Goal: Task Accomplishment & Management: Manage account settings

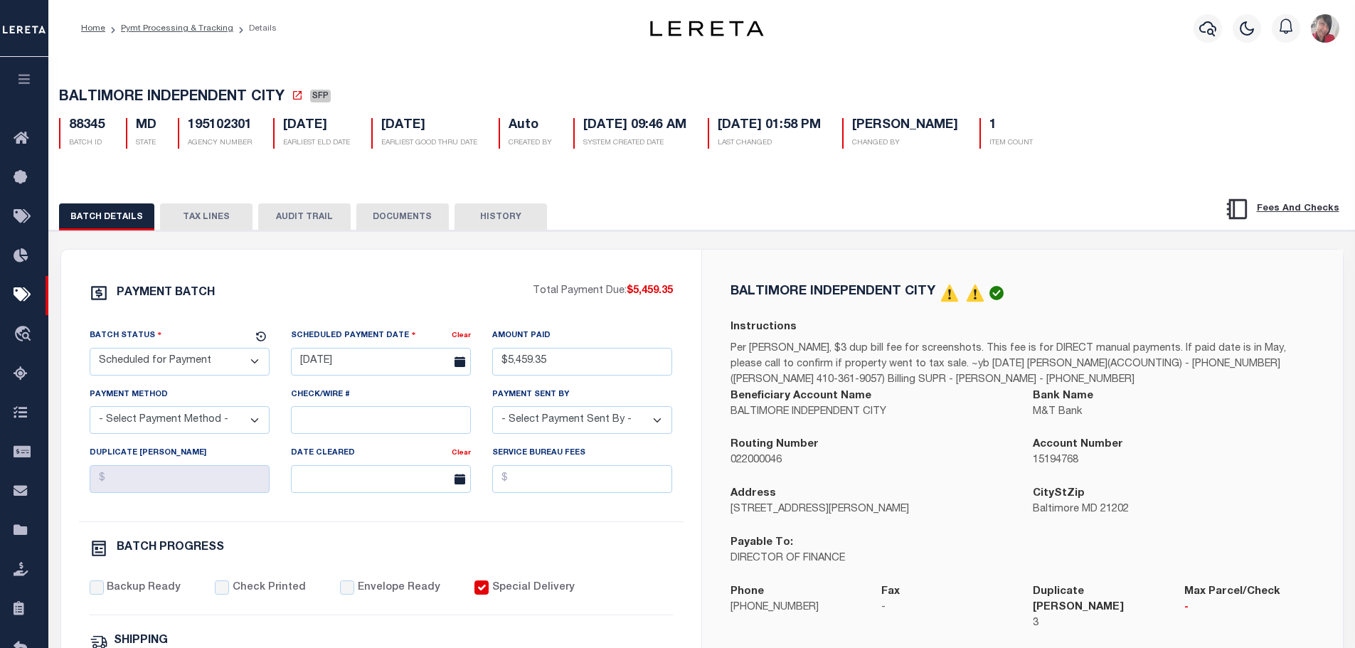
select select "SFP"
select select "Cole, Gloria"
click at [169, 28] on link "Pymt Processing & Tracking" at bounding box center [177, 28] width 112 height 9
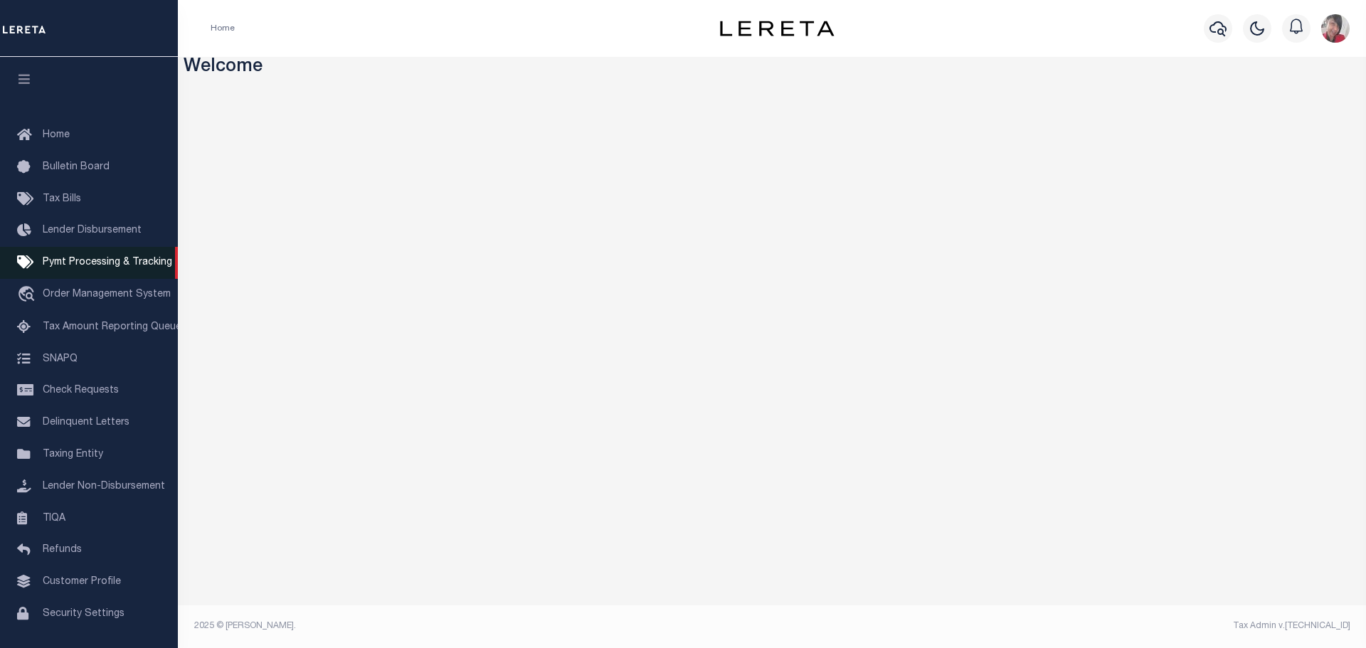
click at [74, 262] on span "Pymt Processing & Tracking" at bounding box center [107, 263] width 129 height 10
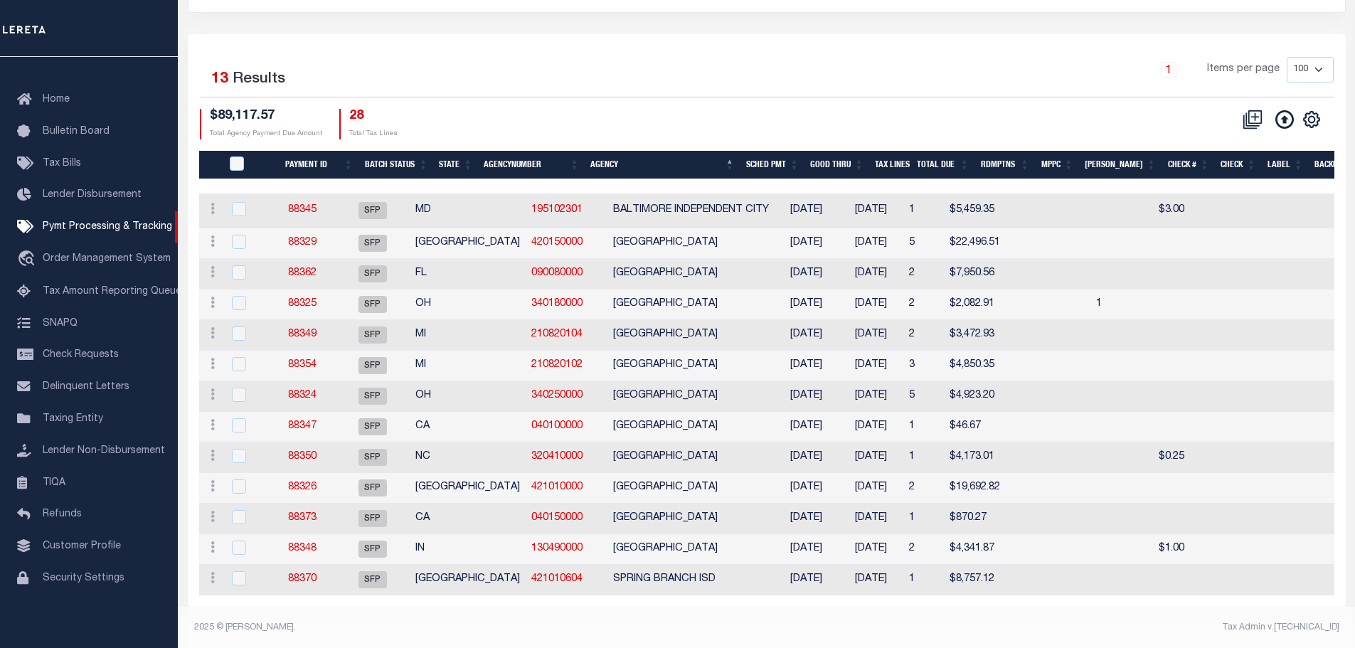
scroll to position [184, 0]
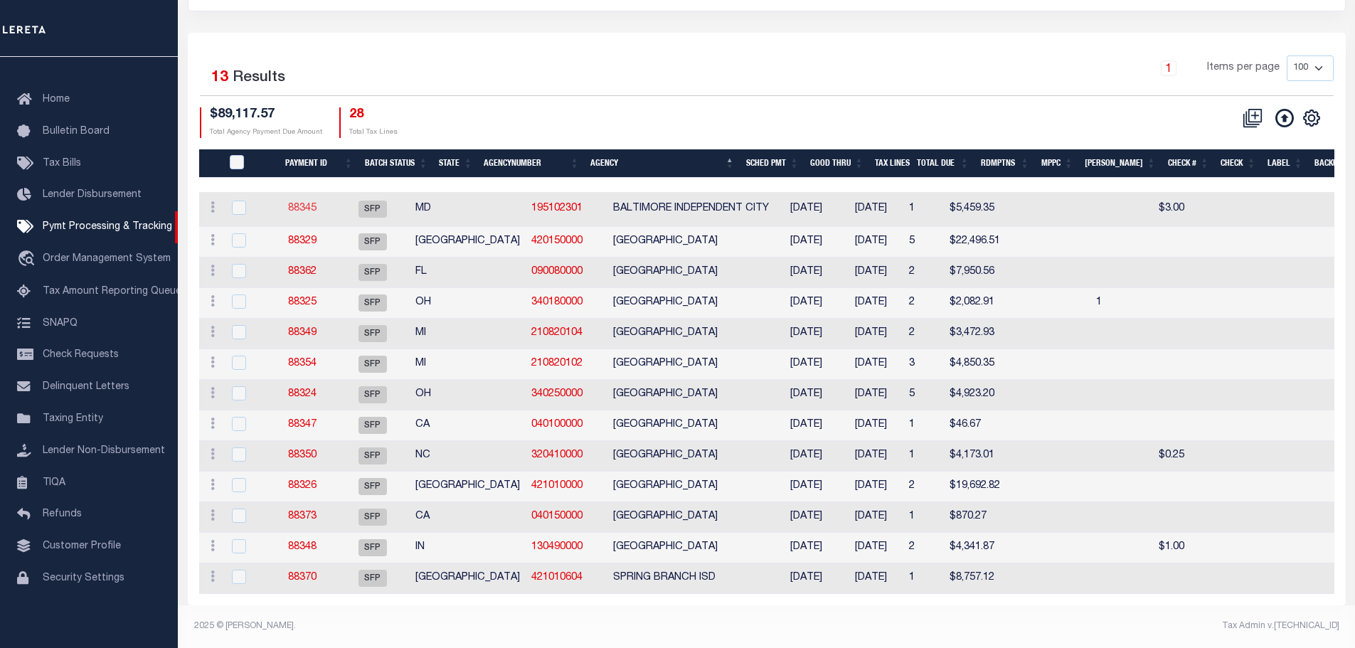
click at [317, 203] on link "88345" at bounding box center [302, 208] width 28 height 10
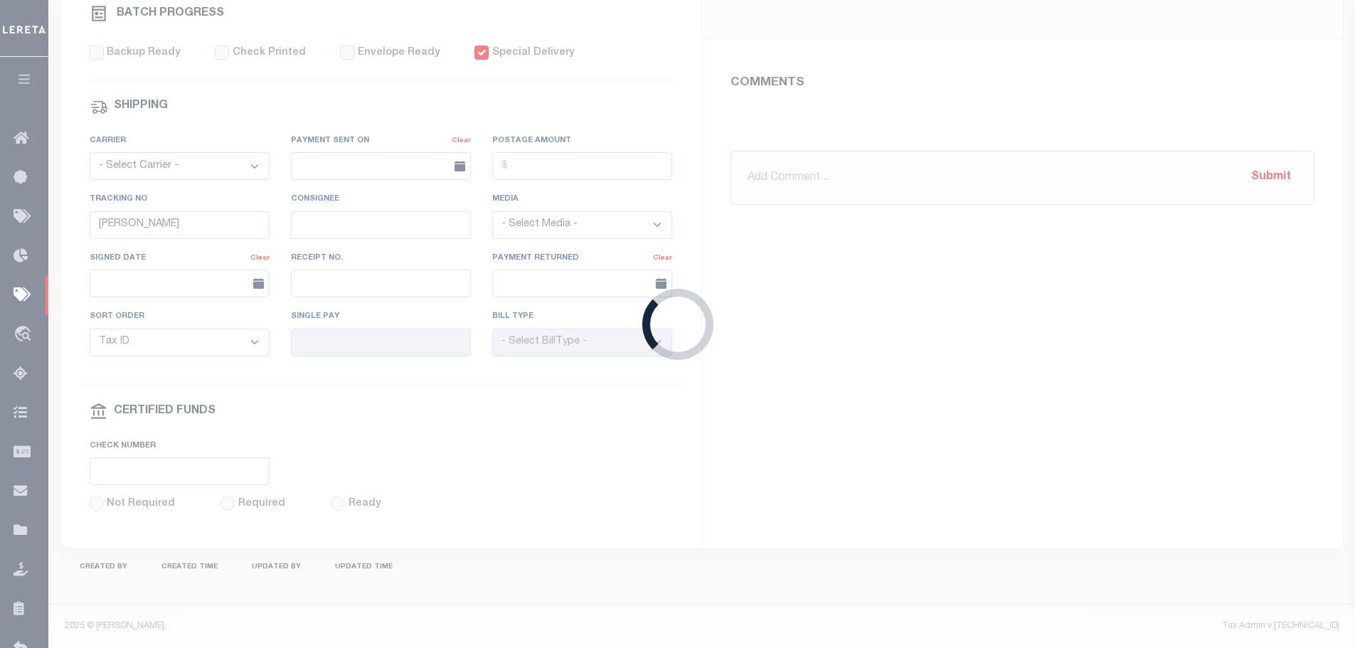
select select "SFP"
type input "07/22/2024"
type input "$5,459.35"
select select "[PERSON_NAME]"
checkbox input "true"
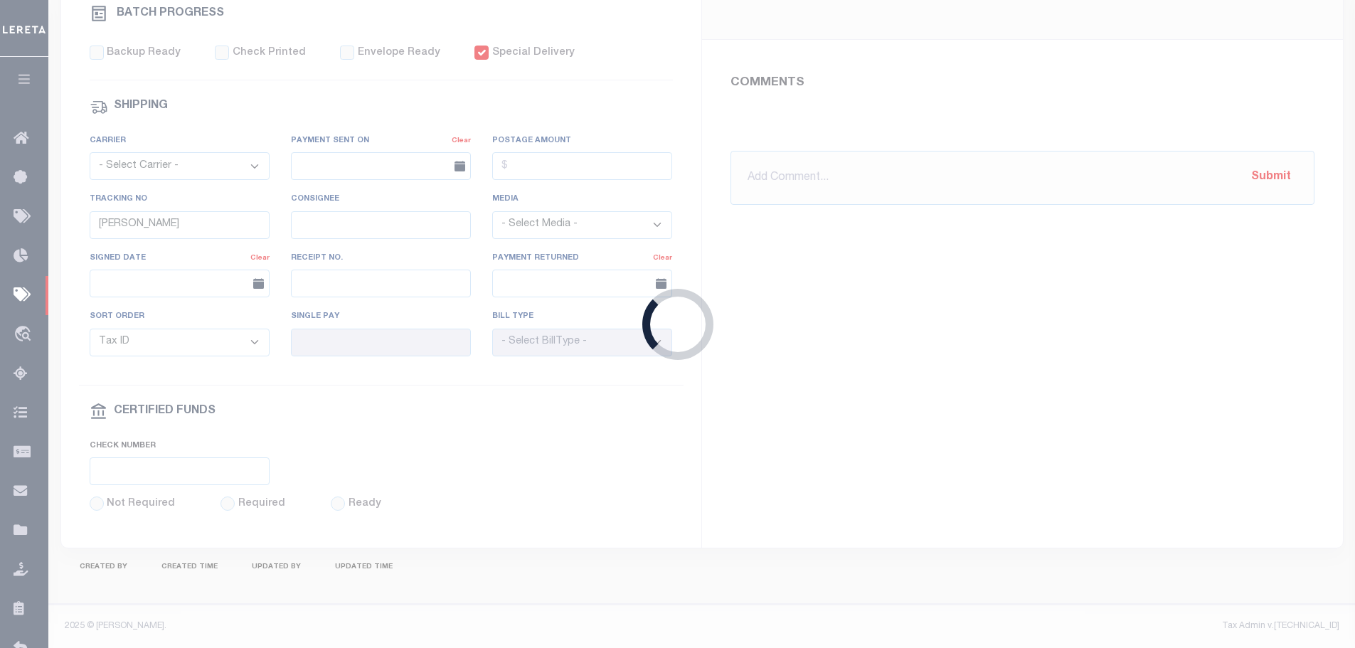
type input "N"
radio input "true"
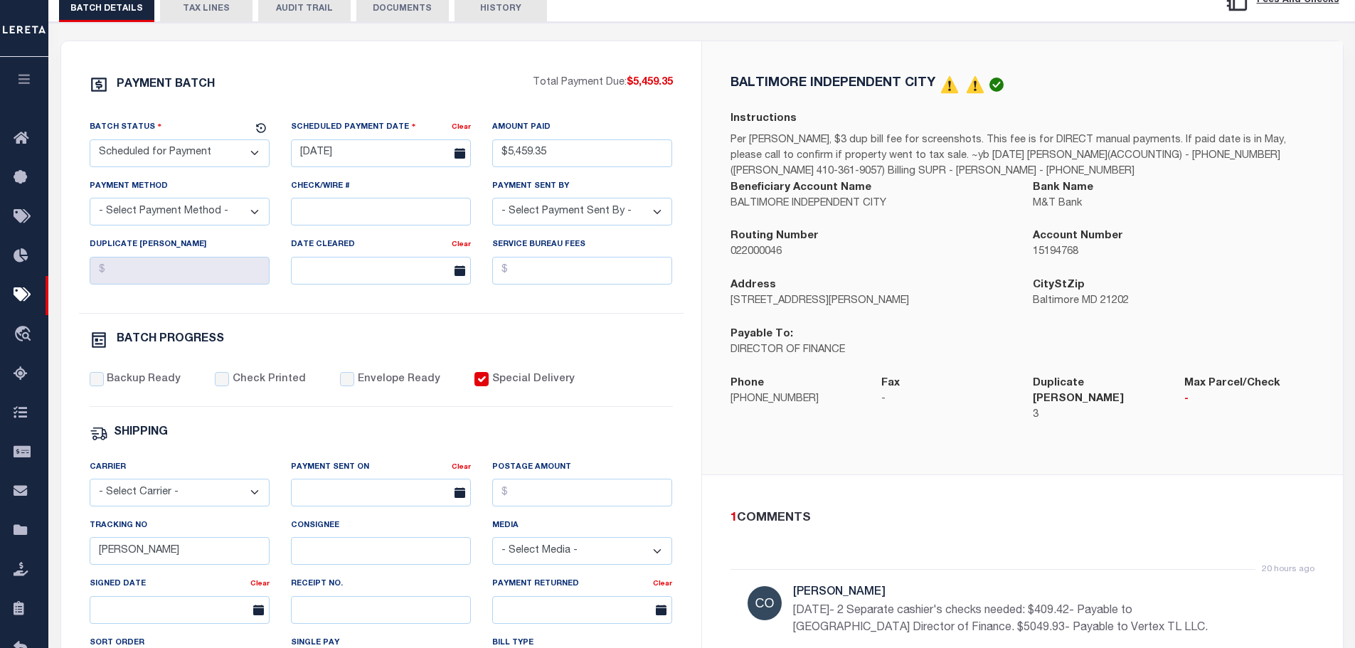
scroll to position [71, 0]
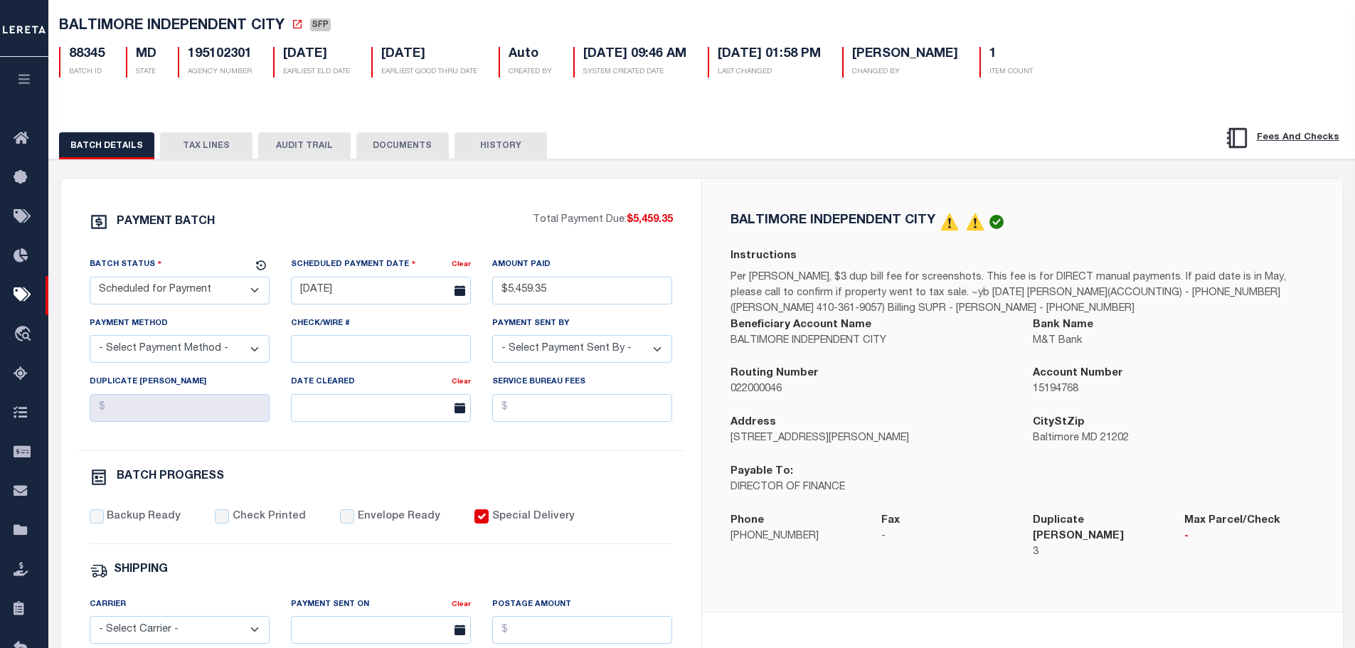
click at [258, 292] on select "- Select Status - Scheduled for Payment Ready For Payment Payment Sent Cleared …" at bounding box center [180, 291] width 180 height 28
select select "RFP"
click at [90, 280] on select "- Select Status - Scheduled for Payment Ready For Payment Payment Sent Cleared …" at bounding box center [180, 291] width 180 height 28
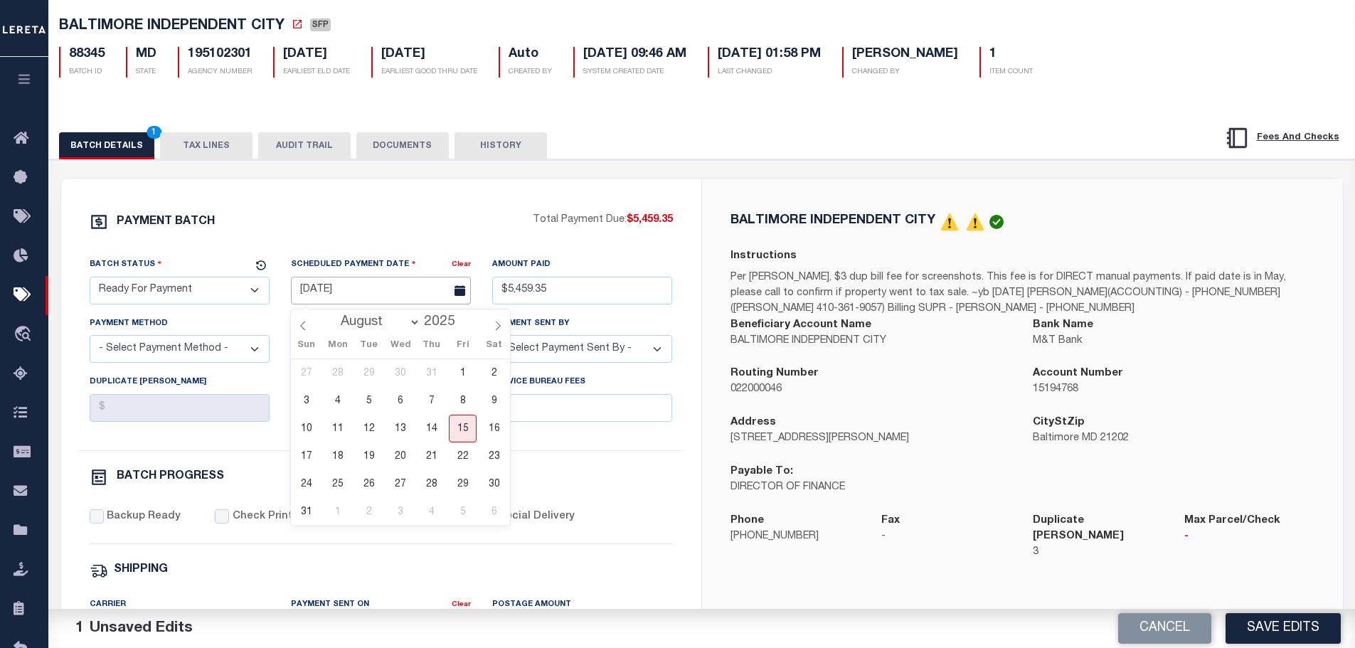
click at [364, 295] on input "07/22/2024" at bounding box center [381, 291] width 180 height 28
click at [439, 424] on span "14" at bounding box center [432, 429] width 28 height 28
type input "08/14/2025"
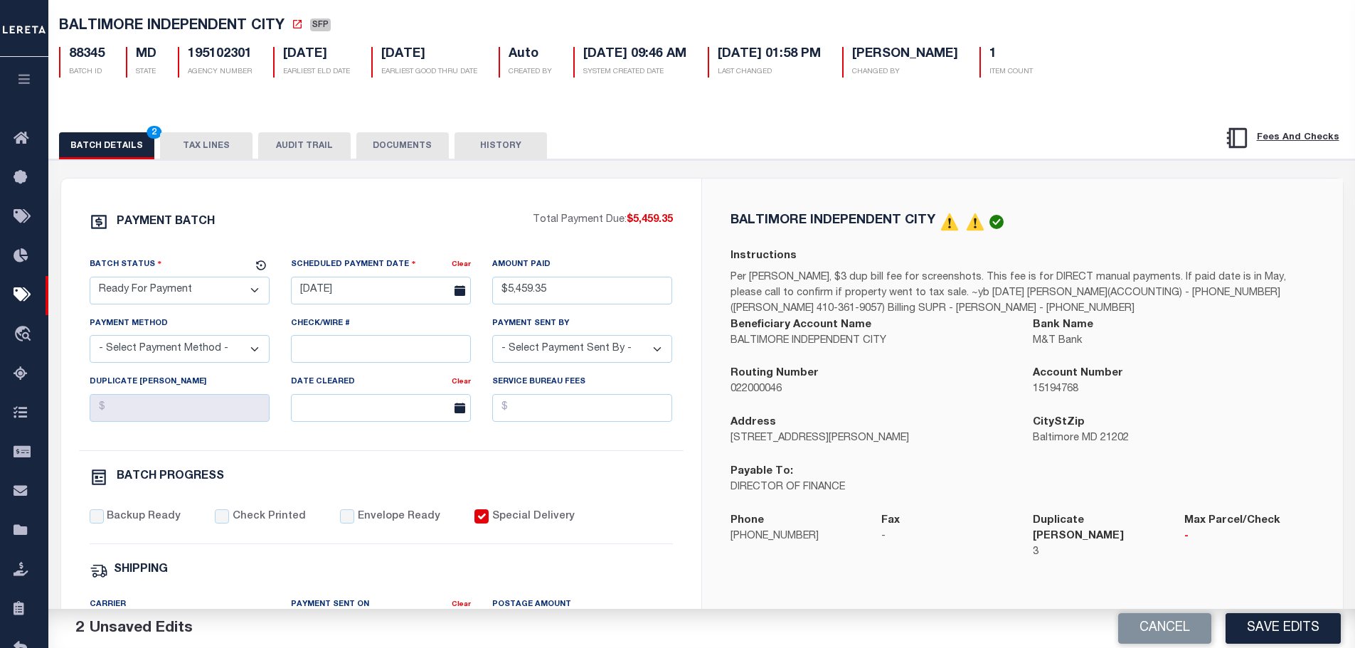
click at [229, 349] on select "- Select Payment Method - ACH Certified Check Check Direct Deposit Wire Transfer" at bounding box center [180, 349] width 180 height 28
select select "CCK"
click at [90, 339] on select "- Select Payment Method - ACH Certified Check Check Direct Deposit Wire Transfer" at bounding box center [180, 349] width 180 height 28
click at [322, 356] on input "Check/Wire #" at bounding box center [381, 349] width 180 height 28
drag, startPoint x: 434, startPoint y: 354, endPoint x: 277, endPoint y: 360, distance: 157.3
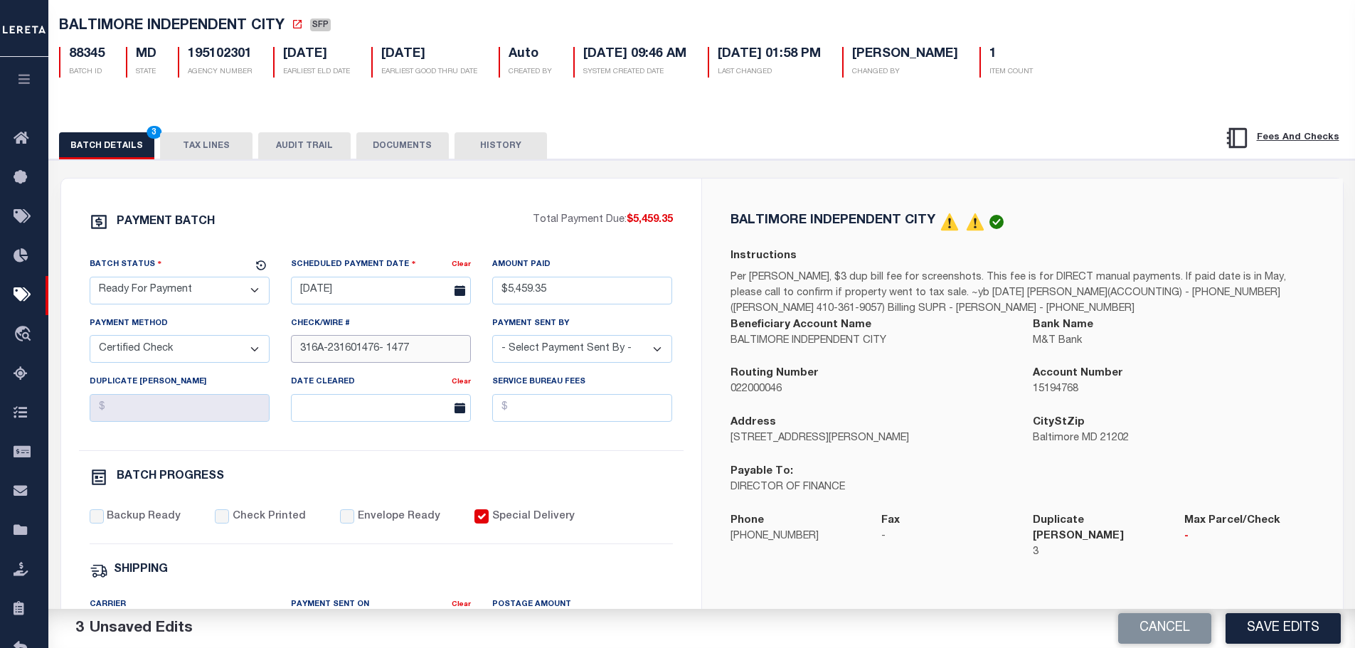
click at [277, 360] on div "Batch Status - Select Status - Scheduled for Payment Ready For Payment Payment …" at bounding box center [381, 353] width 605 height 193
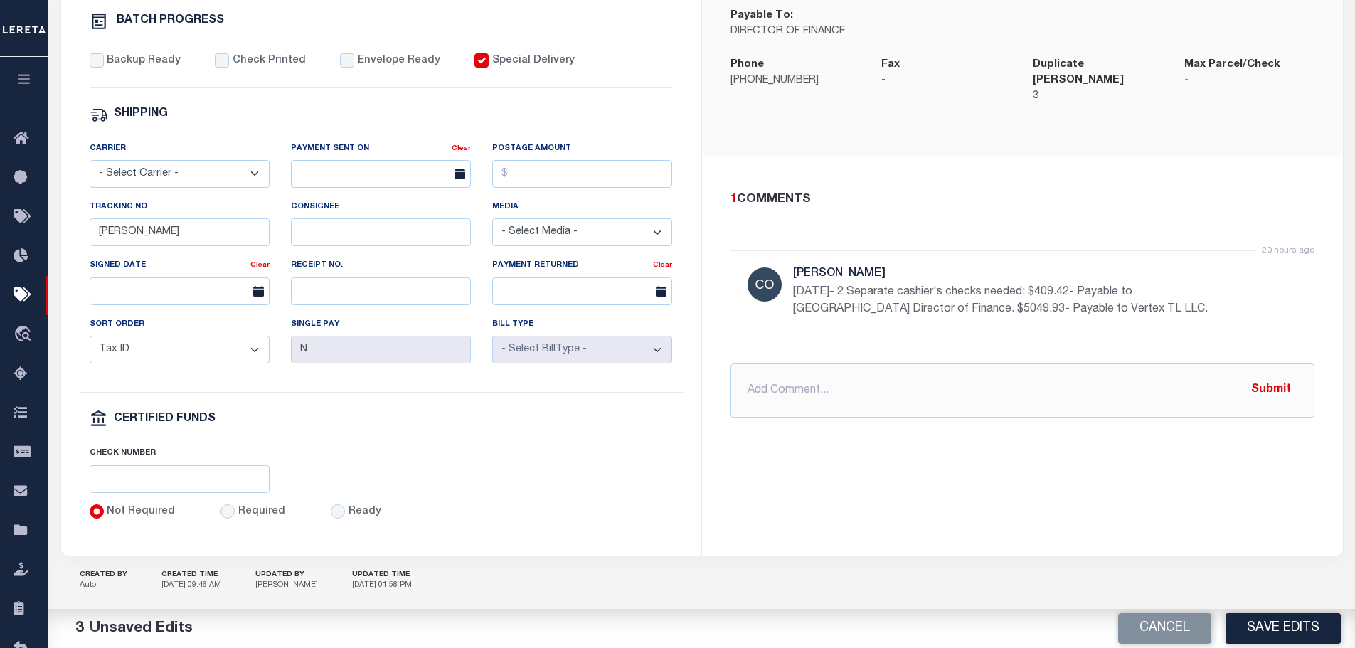
scroll to position [556, 0]
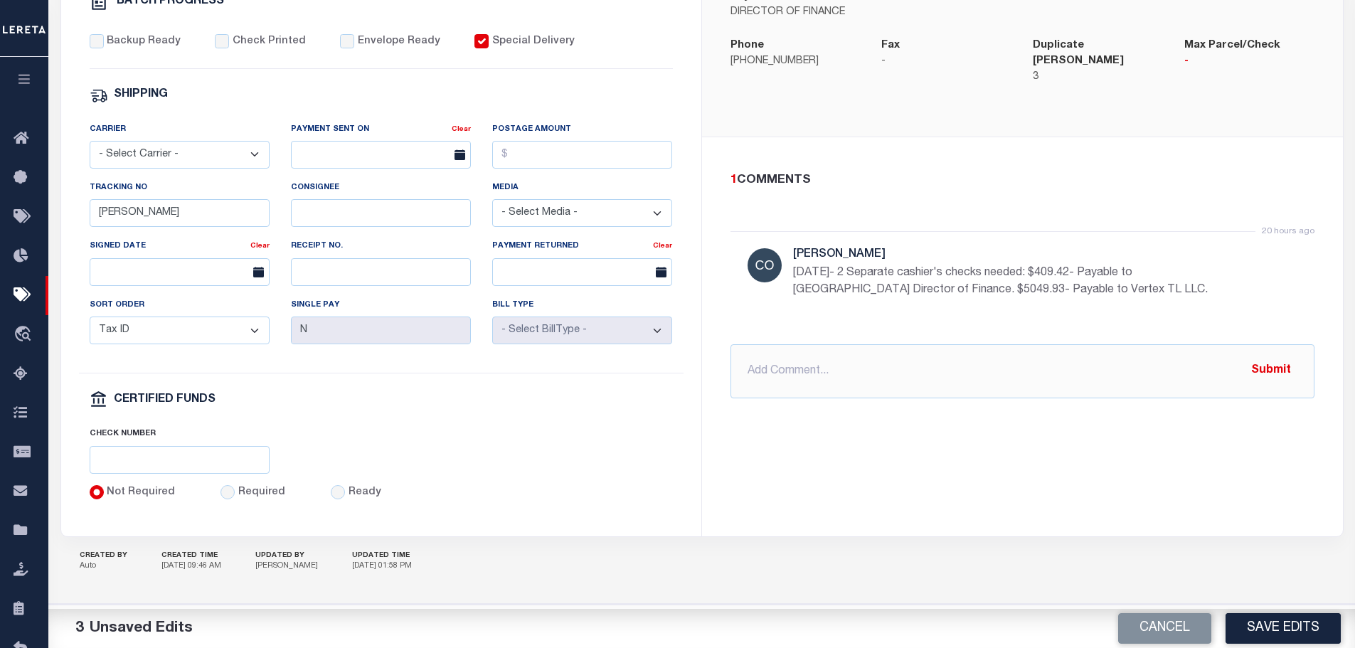
type input "316A-231601476- 1477"
click at [225, 497] on input "Required" at bounding box center [228, 492] width 14 height 14
radio input "true"
click at [198, 463] on input "text" at bounding box center [180, 460] width 180 height 28
paste input "316A-231601476- 1477"
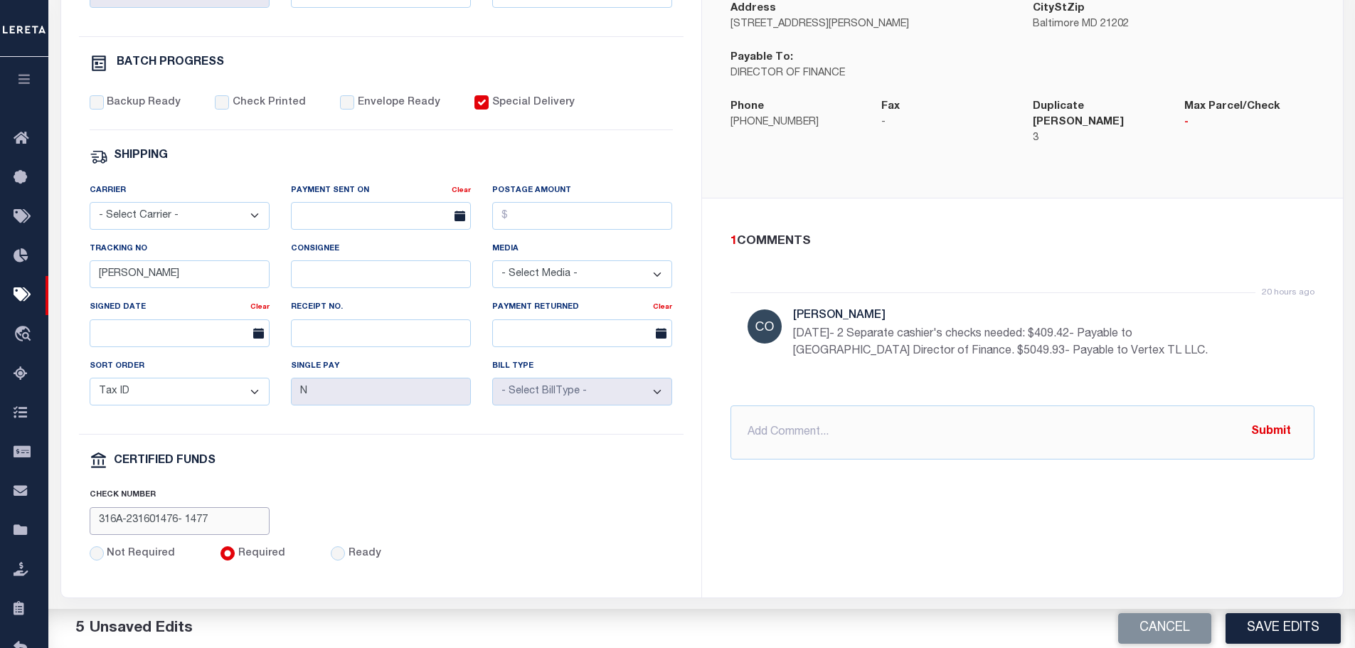
scroll to position [484, 0]
type input "316A-231601476- 1477"
click at [95, 107] on input "Backup Ready" at bounding box center [97, 103] width 14 height 14
checkbox input "true"
click at [215, 109] on input "Check Printed" at bounding box center [222, 103] width 14 height 14
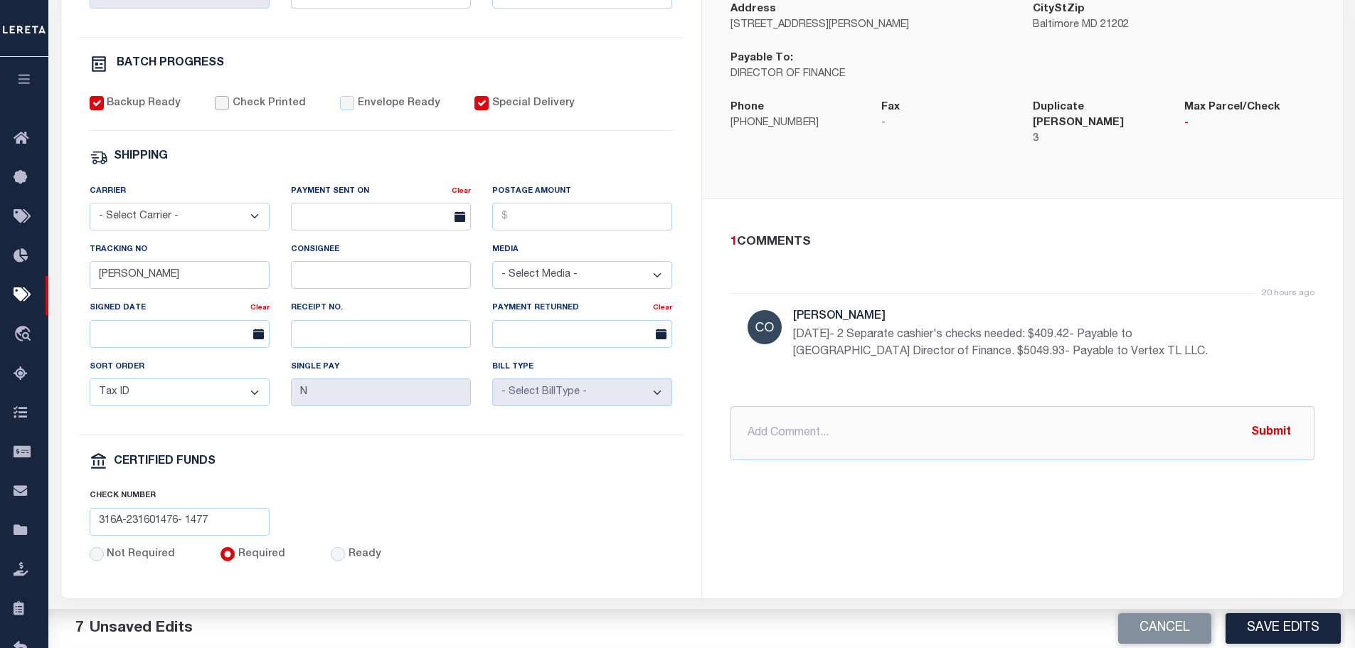
checkbox input "true"
click at [340, 105] on input "Envelope Ready" at bounding box center [347, 103] width 14 height 14
checkbox input "true"
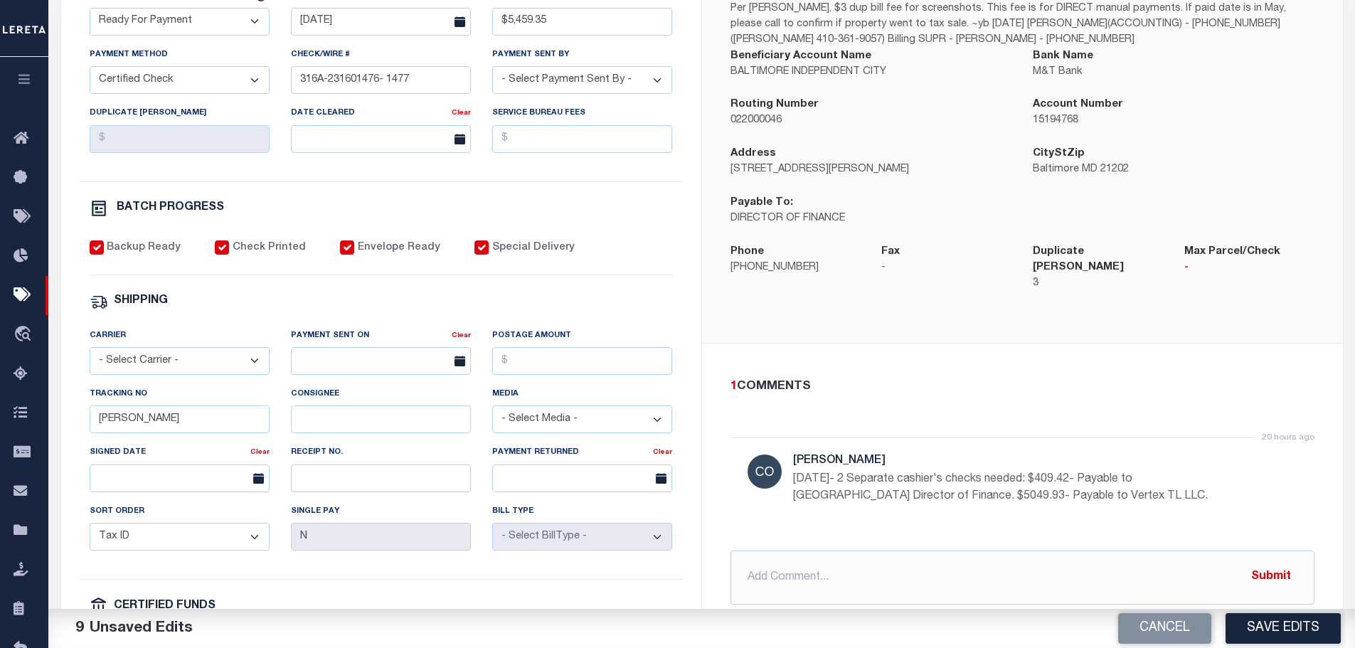
scroll to position [342, 0]
click at [245, 368] on select "- Select Carrier - E-mail Fax Fedex FTP Other UPS USPS" at bounding box center [180, 359] width 180 height 28
select select "FDX"
click at [90, 351] on select "- Select Carrier - E-mail Fax Fedex FTP Other UPS USPS" at bounding box center [180, 359] width 180 height 28
click at [325, 365] on input "text" at bounding box center [381, 359] width 180 height 28
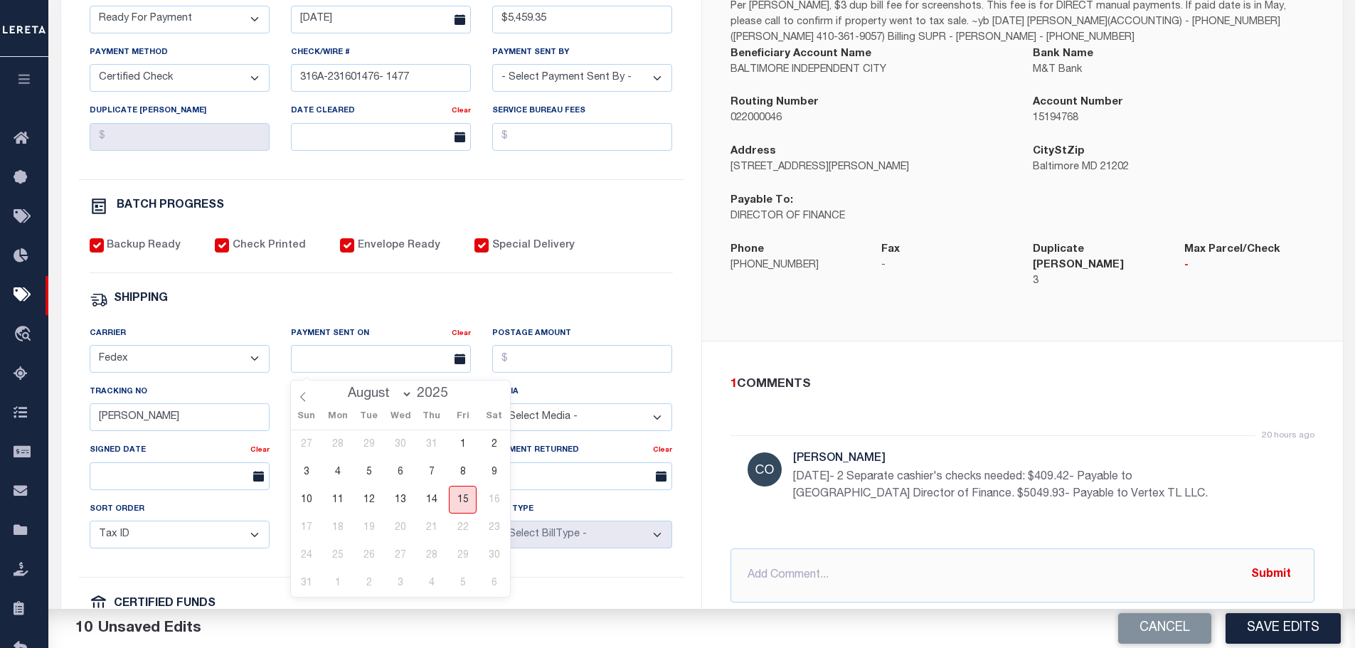
click at [465, 501] on span "15" at bounding box center [463, 500] width 28 height 28
type input "08/15/2025"
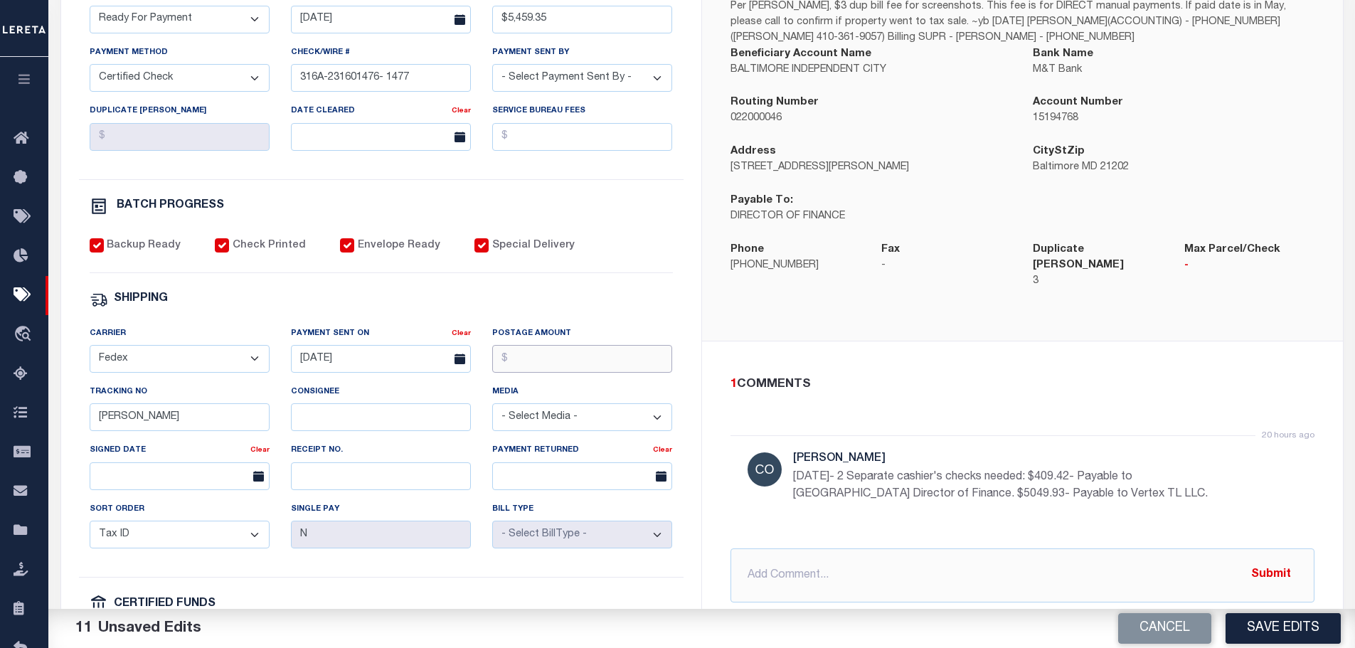
click at [541, 364] on input "Postage Amount" at bounding box center [582, 359] width 180 height 28
type input "$28.93"
drag, startPoint x: 141, startPoint y: 429, endPoint x: 26, endPoint y: 439, distance: 115.7
click at [26, 439] on div "Home Pymt Processing & Tracking Details Profile Sign out" at bounding box center [677, 255] width 1355 height 1194
type input "883594276782"
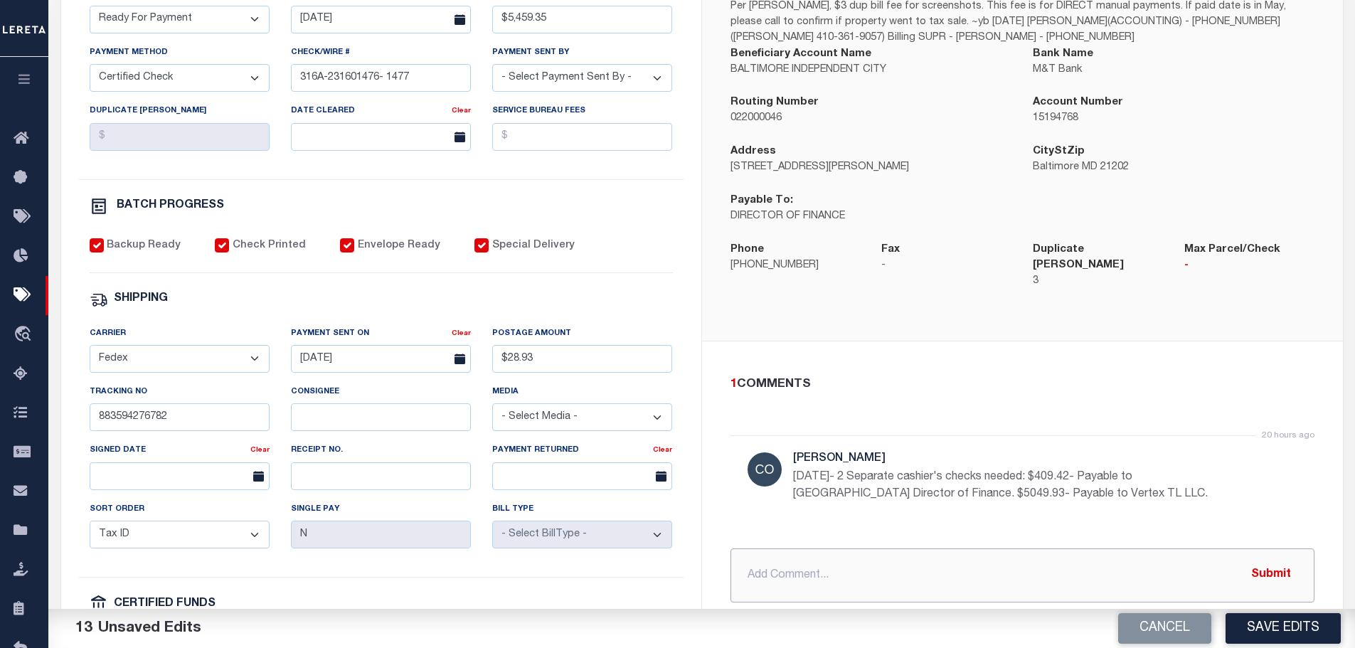
click at [774, 548] on input "text" at bounding box center [1023, 575] width 584 height 54
drag, startPoint x: 1114, startPoint y: 484, endPoint x: 1108, endPoint y: 496, distance: 13.1
click at [1113, 484] on p "8/14/2025- 2 Separate cashier's checks needed: $409.42- Payable to Baltimore Ci…" at bounding box center [1006, 486] width 427 height 34
click at [982, 504] on div "20 hours ago Cole, Gloria 8/14/2025- 2 Separate cashier's checks needed: $409.4…" at bounding box center [1023, 483] width 584 height 96
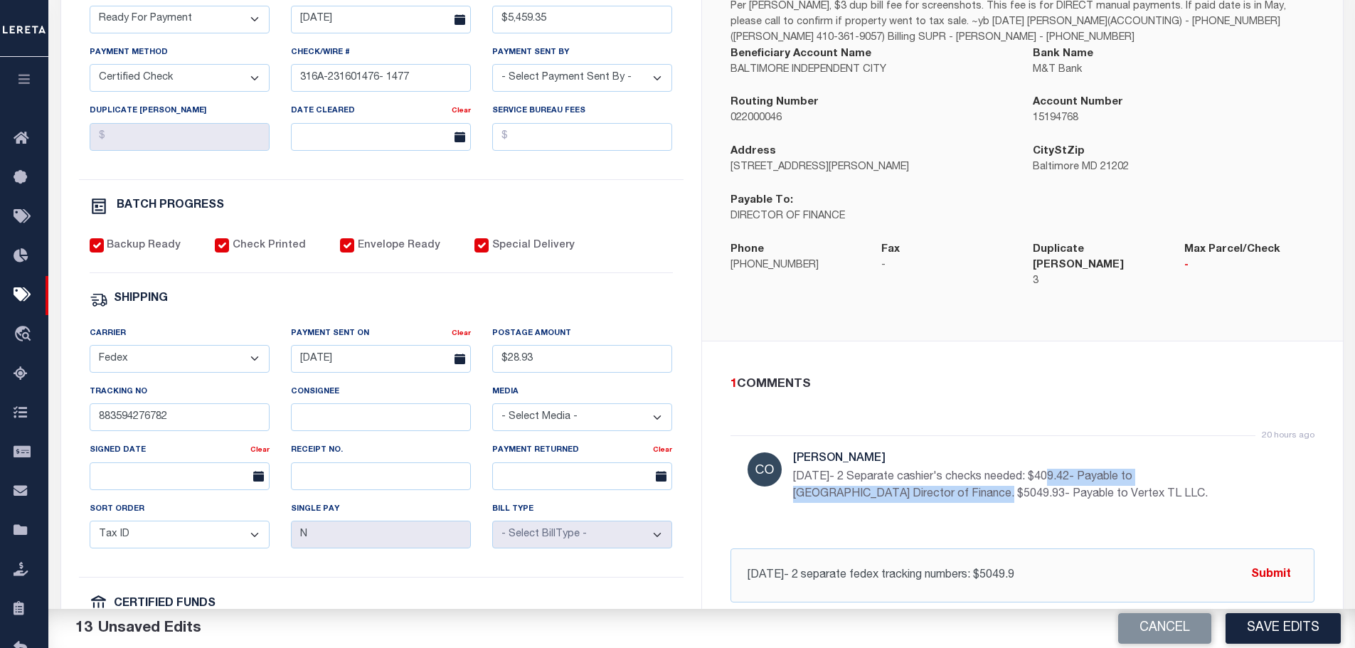
drag, startPoint x: 1044, startPoint y: 465, endPoint x: 916, endPoint y: 480, distance: 128.3
click at [916, 480] on p "8/14/2025- 2 Separate cashier's checks needed: $409.42- Payable to Baltimore Ci…" at bounding box center [1006, 486] width 427 height 34
copy p "$409.42- Payable to Baltimore City Director of Finance."
drag, startPoint x: 1044, startPoint y: 568, endPoint x: 992, endPoint y: 565, distance: 52.7
click at [992, 565] on input "8/15/2025- 2 separate fedex tracking numbers: $5049.9" at bounding box center [1023, 575] width 584 height 54
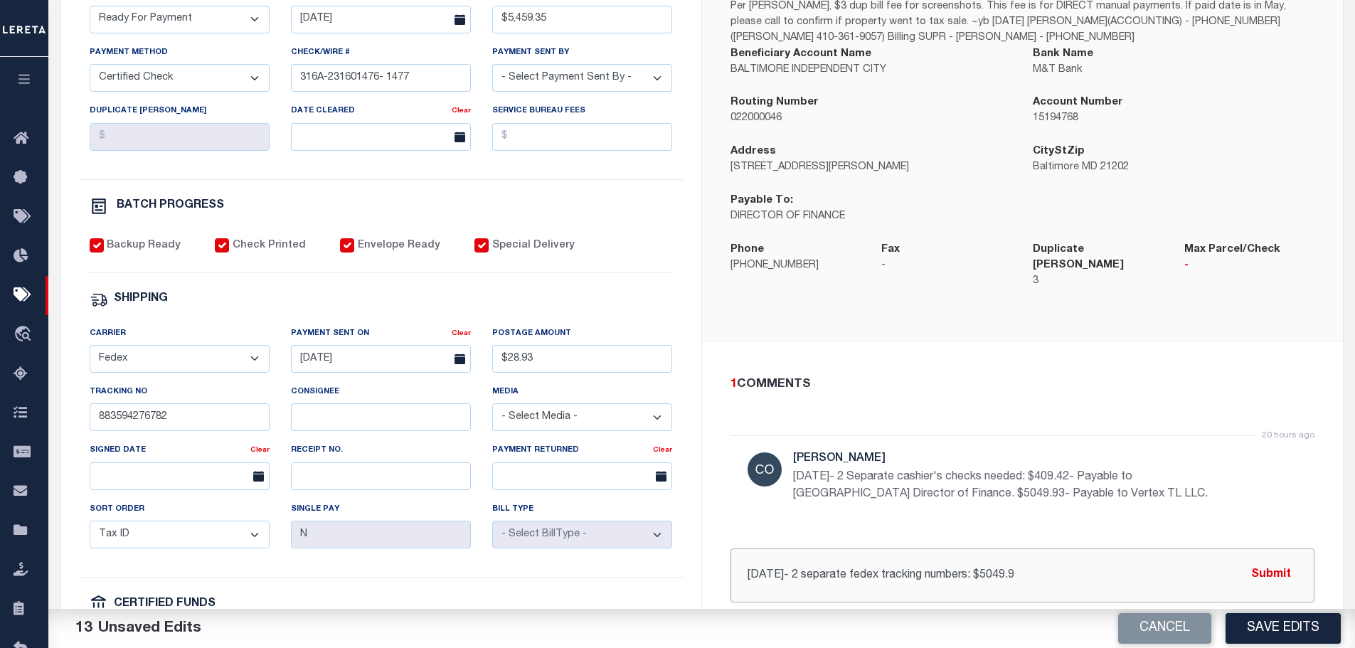
paste input "409.42- Payable to Baltimore City Director of Finance."
drag, startPoint x: 918, startPoint y: 482, endPoint x: 1088, endPoint y: 493, distance: 170.4
click at [1103, 484] on p "8/14/2025- 2 Separate cashier's checks needed: $409.42- Payable to Baltimore Ci…" at bounding box center [1006, 486] width 427 height 34
copy p "$5049.93- Payable to Vertex TL LLC"
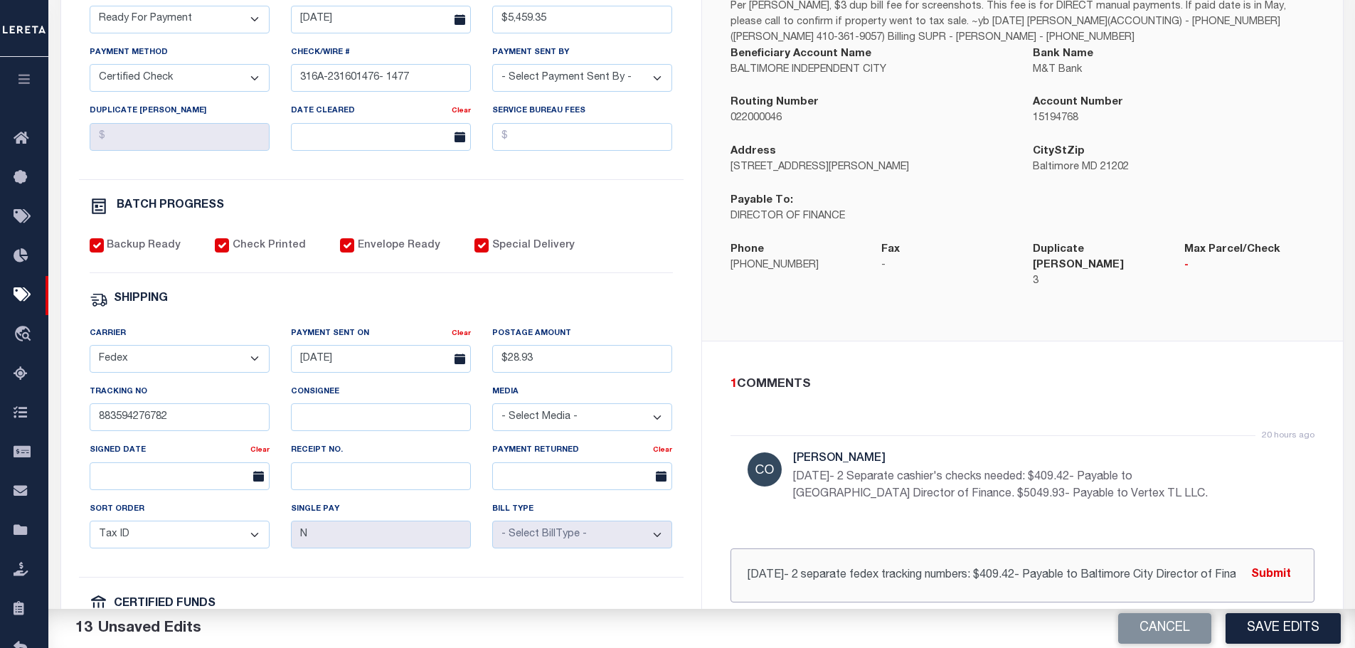
click at [1137, 566] on input "8/15/2025- 2 separate fedex tracking numbers: $409.42- Payable to Baltimore Cit…" at bounding box center [1023, 575] width 584 height 54
click at [1177, 565] on input "8/15/2025- 2 separate fedex tracking numbers: $409.42- Payable to Baltimore Cit…" at bounding box center [1023, 575] width 584 height 54
paste input "$5049.93- Payable to Vertex TL LLC"
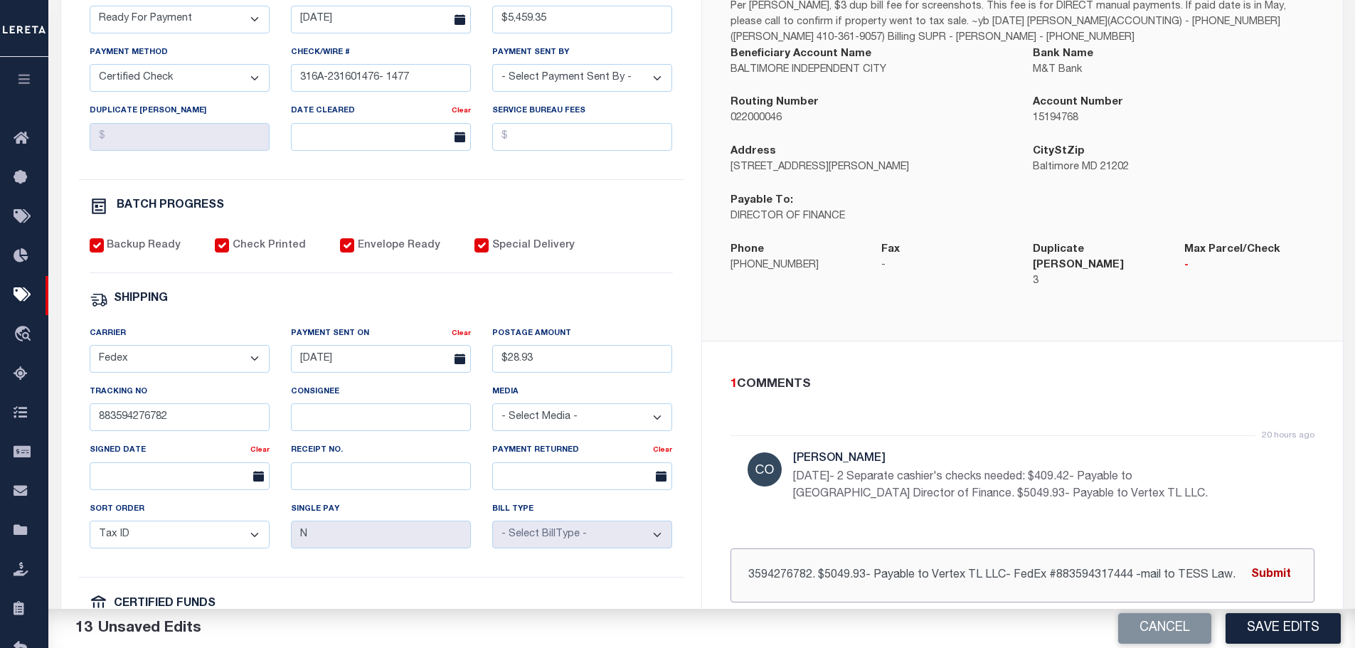
type input "8/15/2025- 2 separate fedex tracking numbers: $409.42- Payable to Baltimore Cit…"
click at [1266, 562] on button "Submit" at bounding box center [1271, 575] width 58 height 29
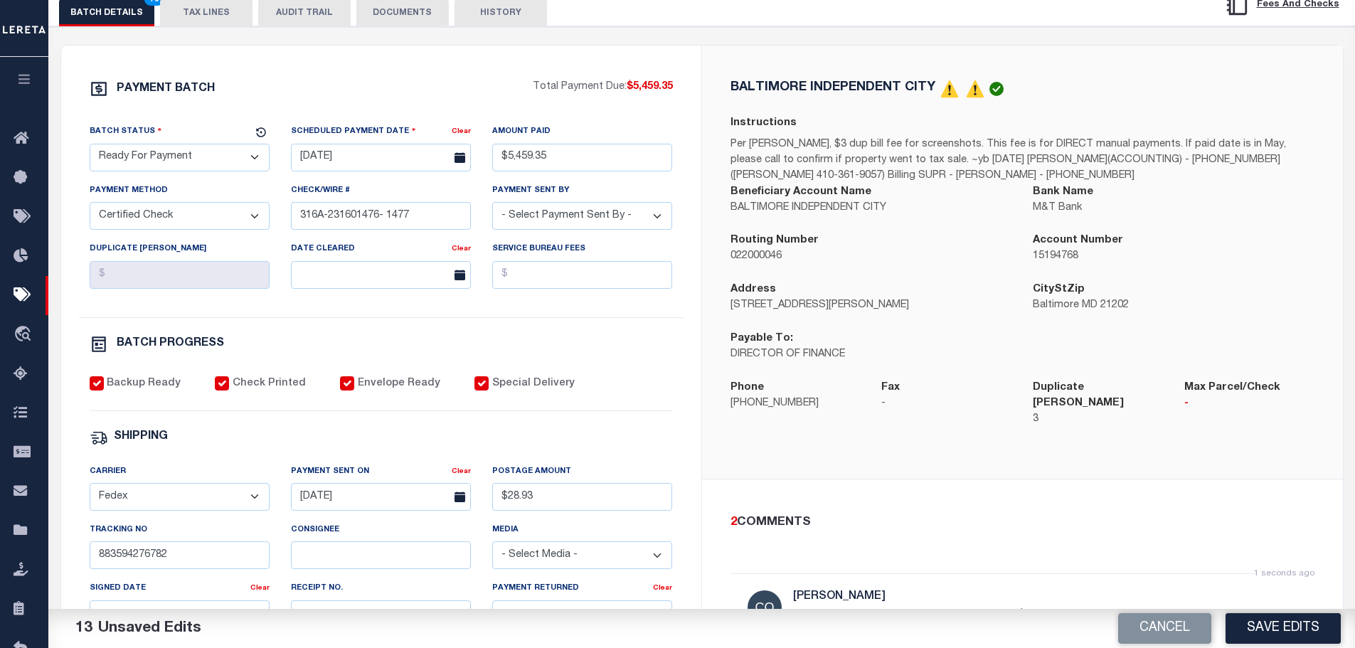
scroll to position [200, 0]
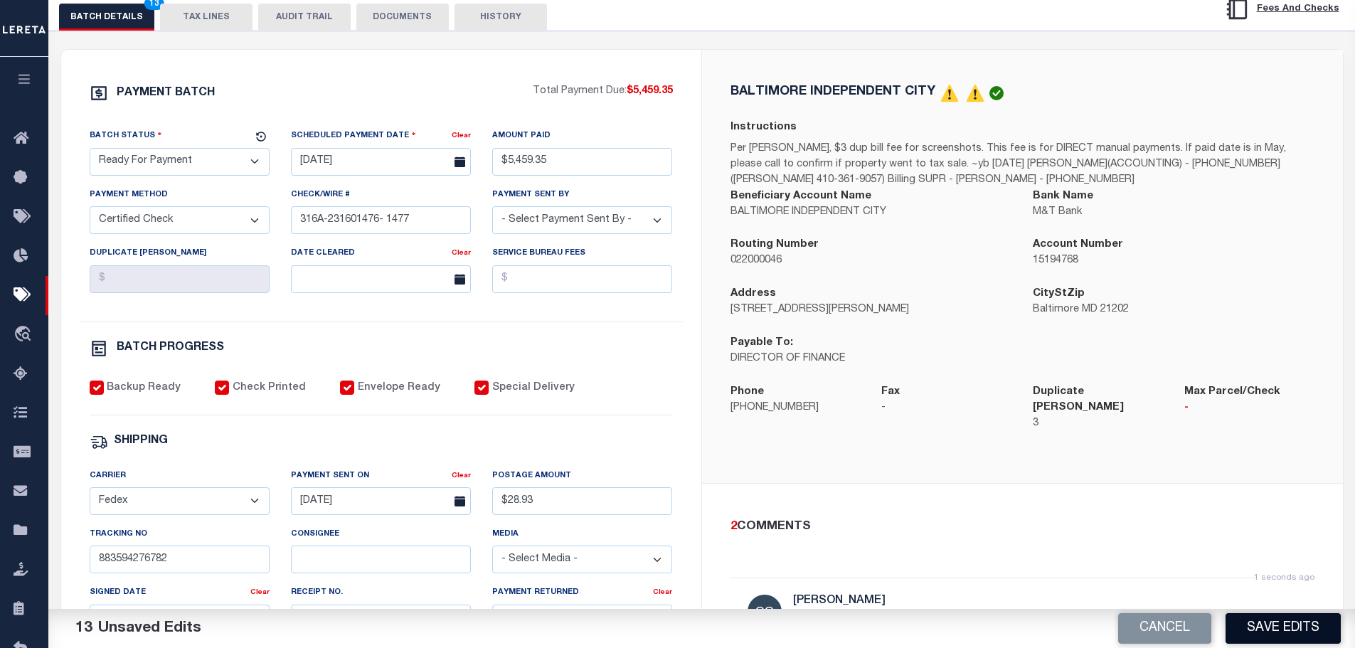
click at [1330, 624] on button "Save Edits" at bounding box center [1283, 628] width 115 height 31
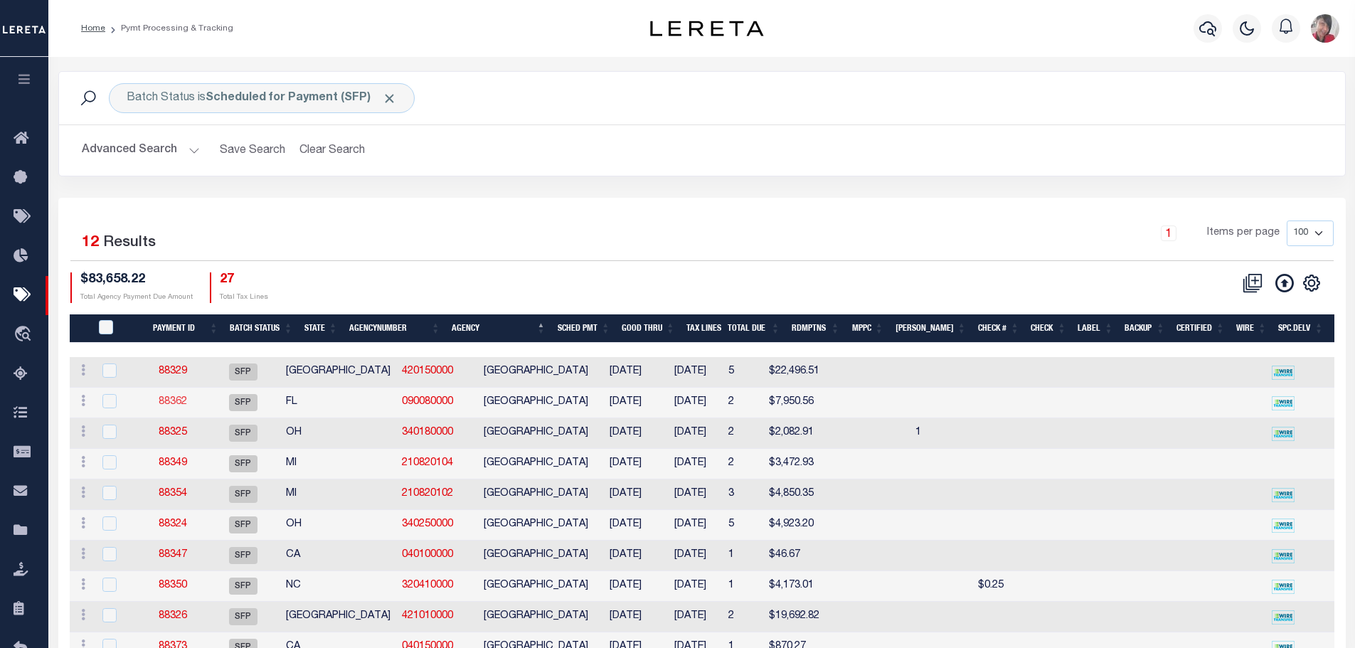
click at [187, 401] on link "88362" at bounding box center [173, 402] width 28 height 10
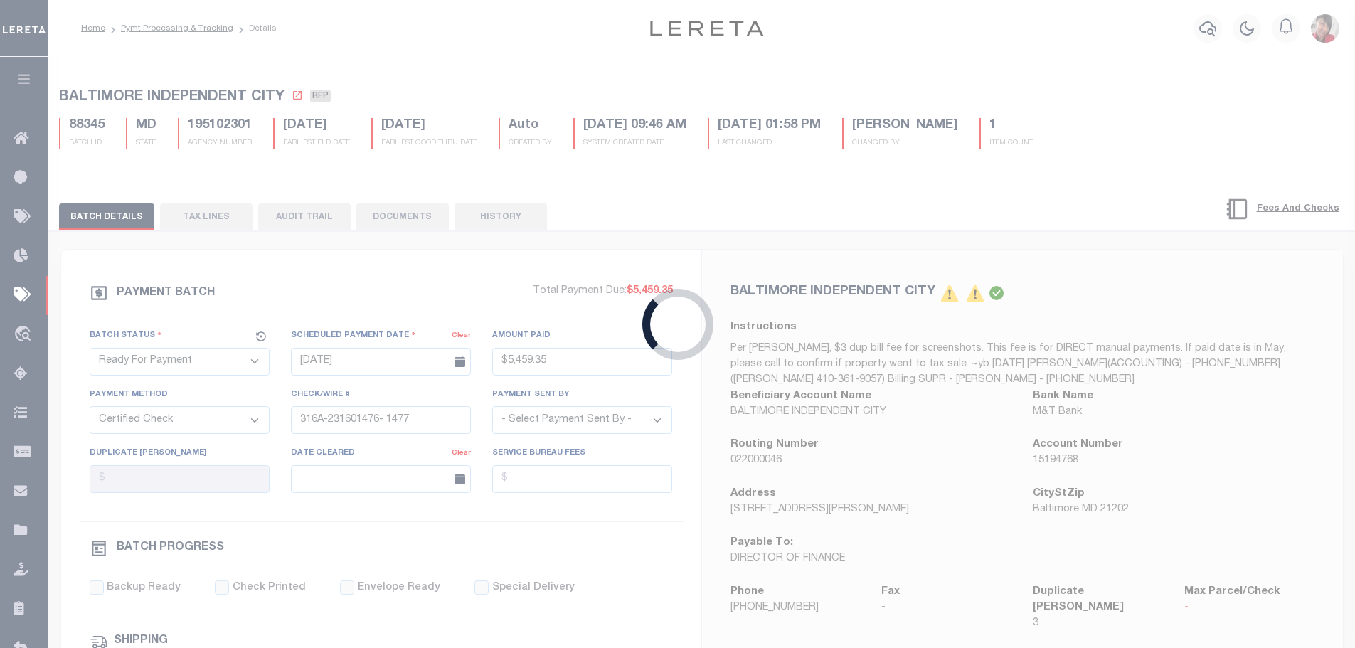
select select "SFP"
type input "11/20/2023"
select select
checkbox input "false"
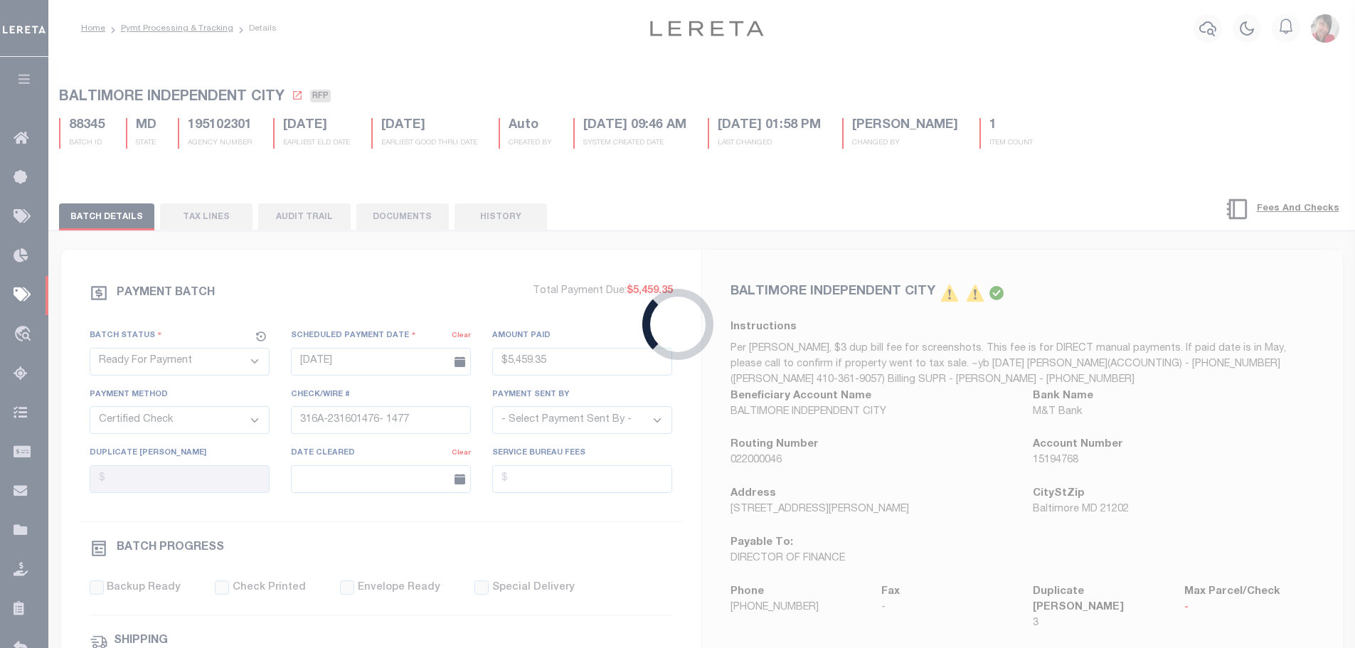
checkbox input "false"
select select
type input "Gloria"
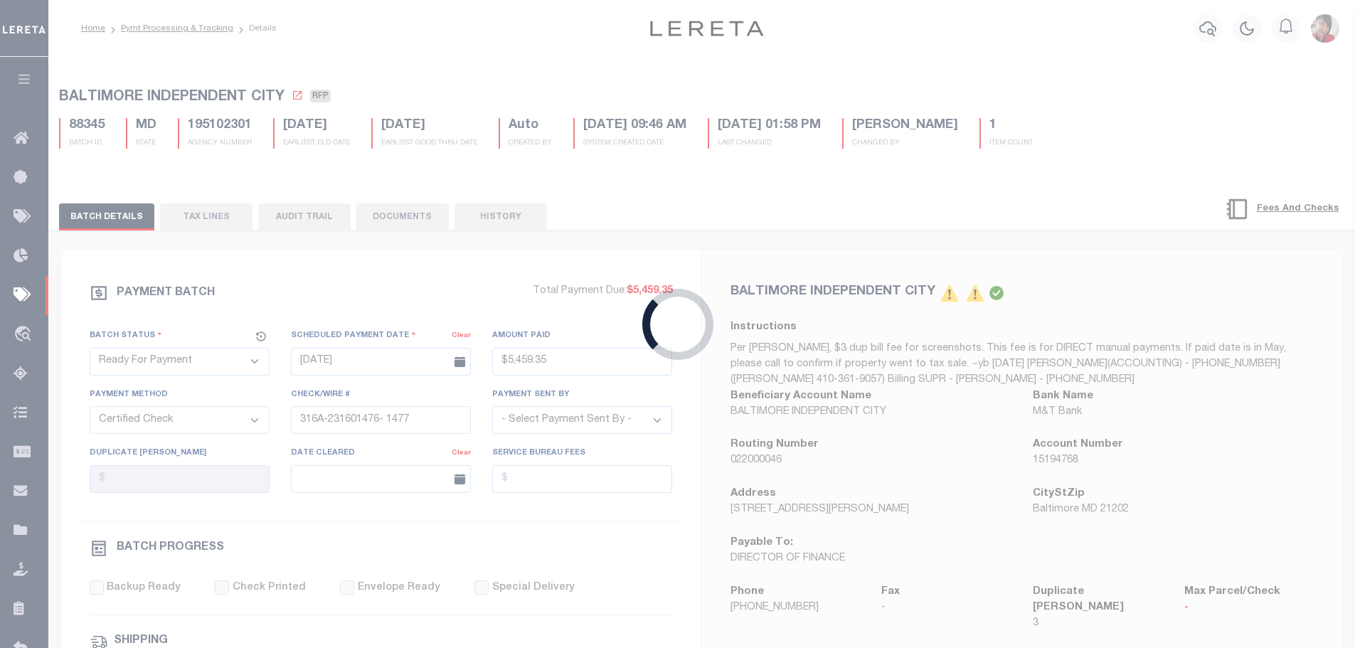
type input "1"
radio input "true"
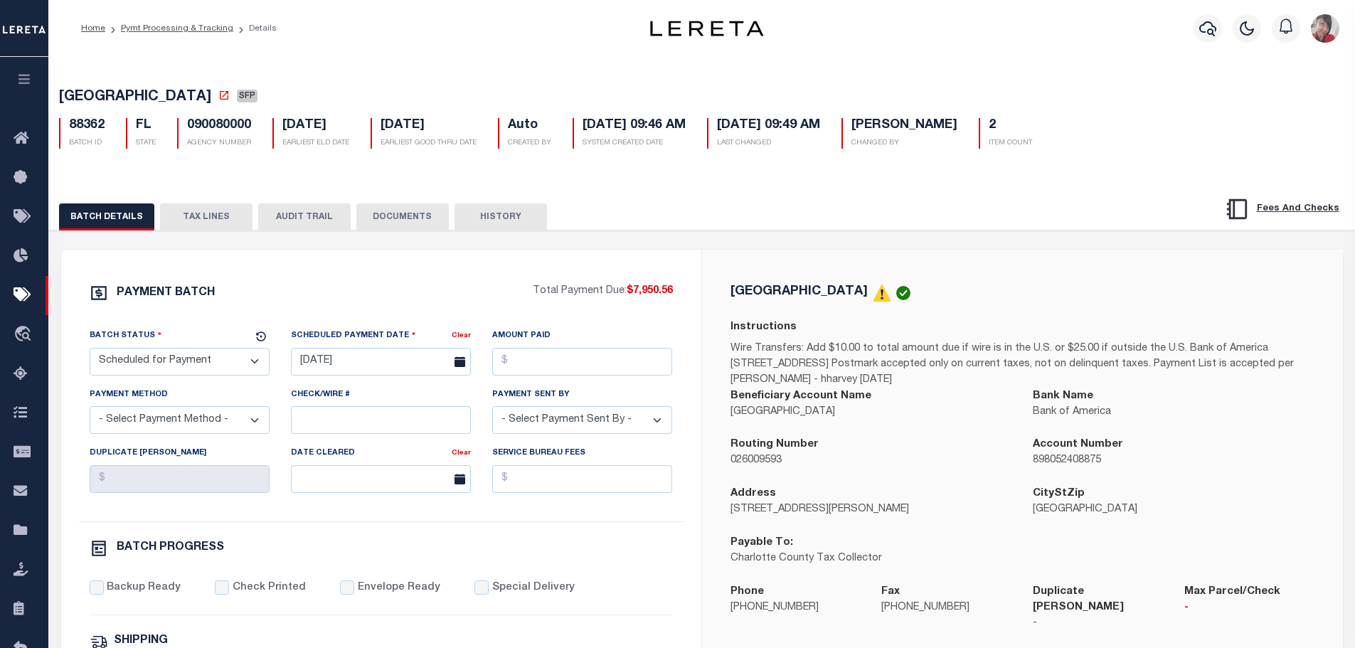
click at [255, 364] on select "- Select Status - Scheduled for Payment Ready For Payment Payment Sent Cleared …" at bounding box center [180, 362] width 180 height 28
select select "RFP"
click at [90, 351] on select "- Select Status - Scheduled for Payment Ready For Payment Payment Sent Cleared …" at bounding box center [180, 362] width 180 height 28
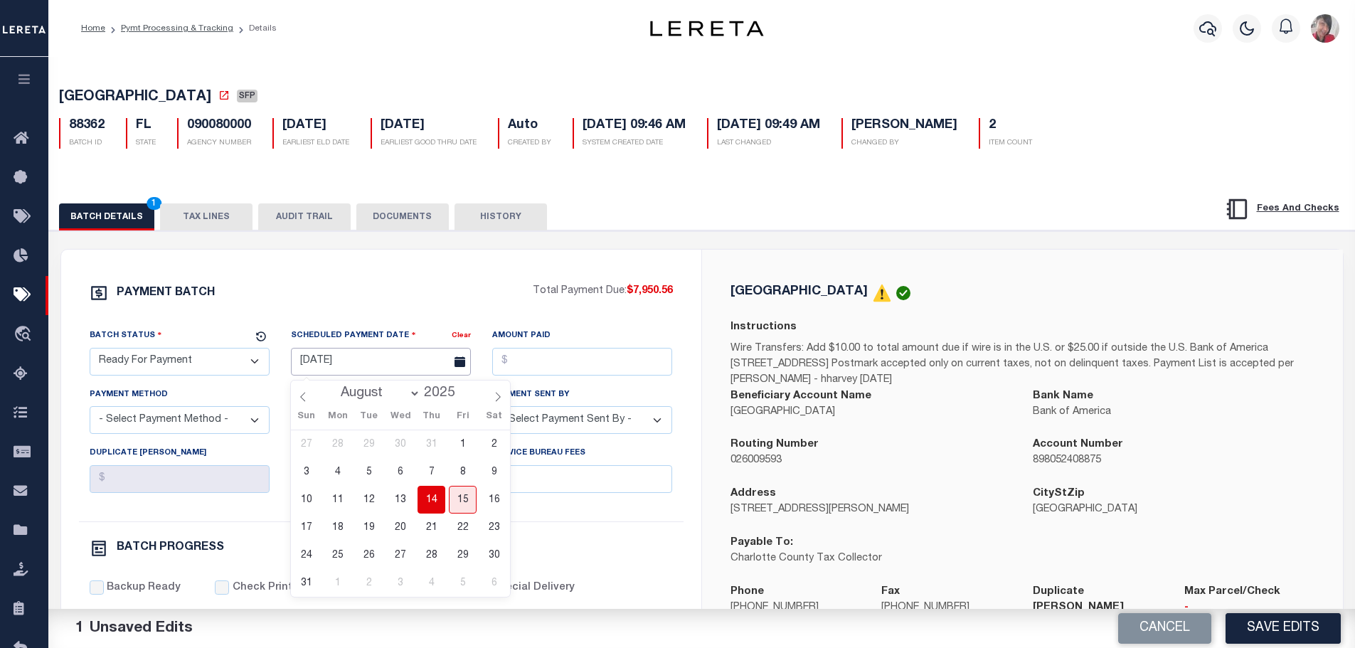
click at [344, 373] on input "11/20/2023" at bounding box center [381, 362] width 180 height 28
click at [425, 502] on span "14" at bounding box center [432, 500] width 28 height 28
type input "08/14/2025"
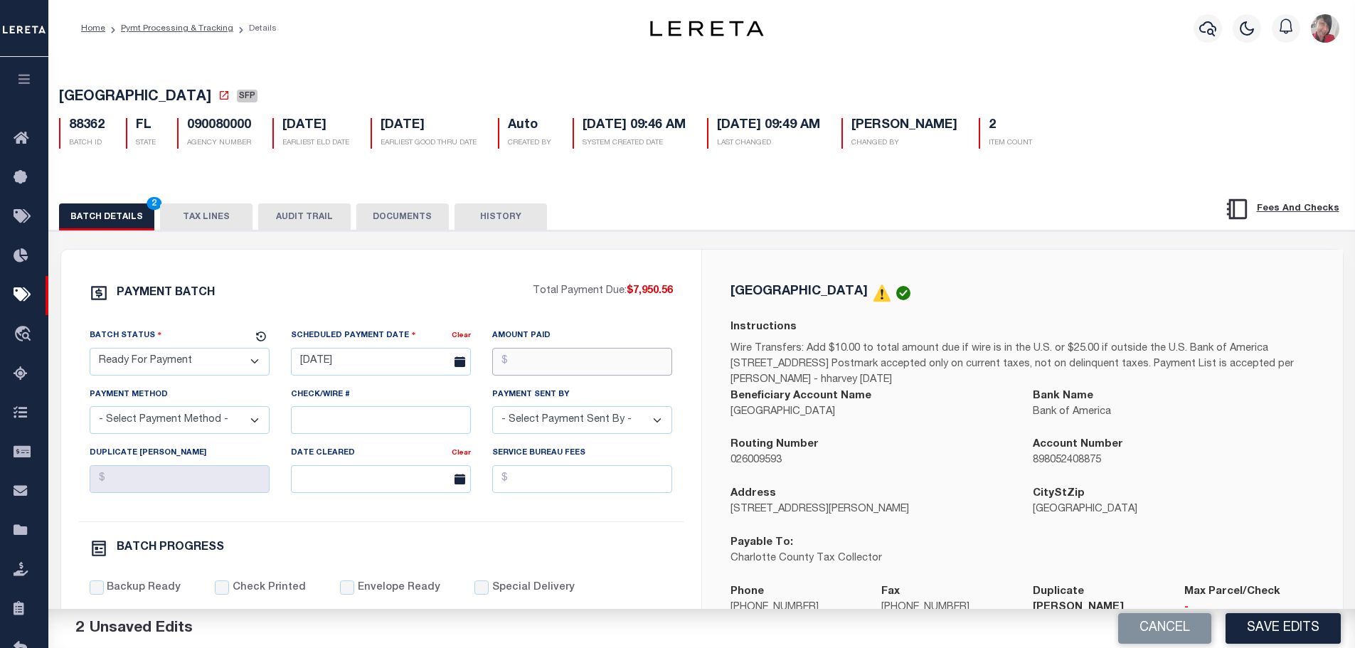
click at [521, 363] on input "Amount Paid" at bounding box center [582, 362] width 180 height 28
type input "$7,950.56"
click at [187, 433] on select "- Select Payment Method - ACH Certified Check Check Direct Deposit Wire Transfer" at bounding box center [180, 420] width 180 height 28
select select "CCK"
click at [90, 410] on select "- Select Payment Method - ACH Certified Check Check Direct Deposit Wire Transfer" at bounding box center [180, 420] width 180 height 28
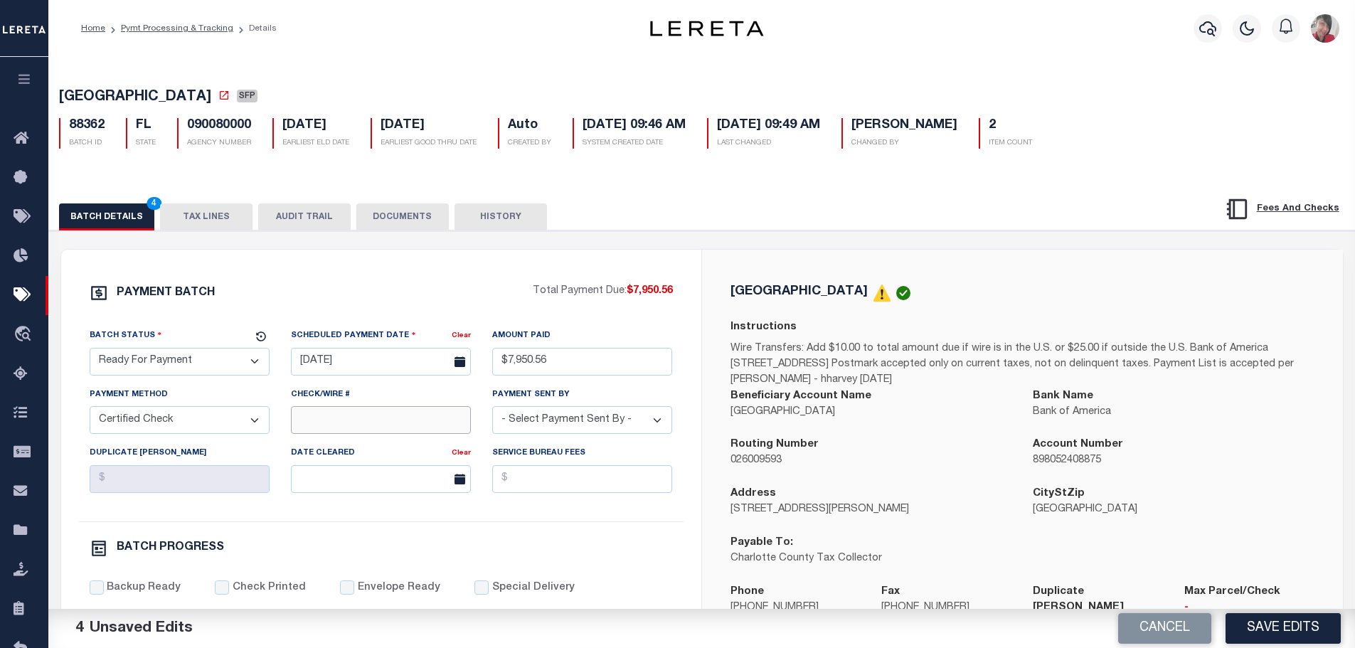
click at [309, 418] on input "Check/Wire #" at bounding box center [381, 420] width 180 height 28
paste input "$5049.93- Payable to Vert"
type input "$5049.93- Payable to Vert"
click at [100, 477] on div "Batch Status - Select Status - Scheduled for Payment Ready For Payment Payment …" at bounding box center [381, 424] width 605 height 193
type input "316A-231601478- 1479"
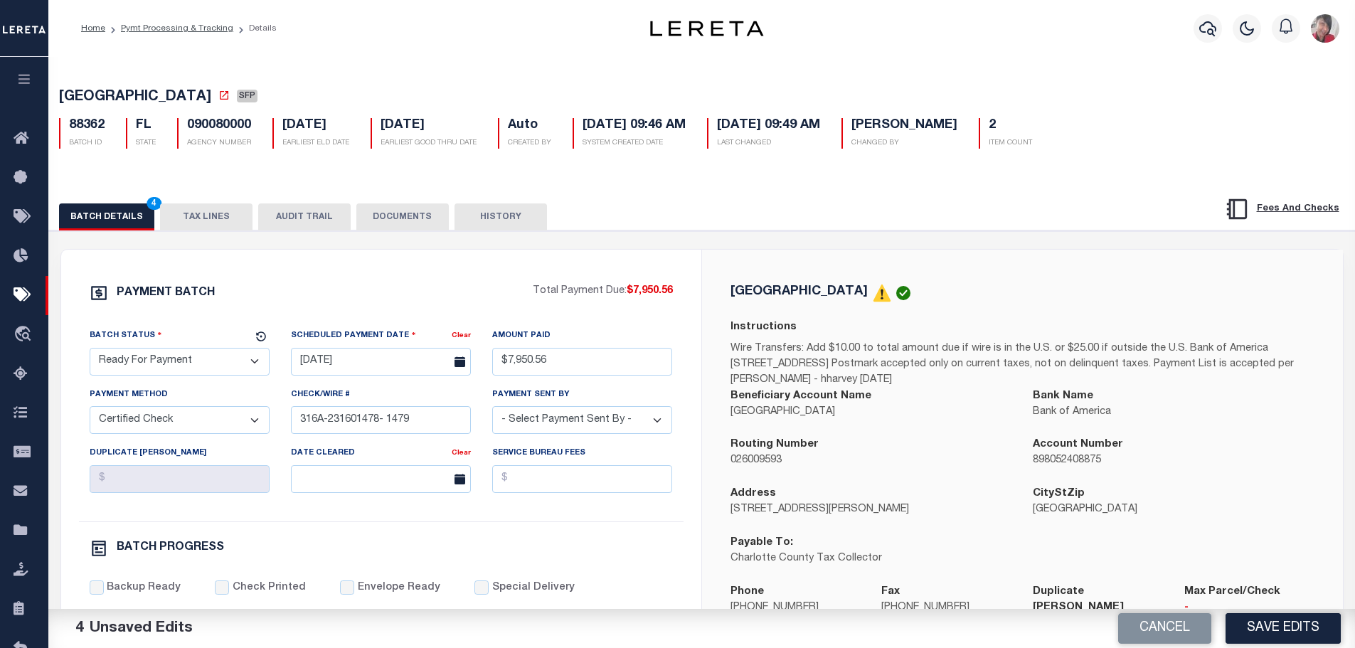
click at [529, 425] on select "- Select Payment Sent By - Aakash Patel Abdul Muzain Adams, Pamela S Agustin Fe…" at bounding box center [582, 420] width 180 height 28
select select "[PERSON_NAME]"
click at [492, 410] on select "- Select Payment Sent By - Aakash Patel Abdul Muzain Adams, Pamela S Agustin Fe…" at bounding box center [582, 420] width 180 height 28
drag, startPoint x: 435, startPoint y: 423, endPoint x: 268, endPoint y: 425, distance: 167.2
click at [225, 420] on div "Batch Status - Select Status - Scheduled for Payment Ready For Payment Payment …" at bounding box center [381, 424] width 605 height 193
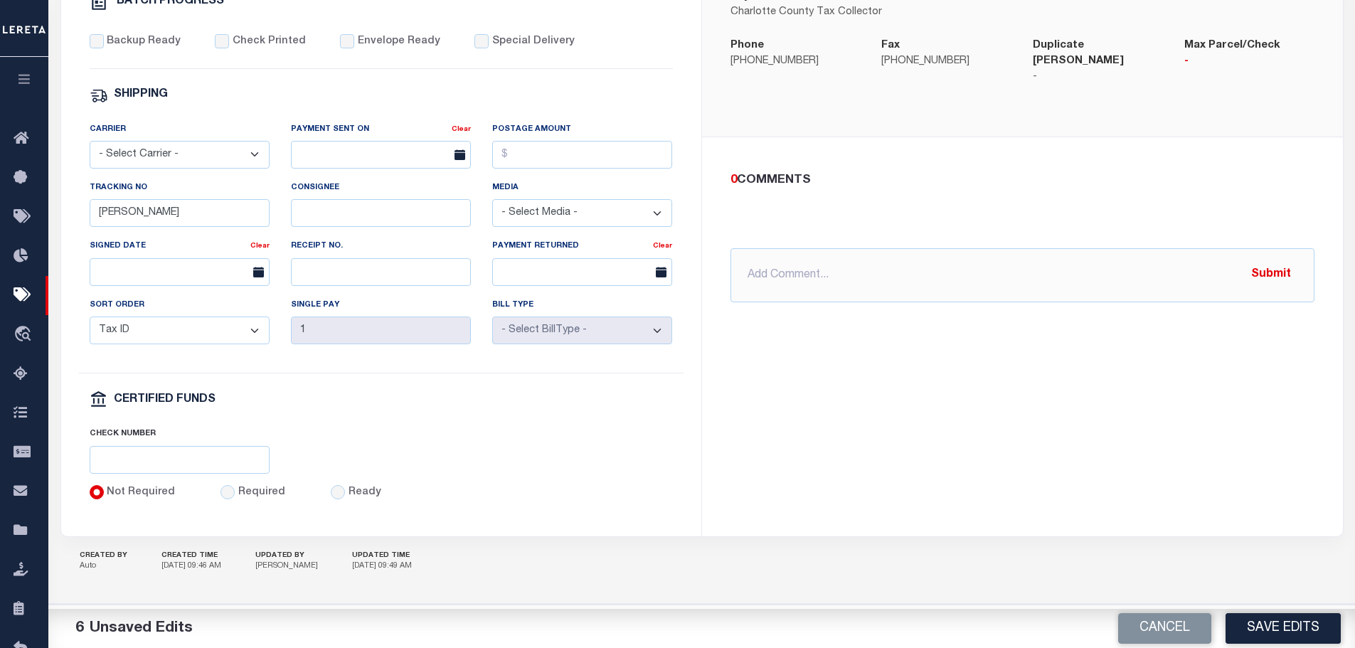
scroll to position [556, 0]
click at [221, 493] on input "Required" at bounding box center [228, 492] width 14 height 14
radio input "true"
click at [198, 462] on input "text" at bounding box center [180, 460] width 180 height 28
paste input "316A-231601478- 1479"
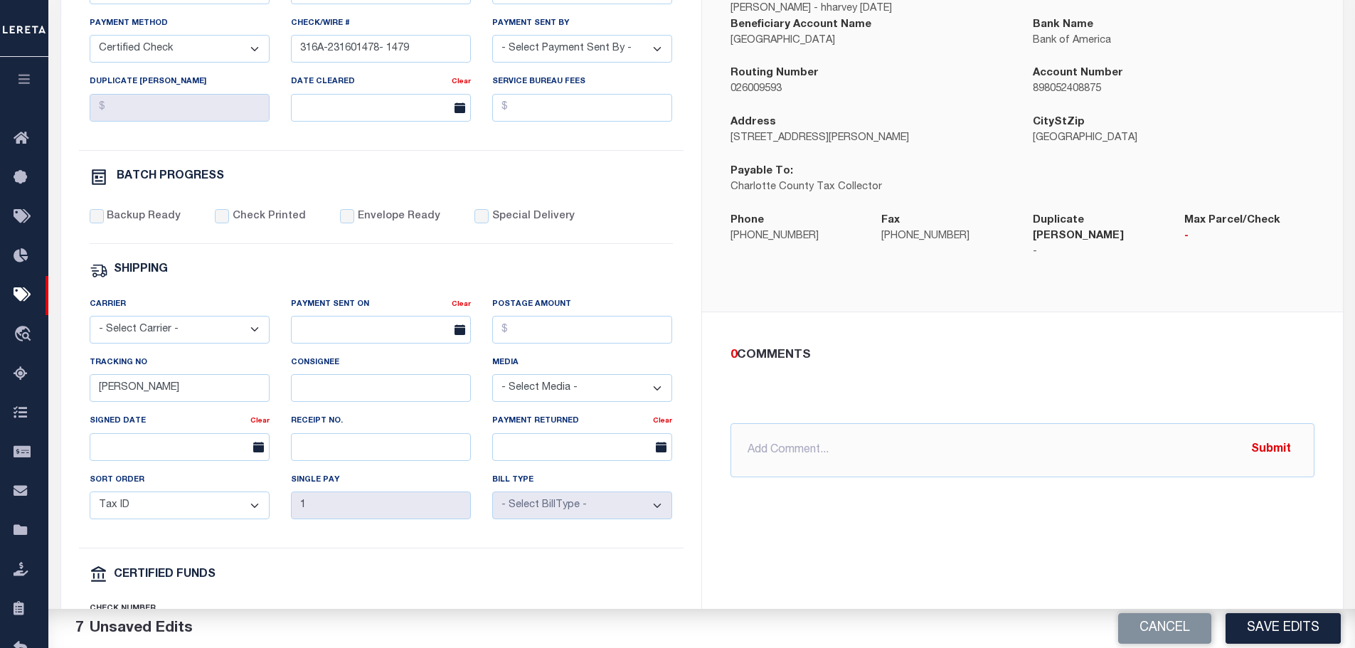
scroll to position [271, 0]
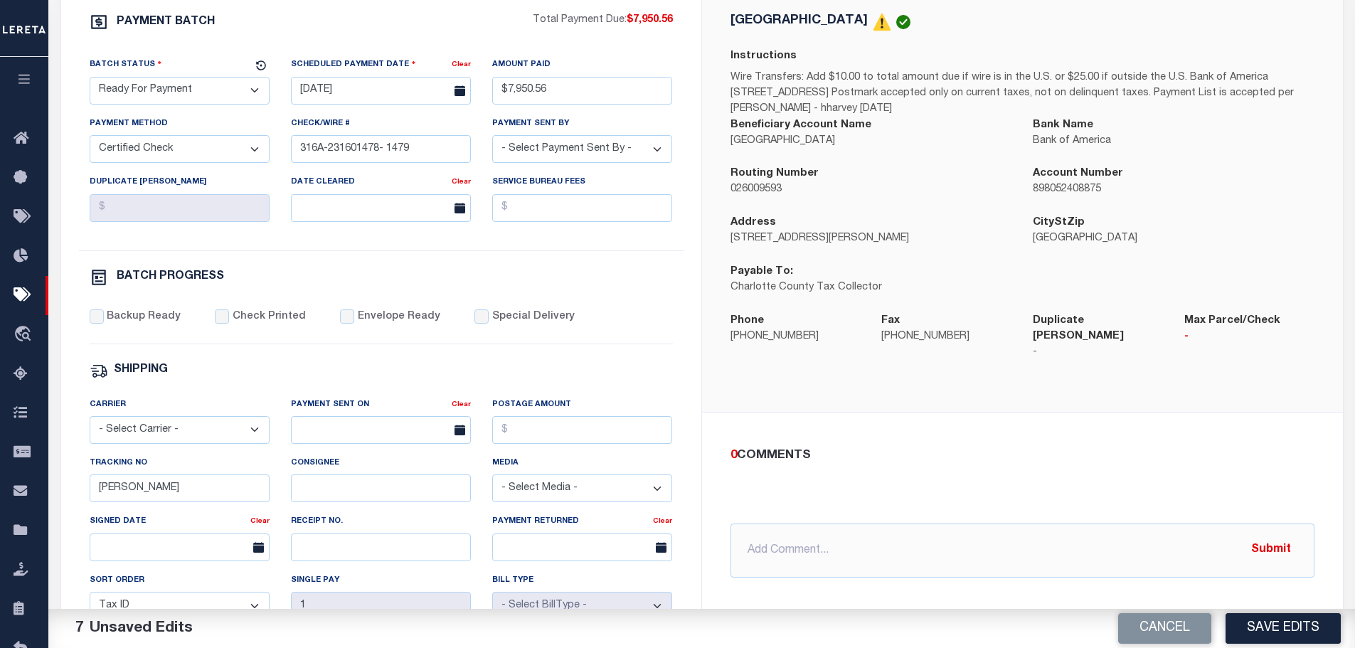
type input "316A-231601478- 1479"
click at [92, 324] on input "Backup Ready" at bounding box center [97, 316] width 14 height 14
checkbox input "true"
click at [216, 323] on input "Check Printed" at bounding box center [222, 316] width 14 height 14
checkbox input "true"
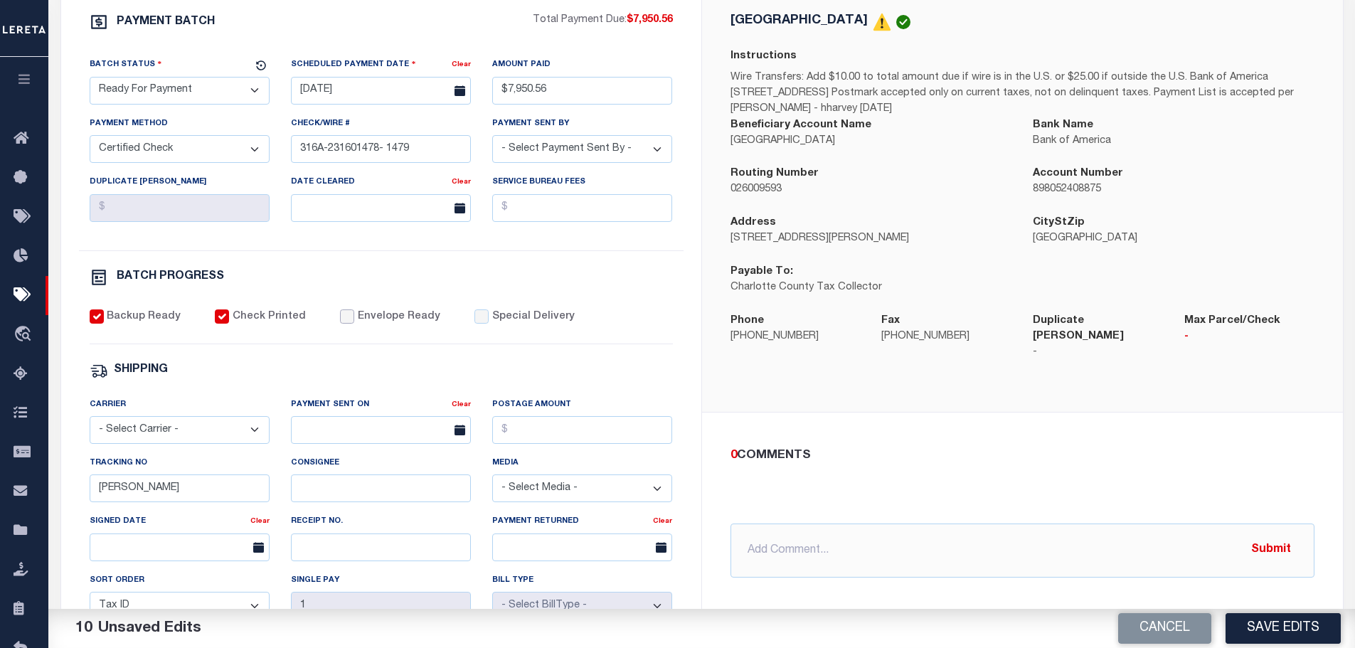
click at [340, 323] on input "Envelope Ready" at bounding box center [347, 316] width 14 height 14
checkbox input "true"
click at [475, 324] on input "Special Delivery" at bounding box center [482, 316] width 14 height 14
checkbox input "true"
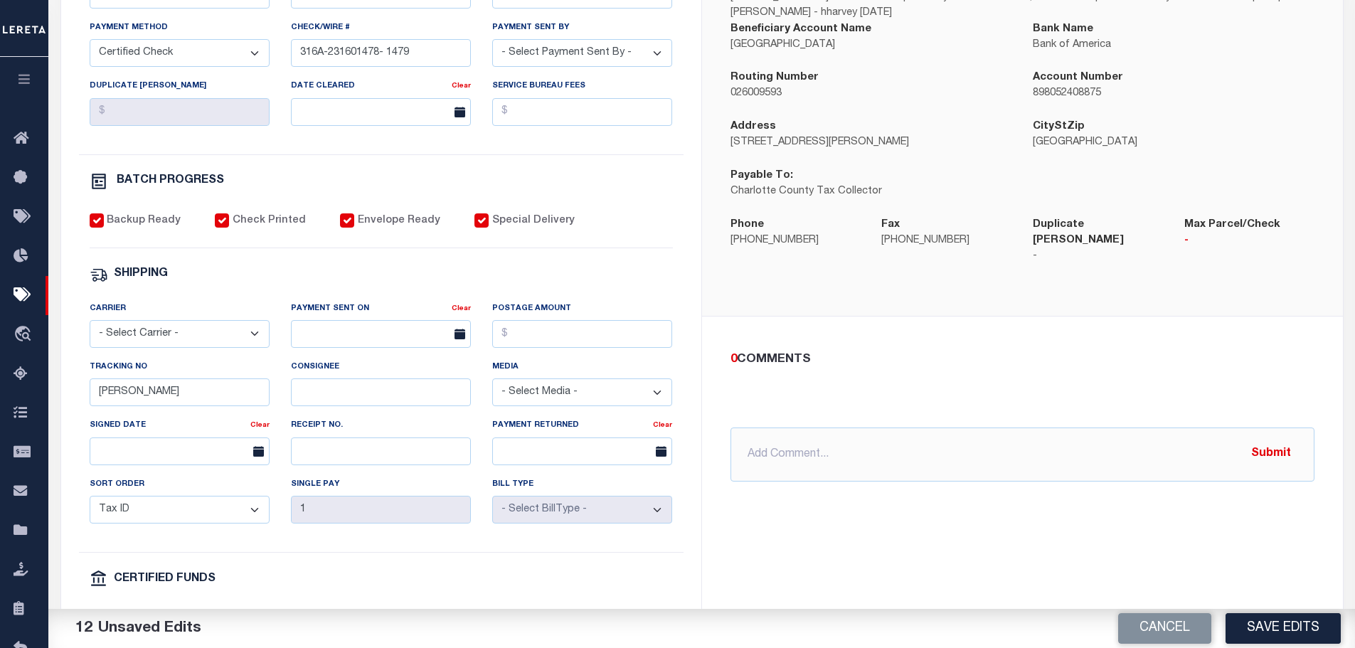
scroll to position [484, 0]
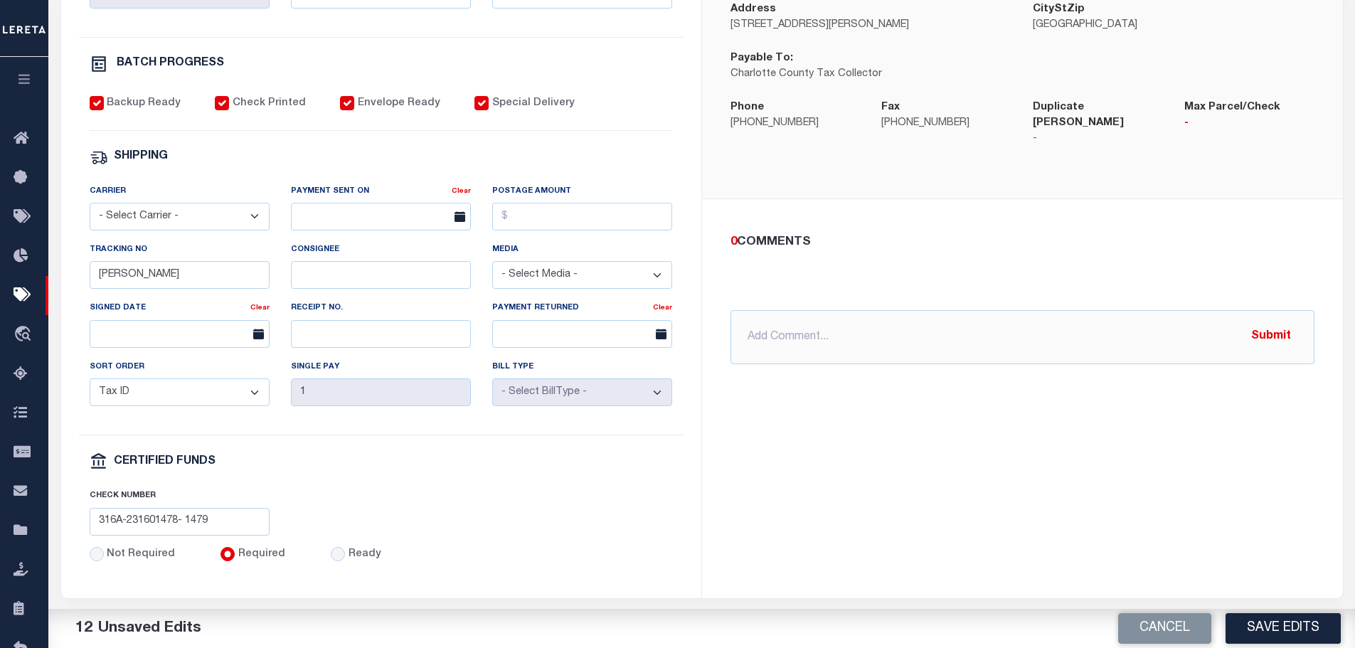
click at [245, 216] on select "- Select Carrier - E-mail Fax Fedex FTP Other UPS USPS" at bounding box center [180, 217] width 180 height 28
select select "FDX"
click at [90, 209] on select "- Select Carrier - E-mail Fax Fedex FTP Other UPS USPS" at bounding box center [180, 217] width 180 height 28
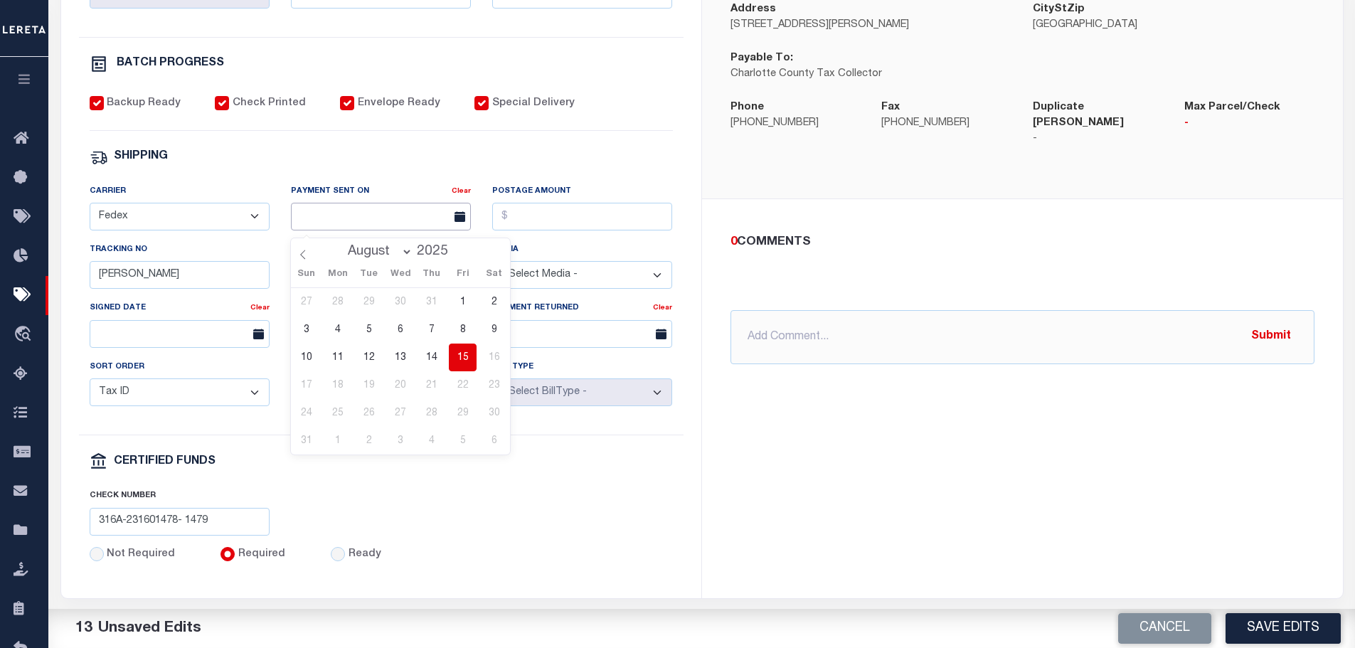
click at [312, 225] on input "text" at bounding box center [381, 217] width 180 height 28
drag, startPoint x: 472, startPoint y: 356, endPoint x: 466, endPoint y: 346, distance: 12.1
click at [469, 353] on span "15" at bounding box center [463, 358] width 28 height 28
type input "08/15/2025"
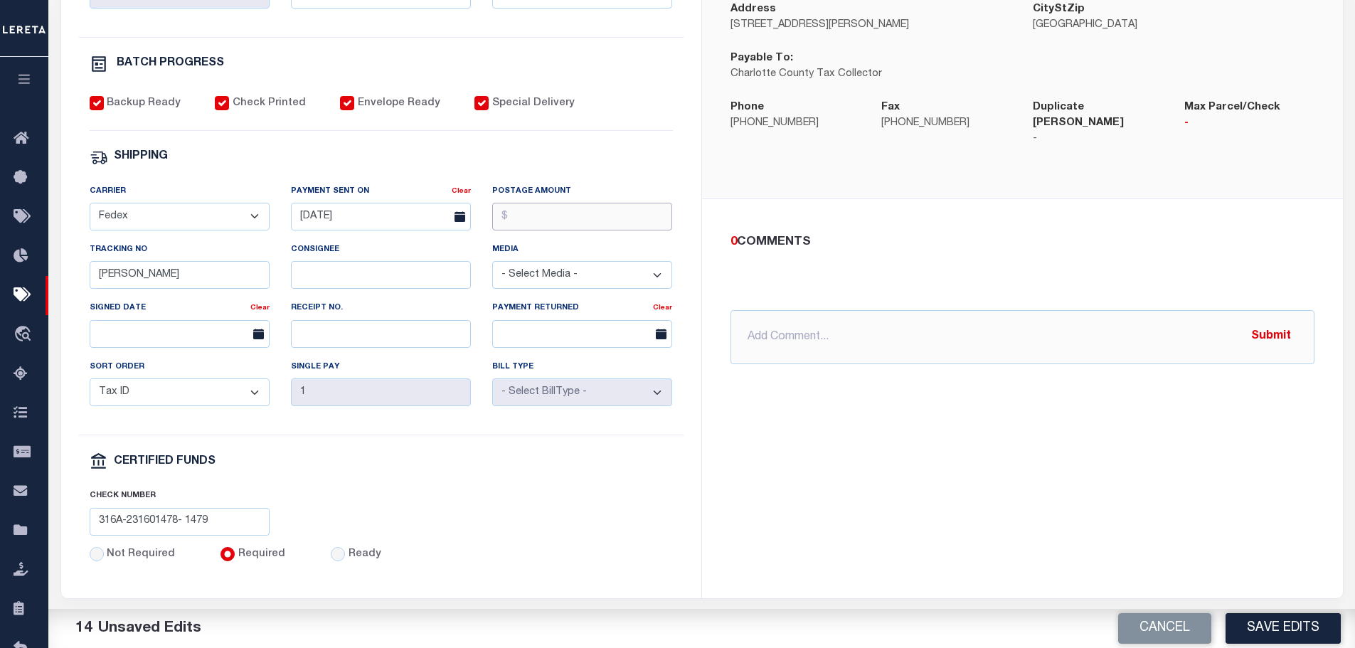
click at [521, 222] on input "Postage Amount" at bounding box center [582, 217] width 180 height 28
type input "$9.65"
drag, startPoint x: 147, startPoint y: 285, endPoint x: 60, endPoint y: 280, distance: 86.9
click at [61, 280] on div "PAYMENT BATCH Total Payment Due: $7,950.56 Batch Status" at bounding box center [381, 181] width 640 height 832
type input "883594240807"
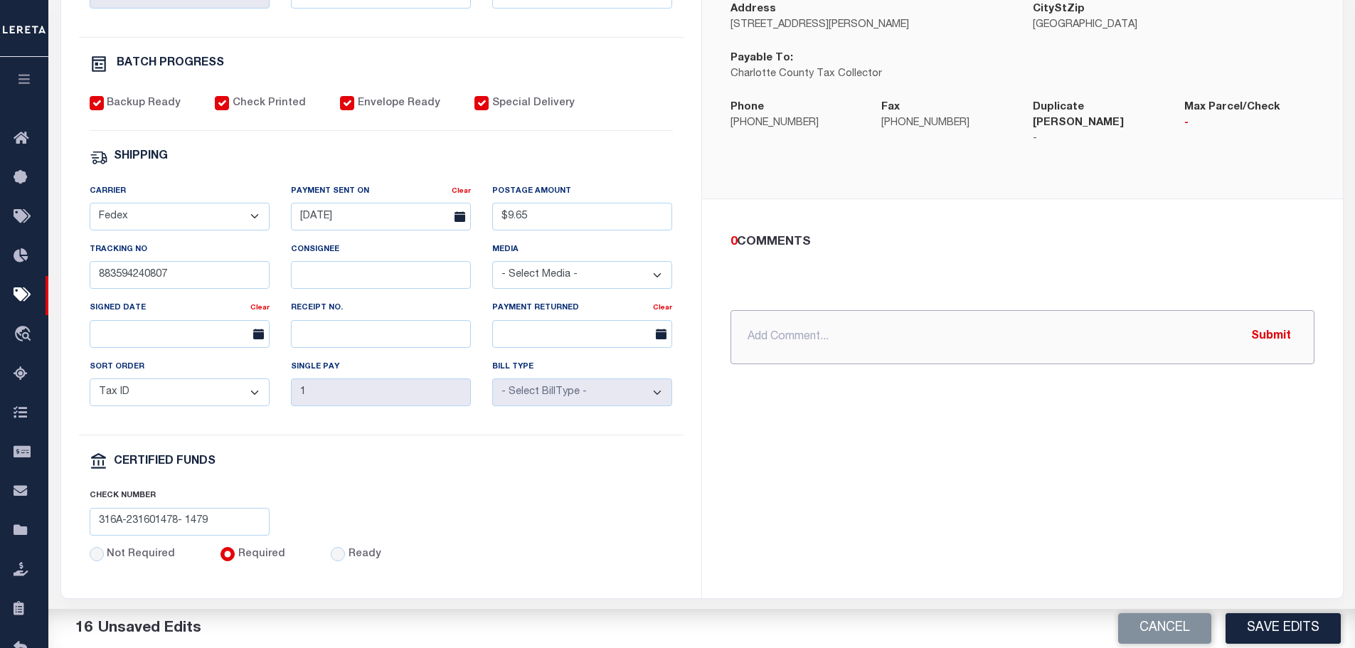
click at [782, 318] on input "text" at bounding box center [1023, 337] width 584 height 54
paste input "316A-231601478- 1479"
type input "8/15/2025- 2 separate cashier's checks mailed: 316A-231601478- 1479."
click at [1259, 324] on button "Submit" at bounding box center [1271, 336] width 58 height 29
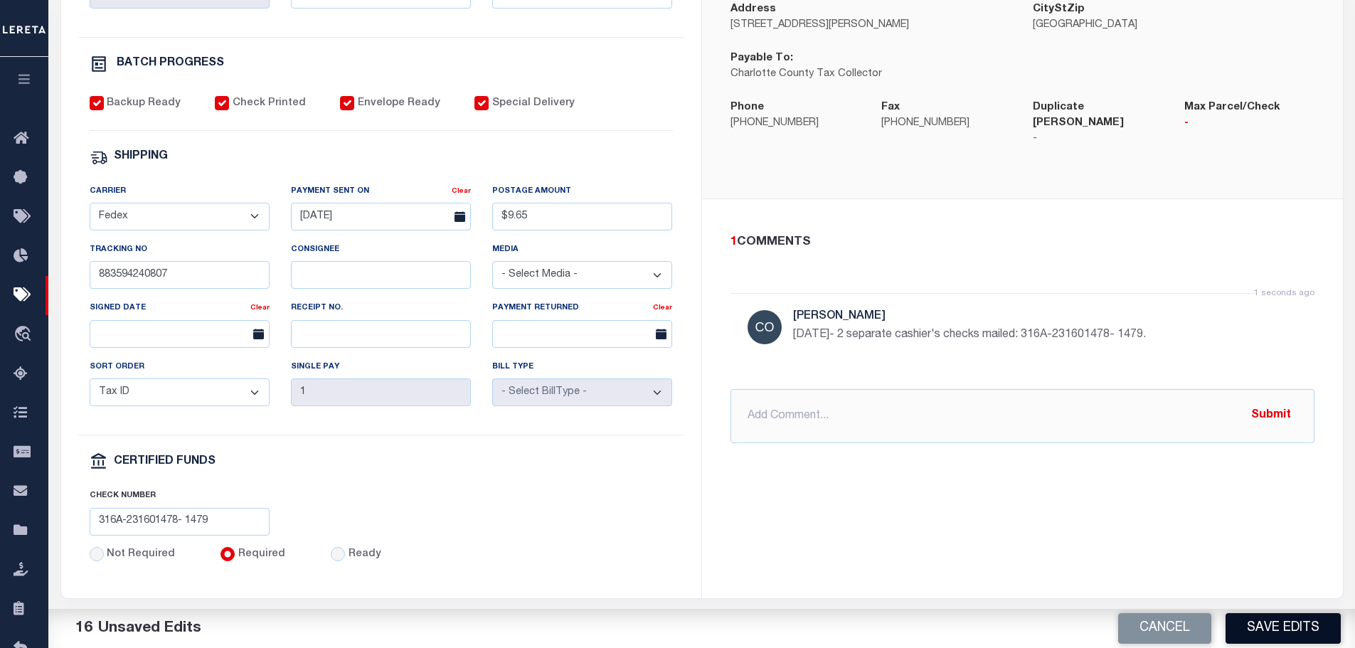
click at [1284, 629] on button "Save Edits" at bounding box center [1283, 628] width 115 height 31
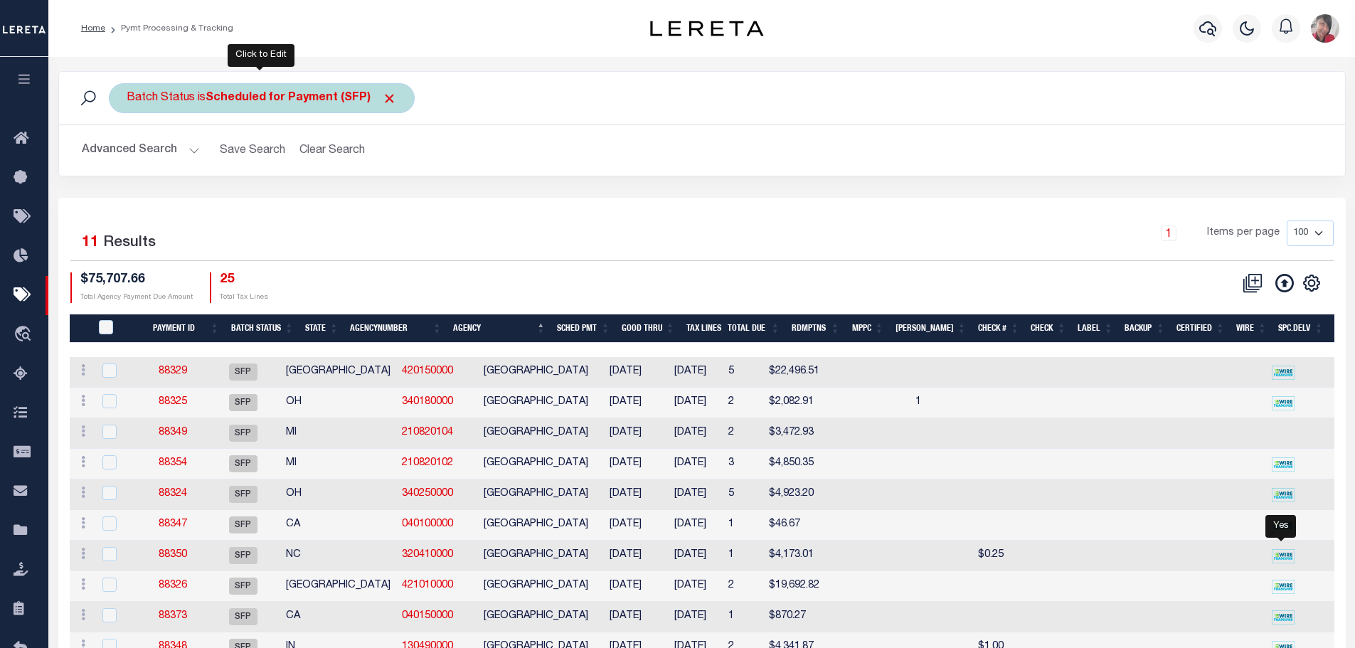
click at [242, 103] on b "Scheduled for Payment (SFP)" at bounding box center [301, 97] width 191 height 11
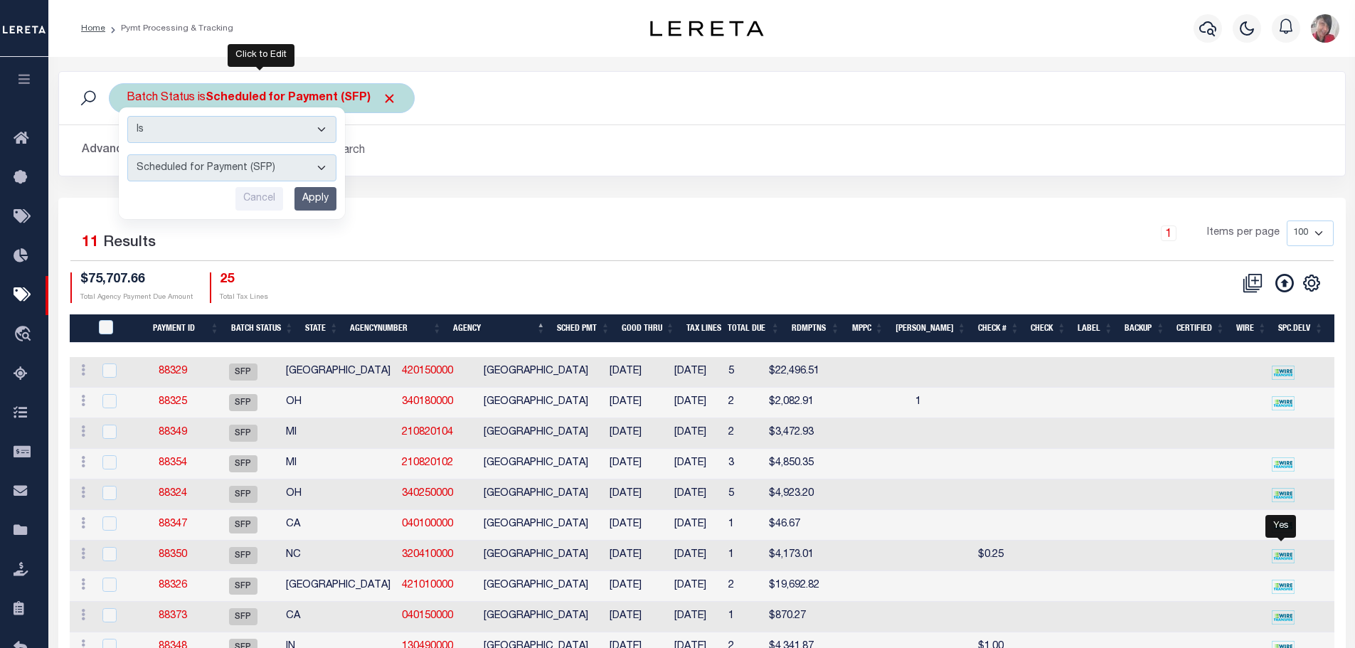
click at [327, 168] on select "Awaiting Funds (AWF) Cleared and Complete (CAC) New Check Needed (NCN) Payment …" at bounding box center [231, 167] width 209 height 27
select select "RFP"
click at [127, 154] on select "Awaiting Funds (AWF) Cleared and Complete (CAC) New Check Needed (NCN) Payment …" at bounding box center [231, 167] width 209 height 27
click at [317, 198] on input "Apply" at bounding box center [316, 198] width 42 height 23
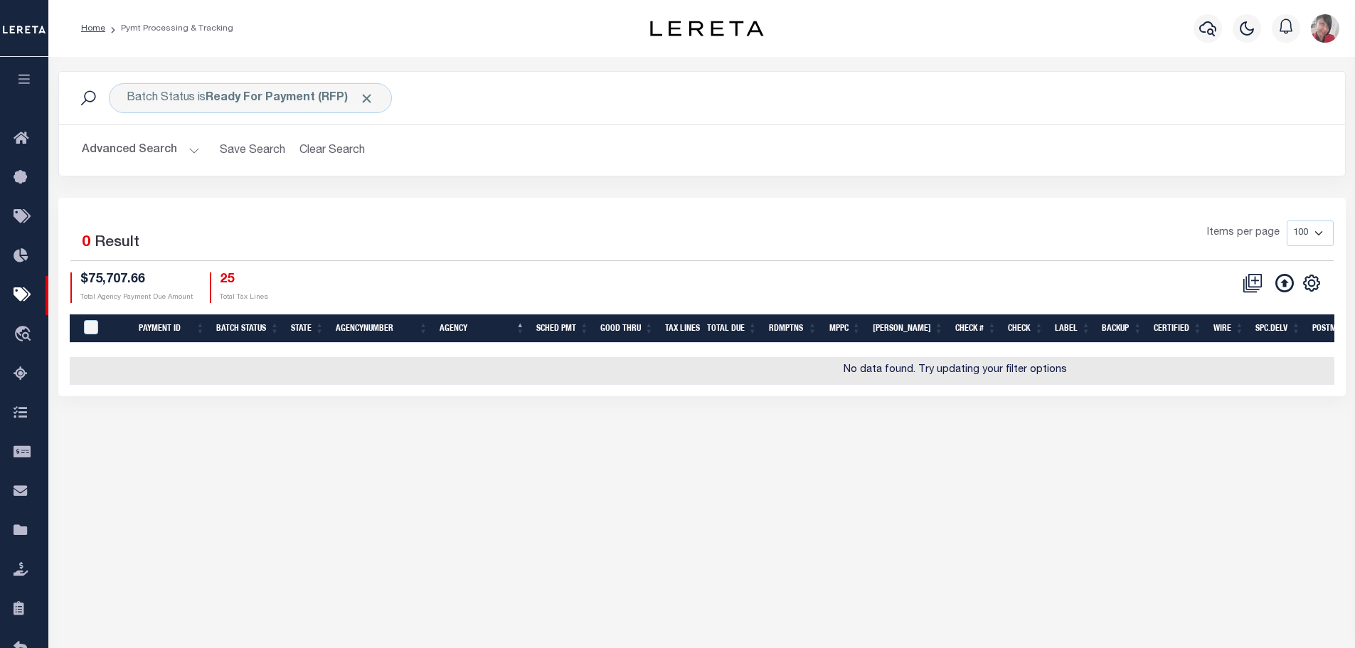
click at [196, 145] on button "Advanced Search" at bounding box center [141, 151] width 118 height 28
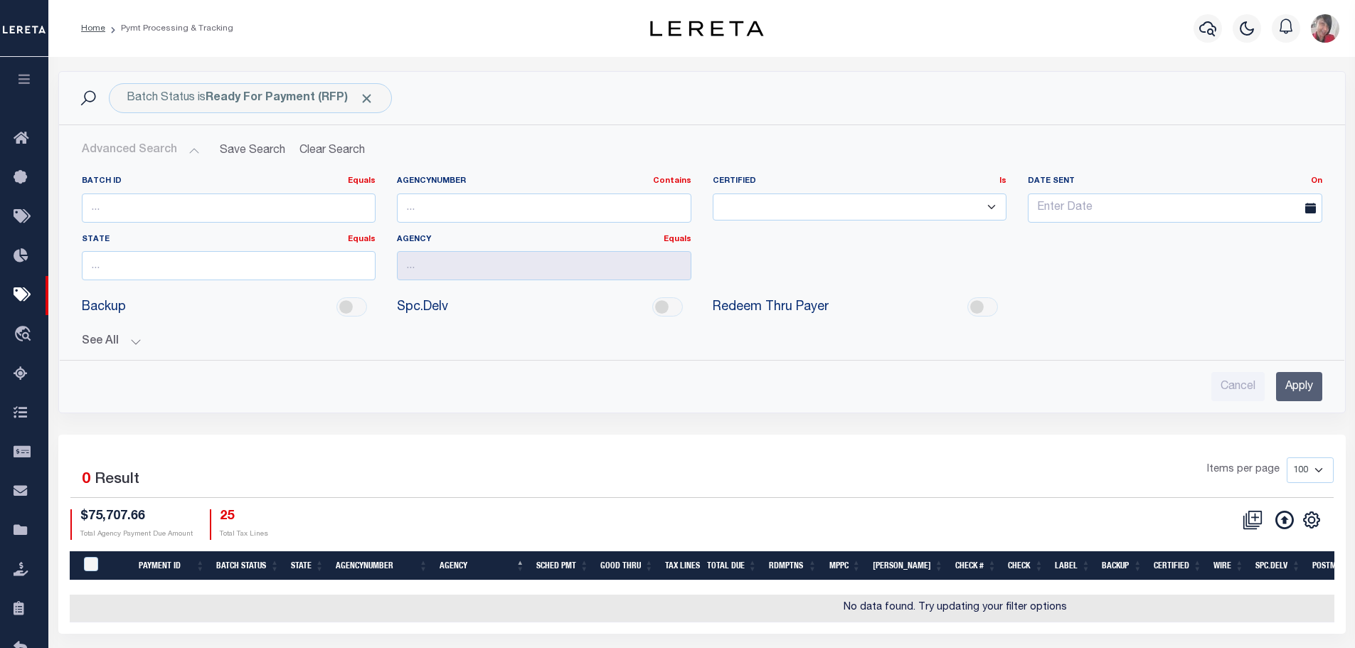
click at [136, 341] on button "See All" at bounding box center [702, 342] width 1241 height 14
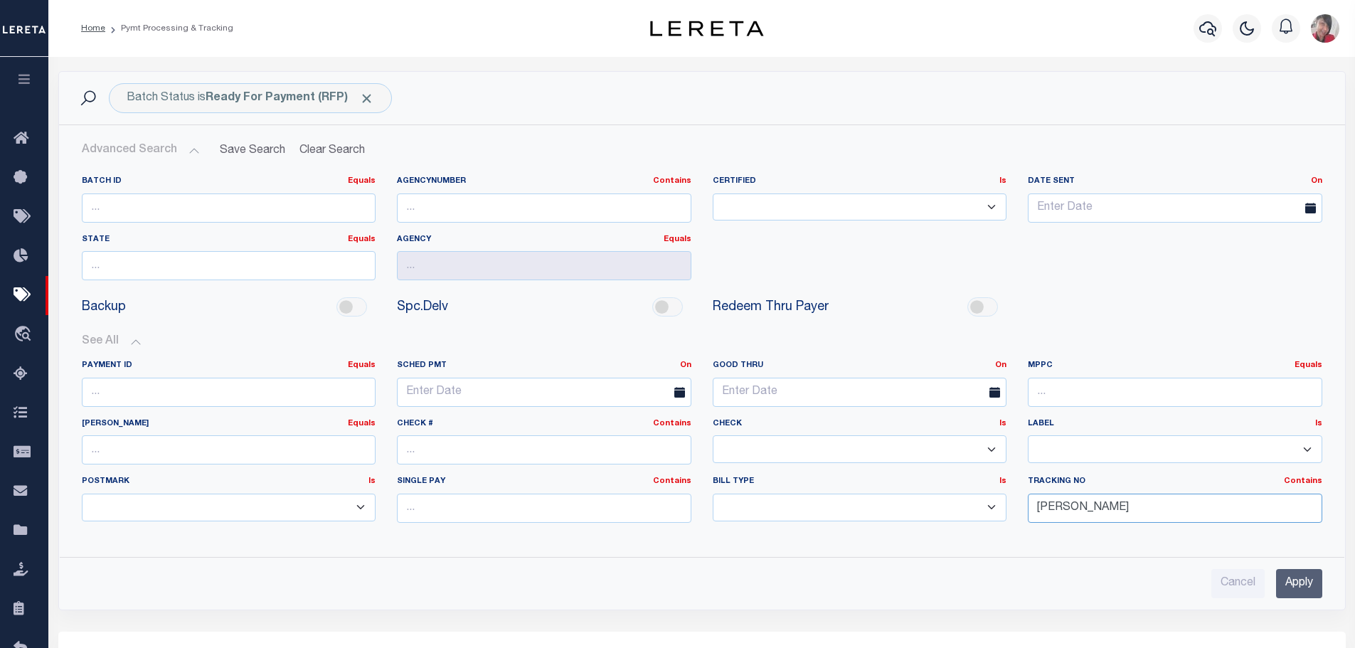
drag, startPoint x: 1083, startPoint y: 506, endPoint x: 997, endPoint y: 502, distance: 86.9
click at [997, 502] on div "Payment ID Equals Equals Is Not Equal To Is Greater Than Is Less Than SCHED PMT…" at bounding box center [702, 447] width 1262 height 174
click at [1299, 589] on input "Apply" at bounding box center [1299, 583] width 46 height 29
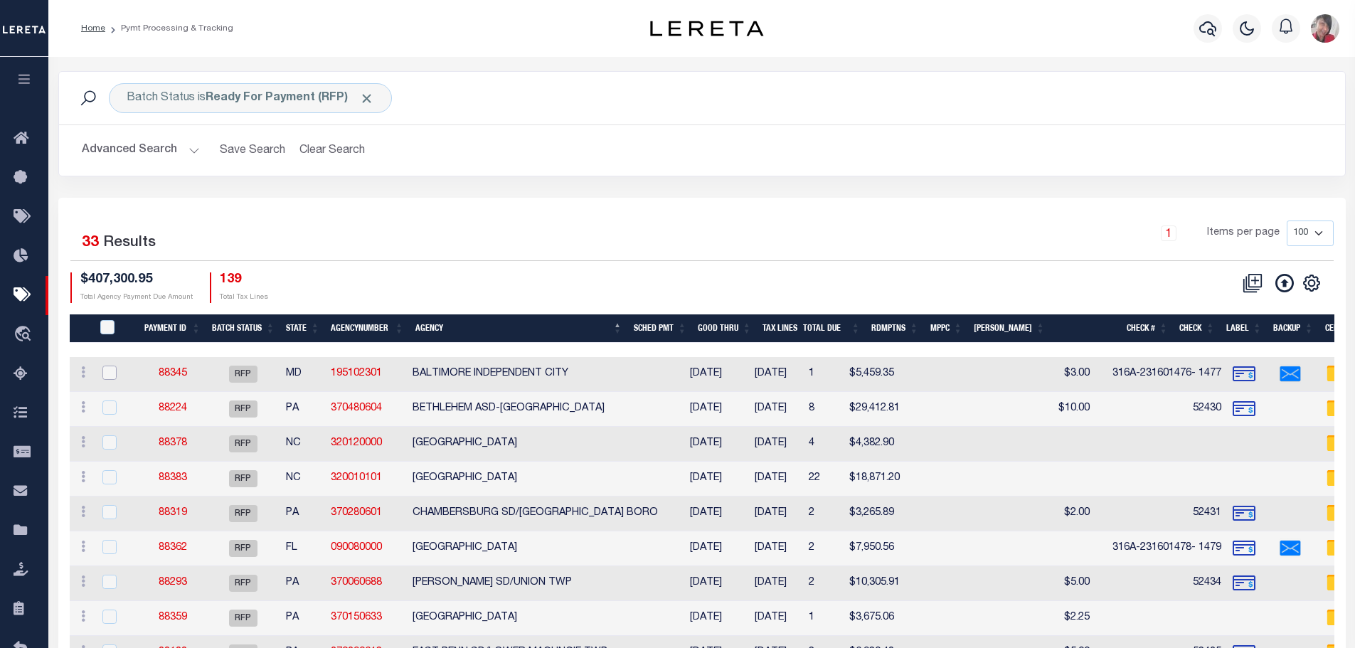
click at [108, 376] on input "checkbox" at bounding box center [109, 373] width 14 height 14
checkbox input "true"
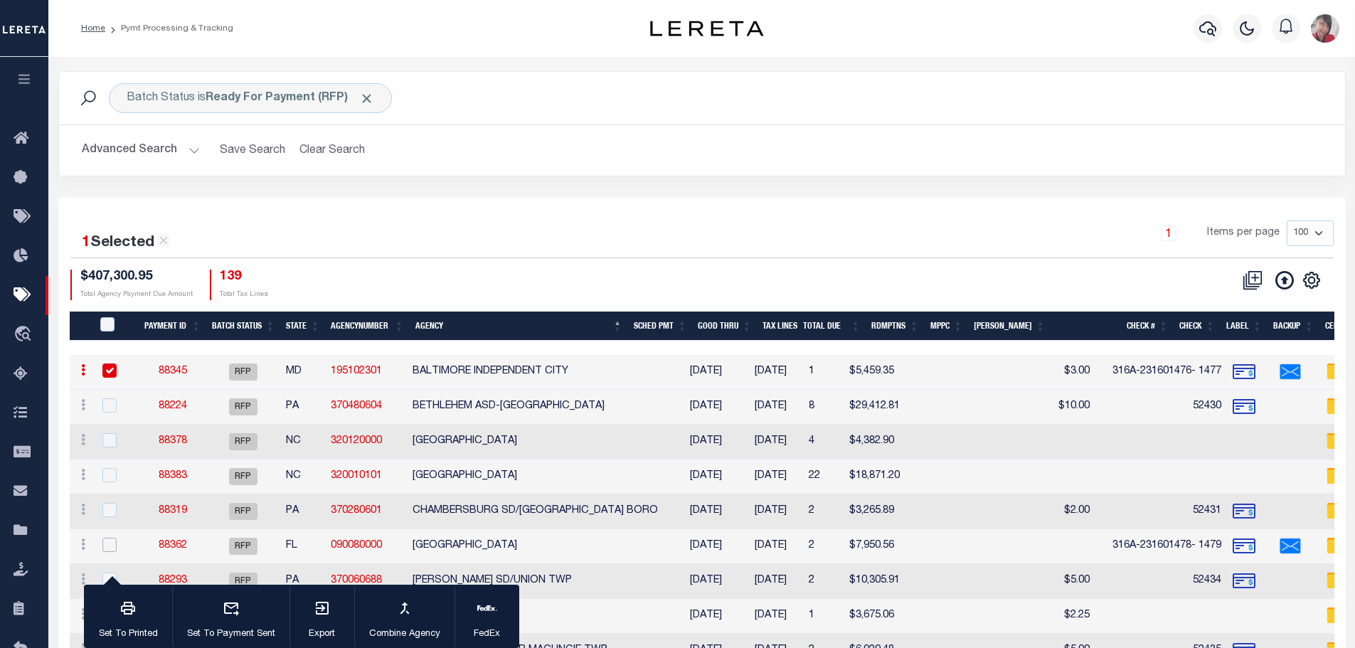
click at [109, 543] on input "checkbox" at bounding box center [109, 545] width 14 height 14
checkbox input "true"
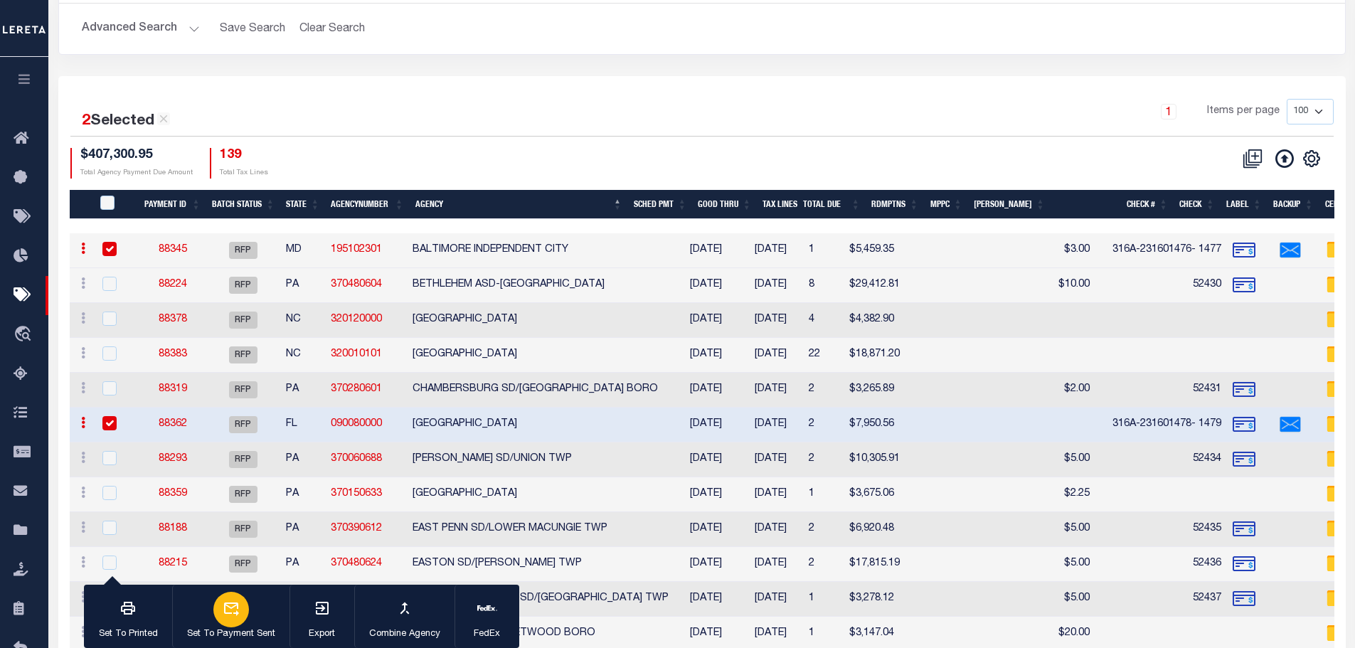
scroll to position [142, 0]
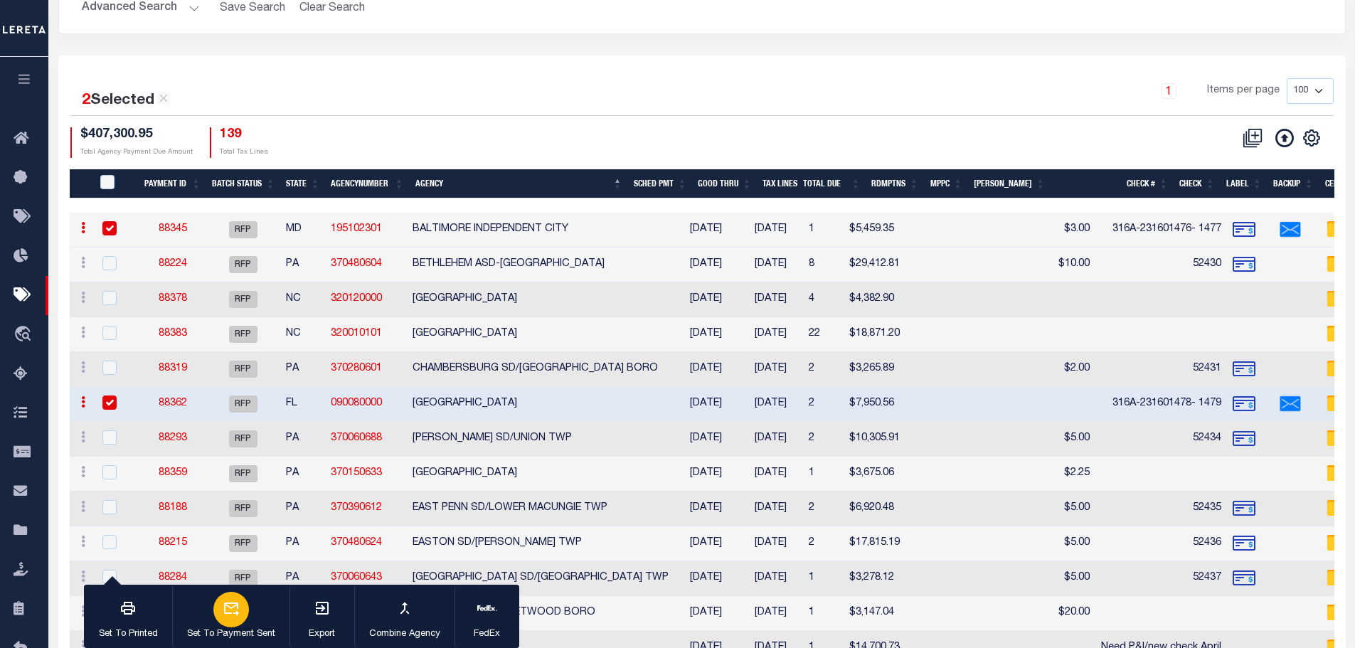
click at [241, 606] on div "button" at bounding box center [231, 610] width 36 height 36
type input "08/15/2025"
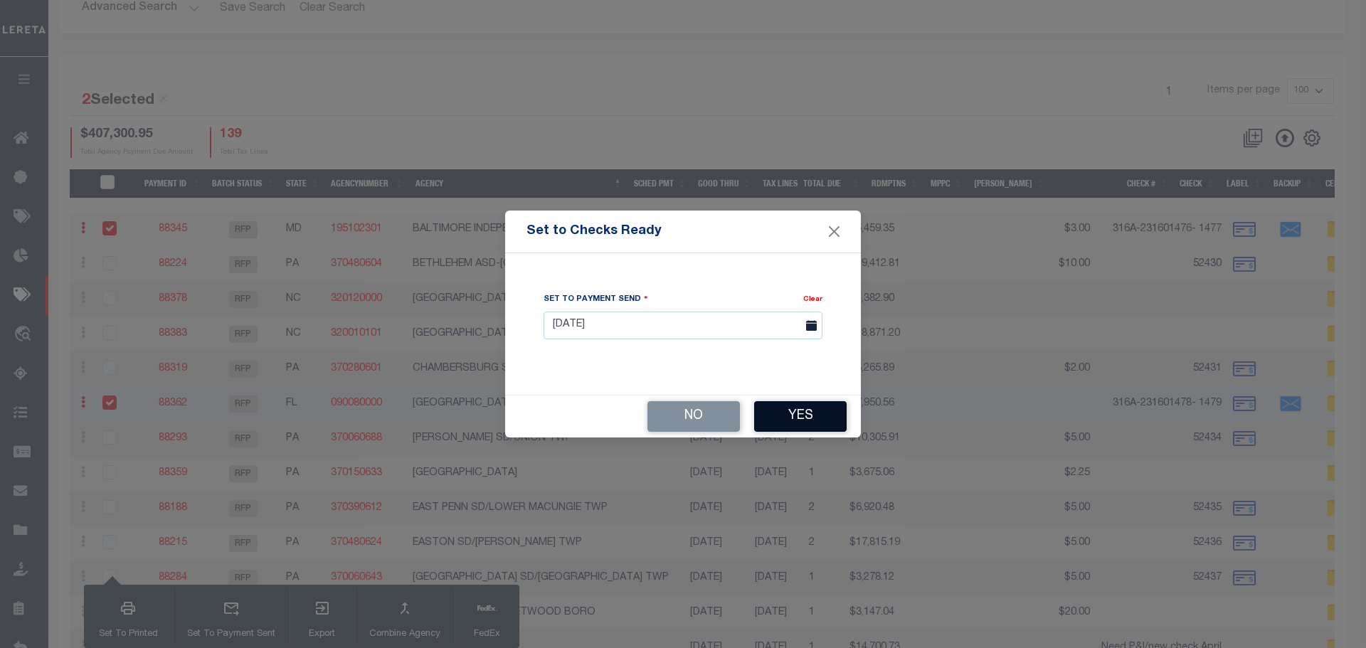
click at [805, 410] on button "Yes" at bounding box center [800, 416] width 92 height 31
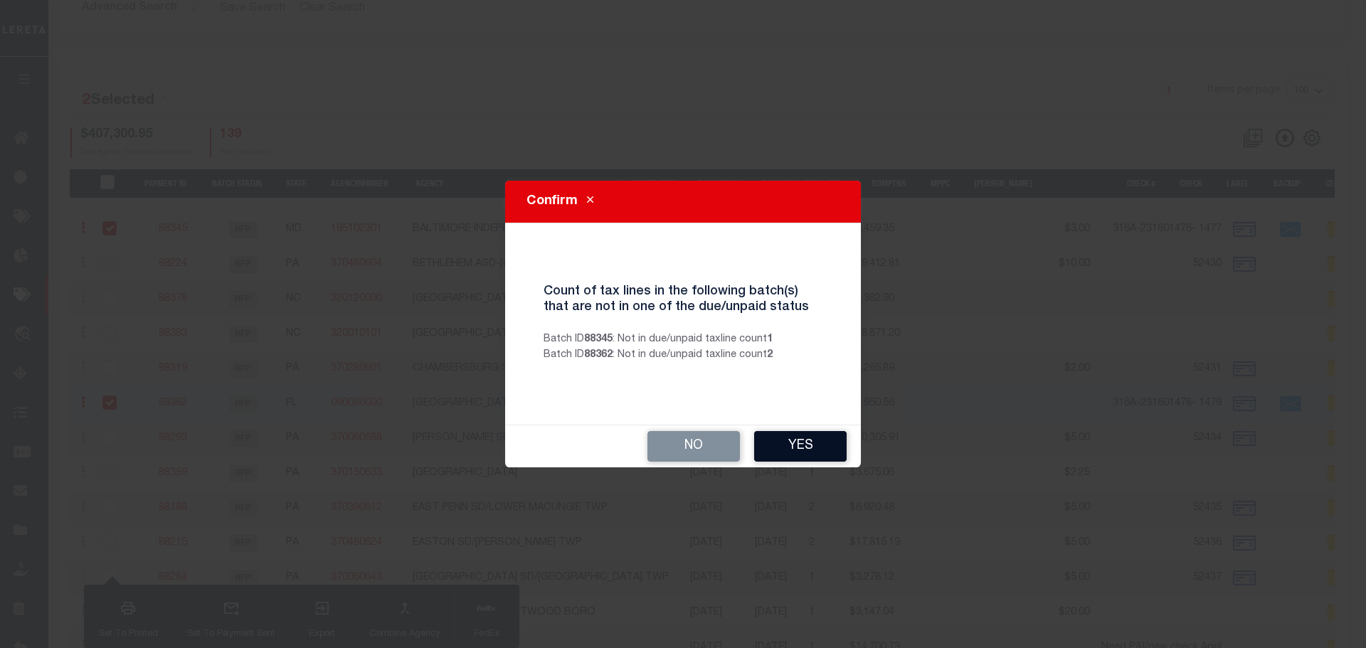
click at [792, 445] on button "Yes" at bounding box center [800, 446] width 92 height 31
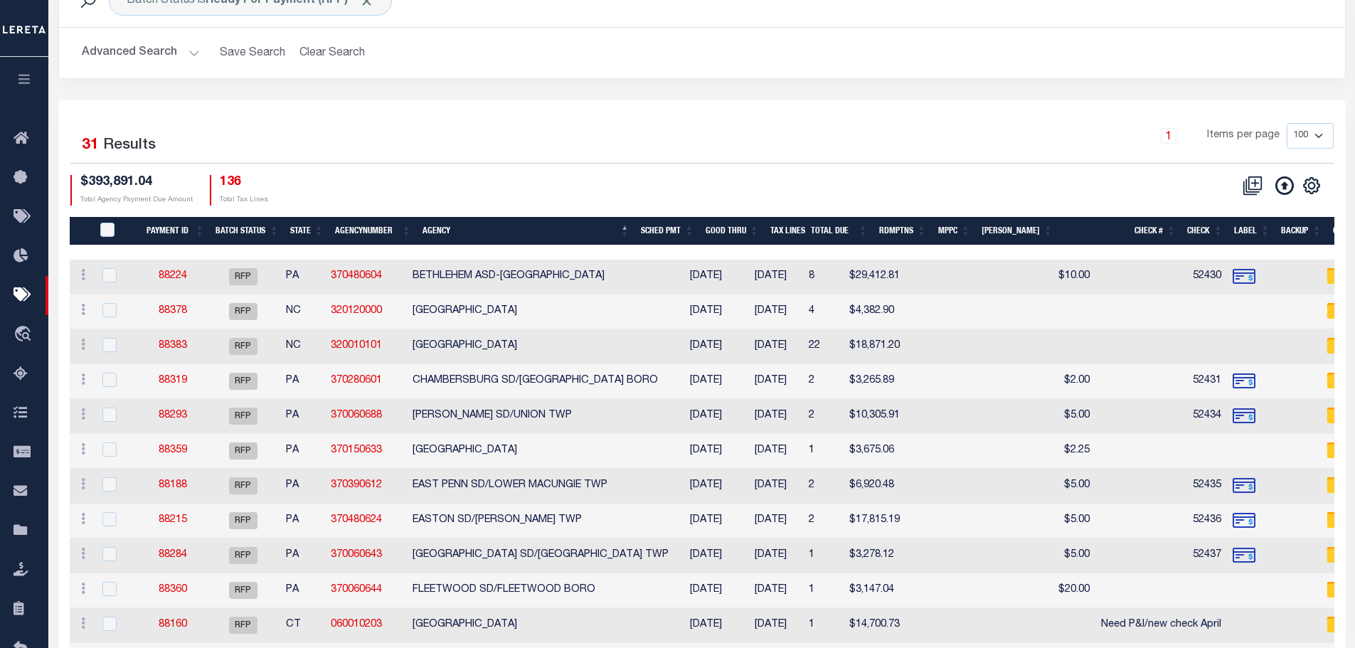
scroll to position [0, 0]
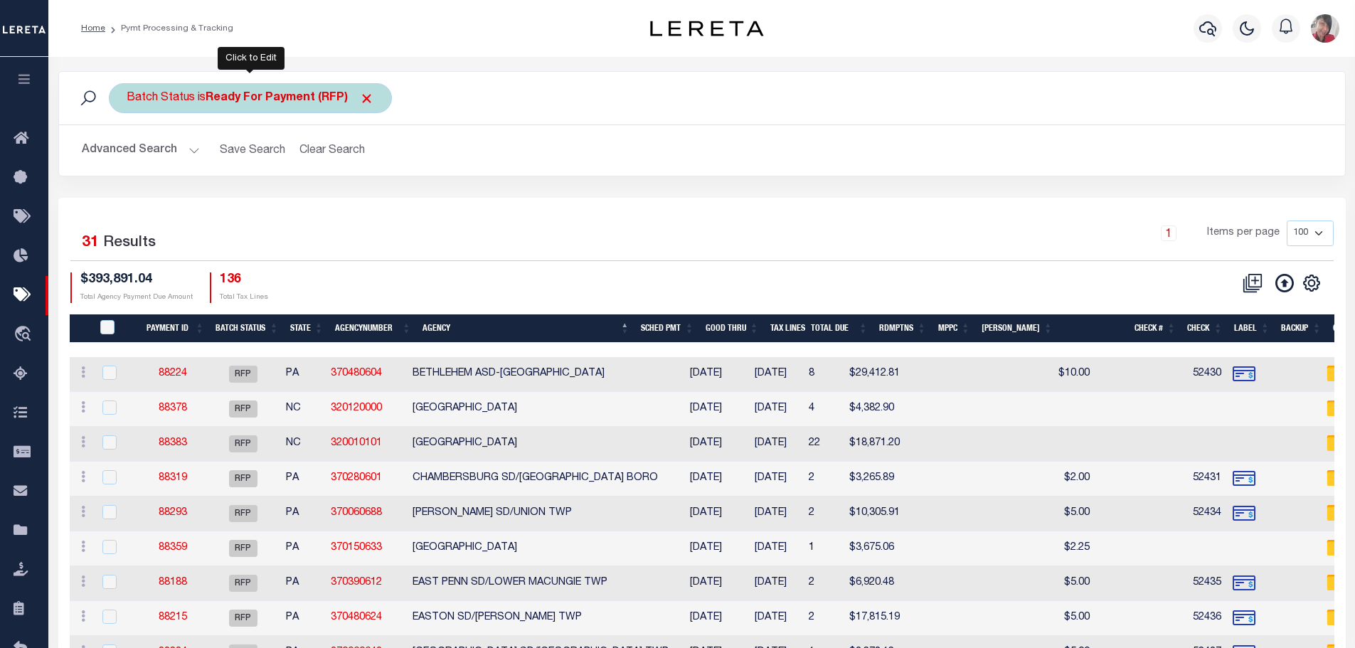
click at [223, 88] on div "Batch Status is Ready For Payment (RFP)" at bounding box center [250, 98] width 283 height 30
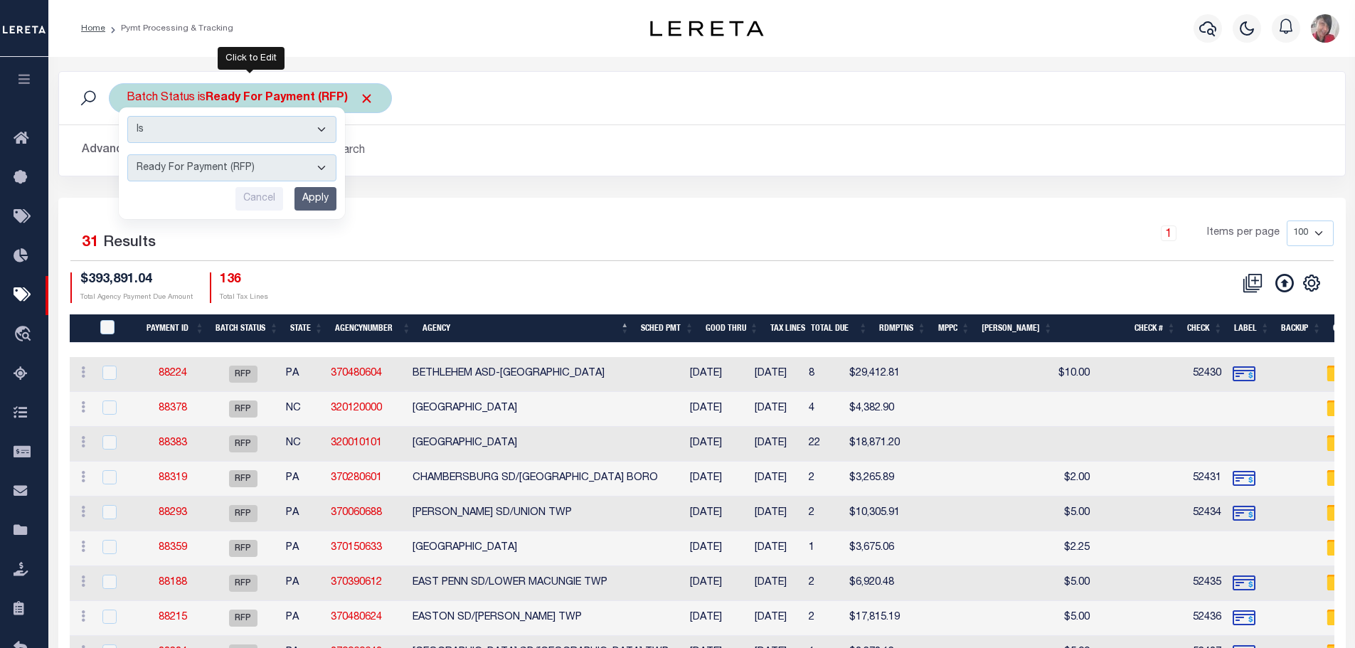
click at [322, 169] on select "Awaiting Funds (AWF) Cleared and Complete (CAC) New Check Needed (NCN) Payment …" at bounding box center [231, 167] width 209 height 27
select select "SFP"
click at [127, 154] on select "Awaiting Funds (AWF) Cleared and Complete (CAC) New Check Needed (NCN) Payment …" at bounding box center [231, 167] width 209 height 27
click at [324, 196] on input "Apply" at bounding box center [316, 198] width 42 height 23
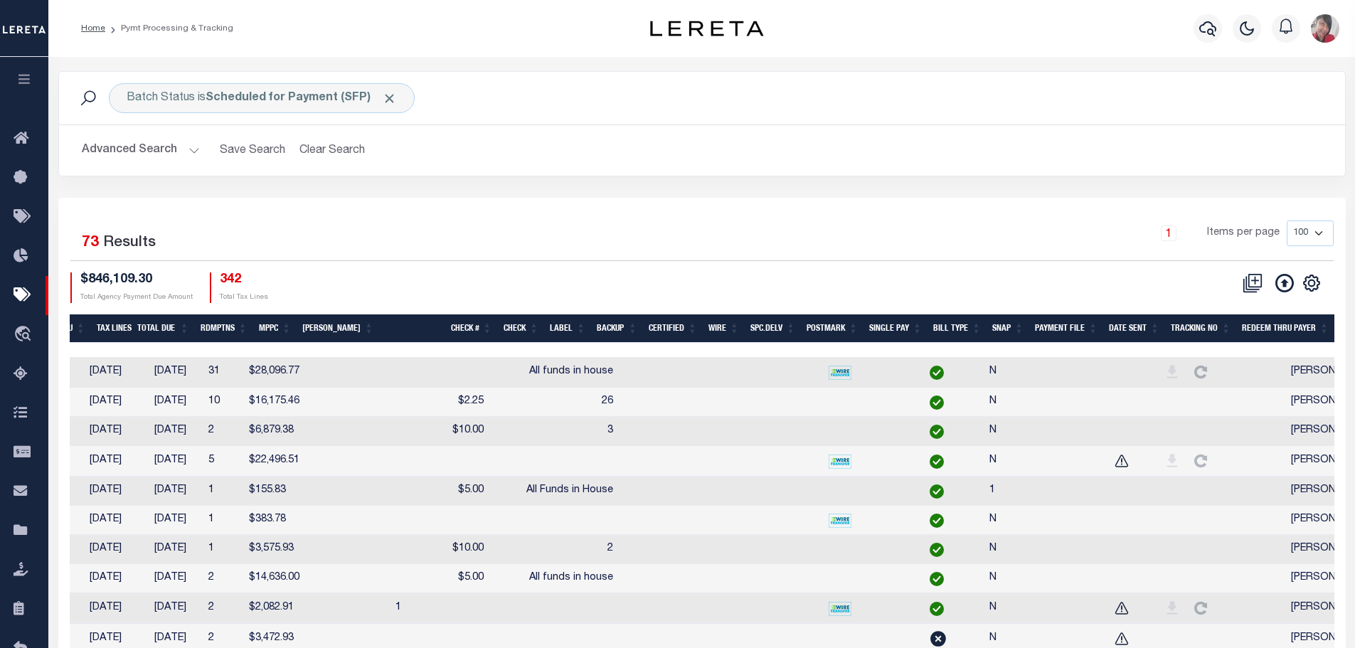
scroll to position [0, 657]
click at [1009, 325] on th "SNAP" at bounding box center [1008, 328] width 43 height 29
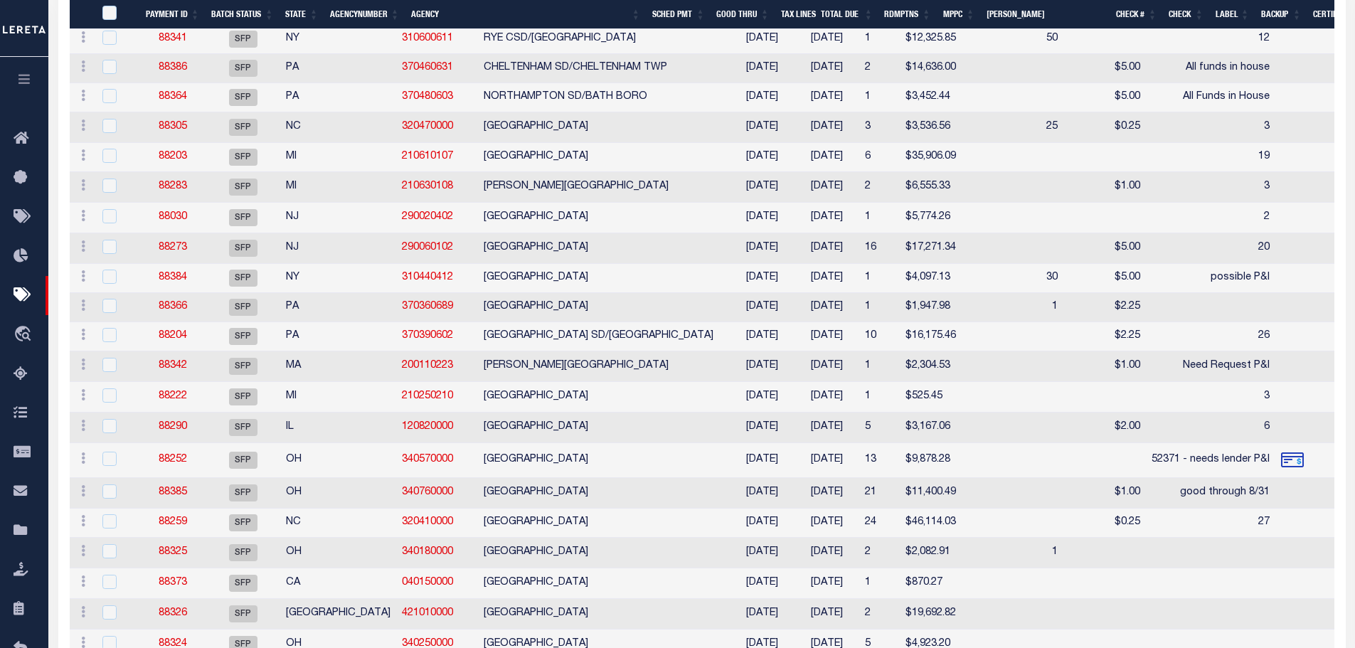
scroll to position [1627, 0]
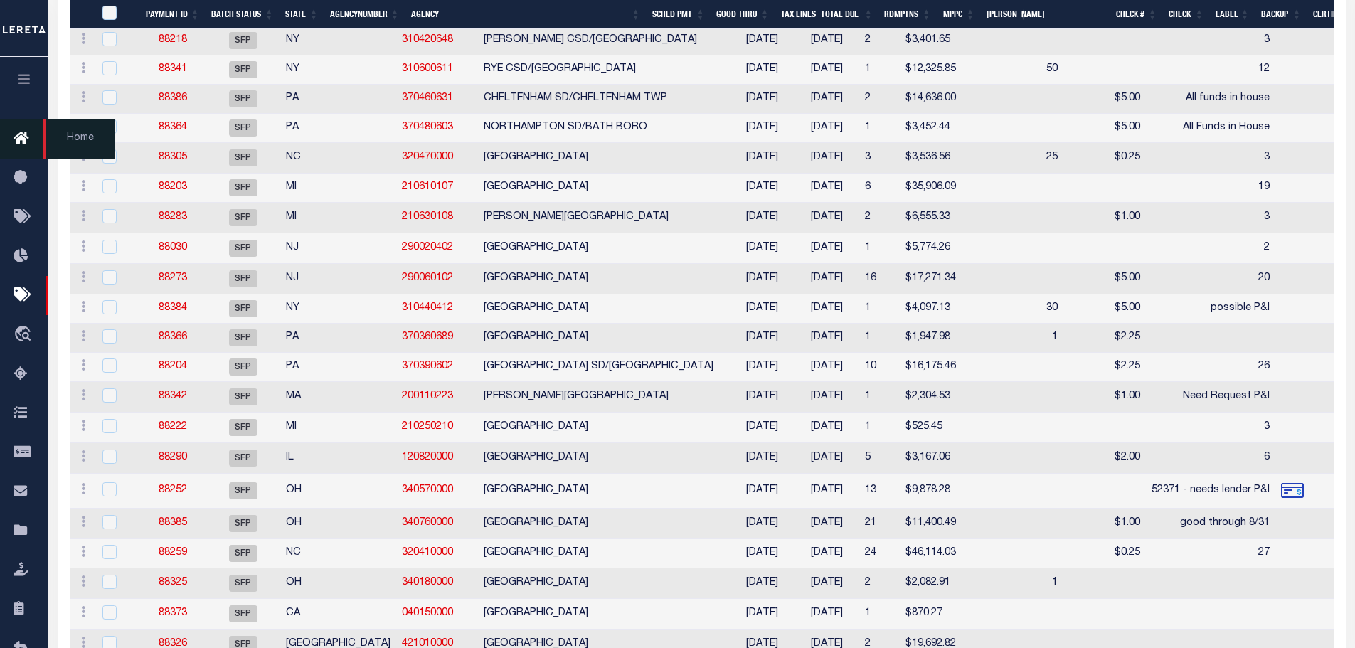
click at [23, 72] on button "button" at bounding box center [24, 81] width 48 height 48
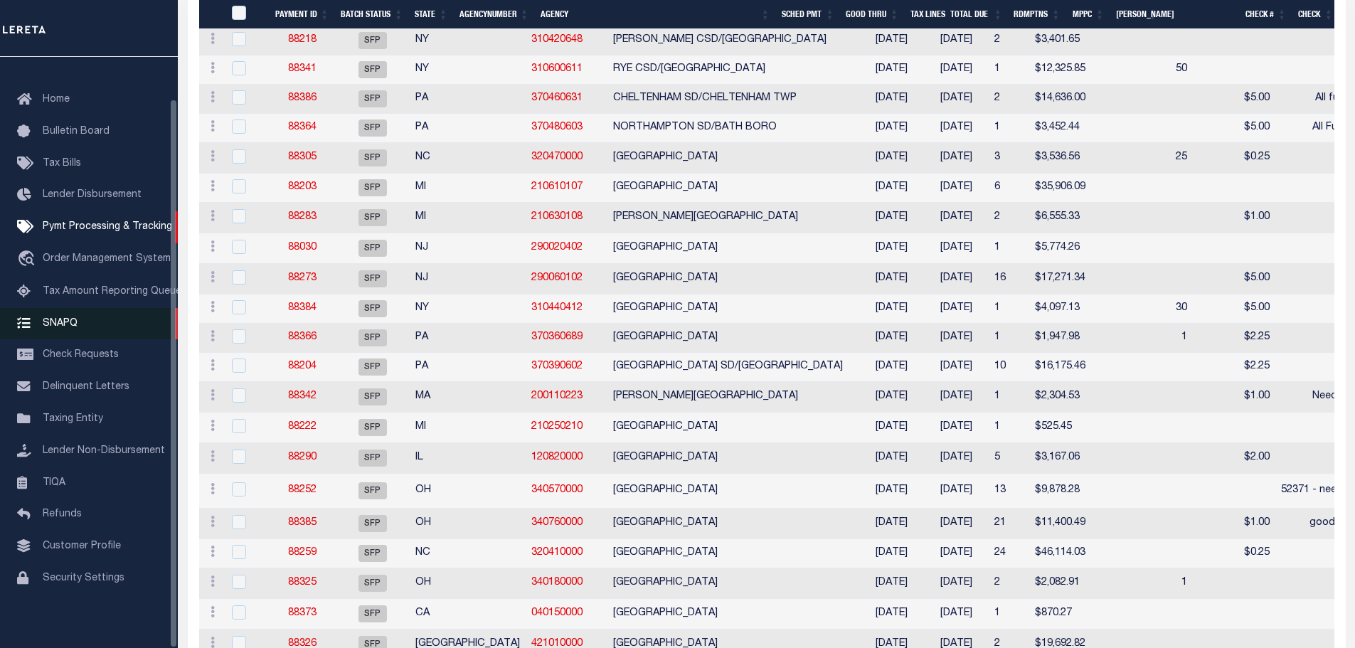
scroll to position [45, 0]
click at [65, 324] on span "SNAPQ" at bounding box center [60, 323] width 35 height 10
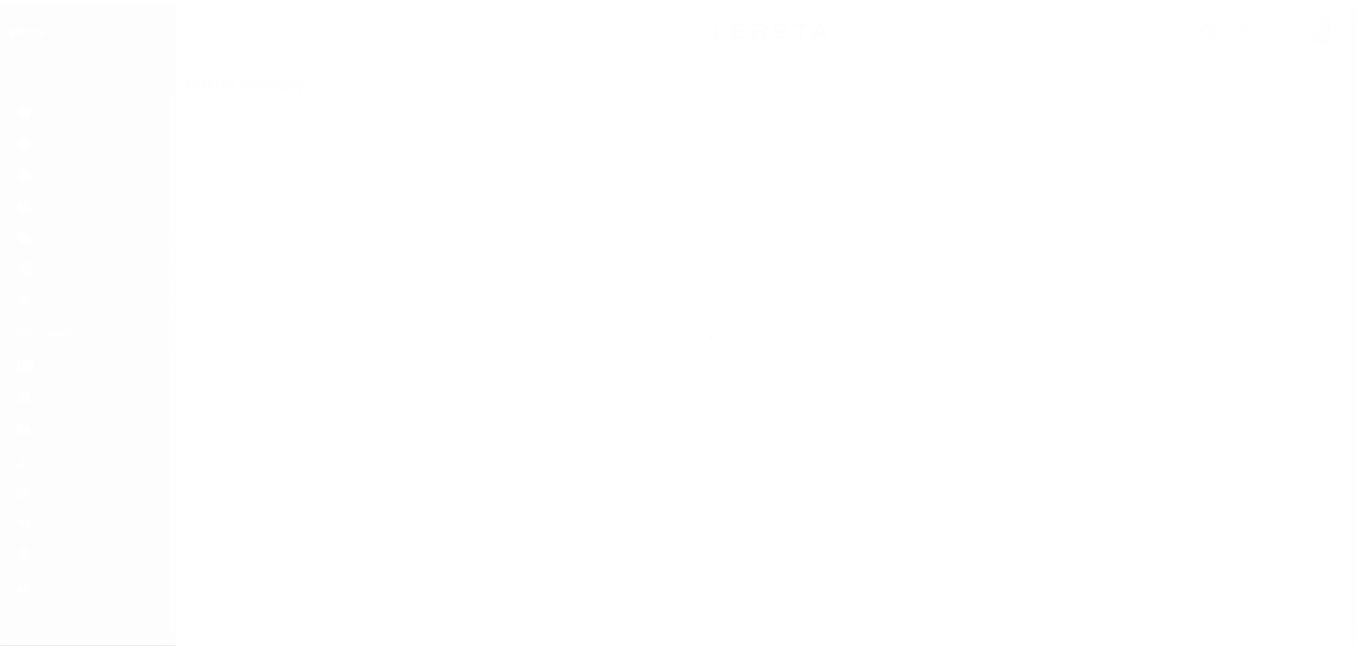
scroll to position [45, 0]
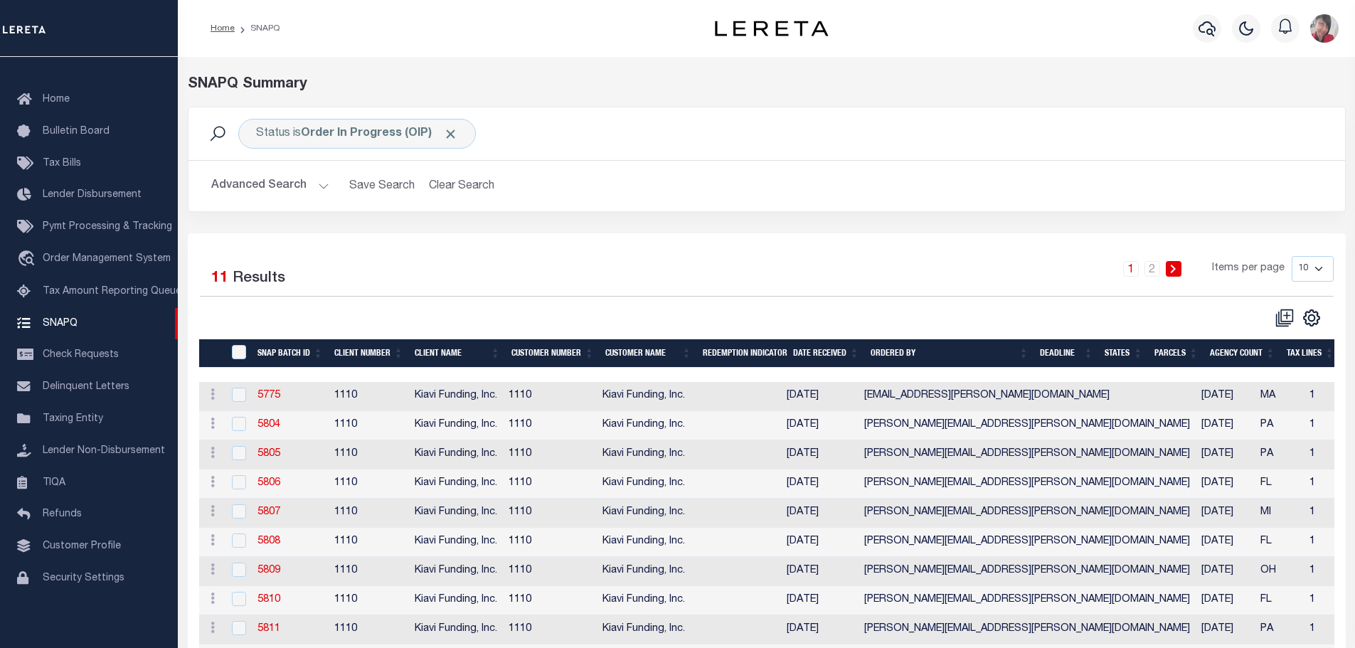
click at [1319, 270] on select "10 25 50 100" at bounding box center [1313, 269] width 42 height 26
select select "25"
click at [1292, 256] on select "10 25 50 100" at bounding box center [1313, 269] width 42 height 26
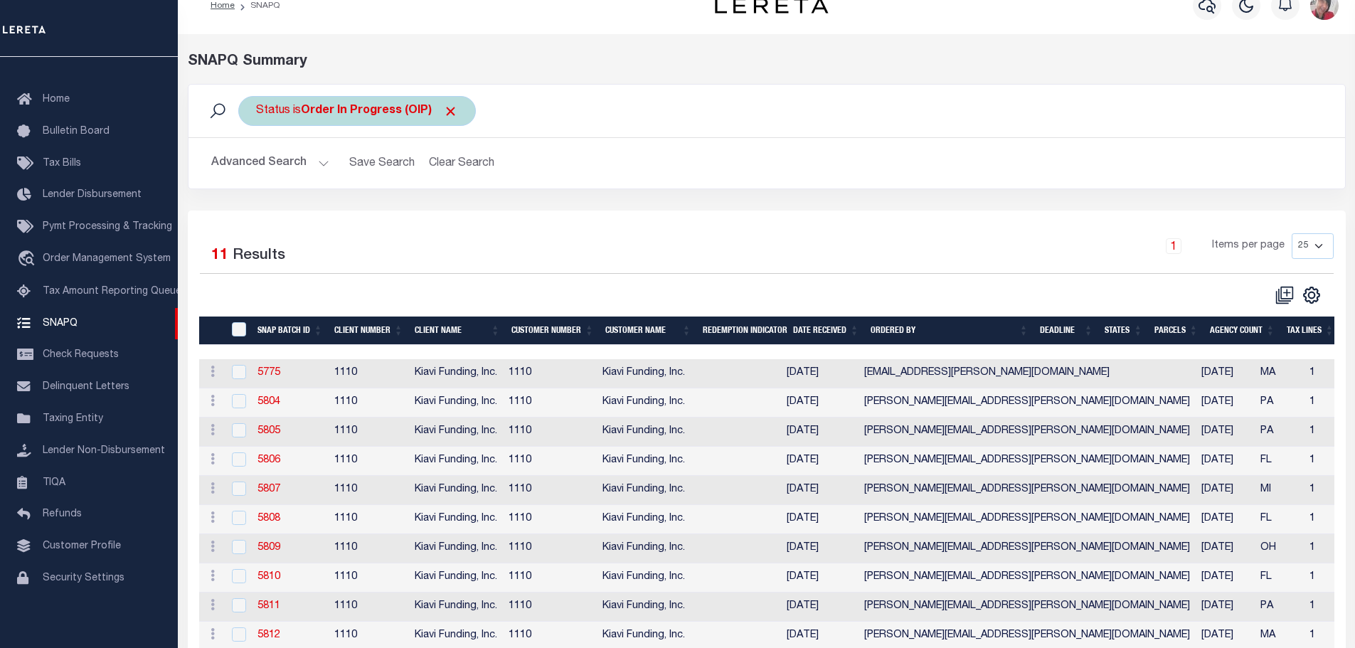
scroll to position [0, 0]
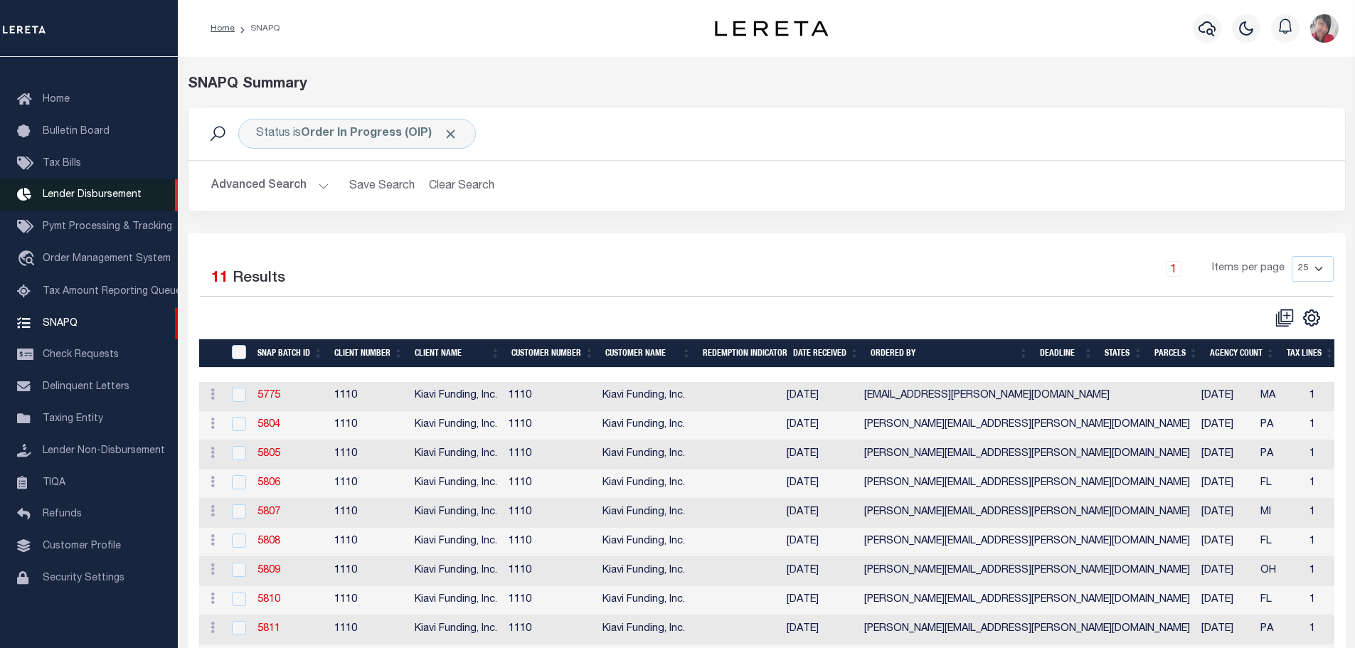
click at [90, 190] on span "Lender Disbursement" at bounding box center [92, 195] width 99 height 10
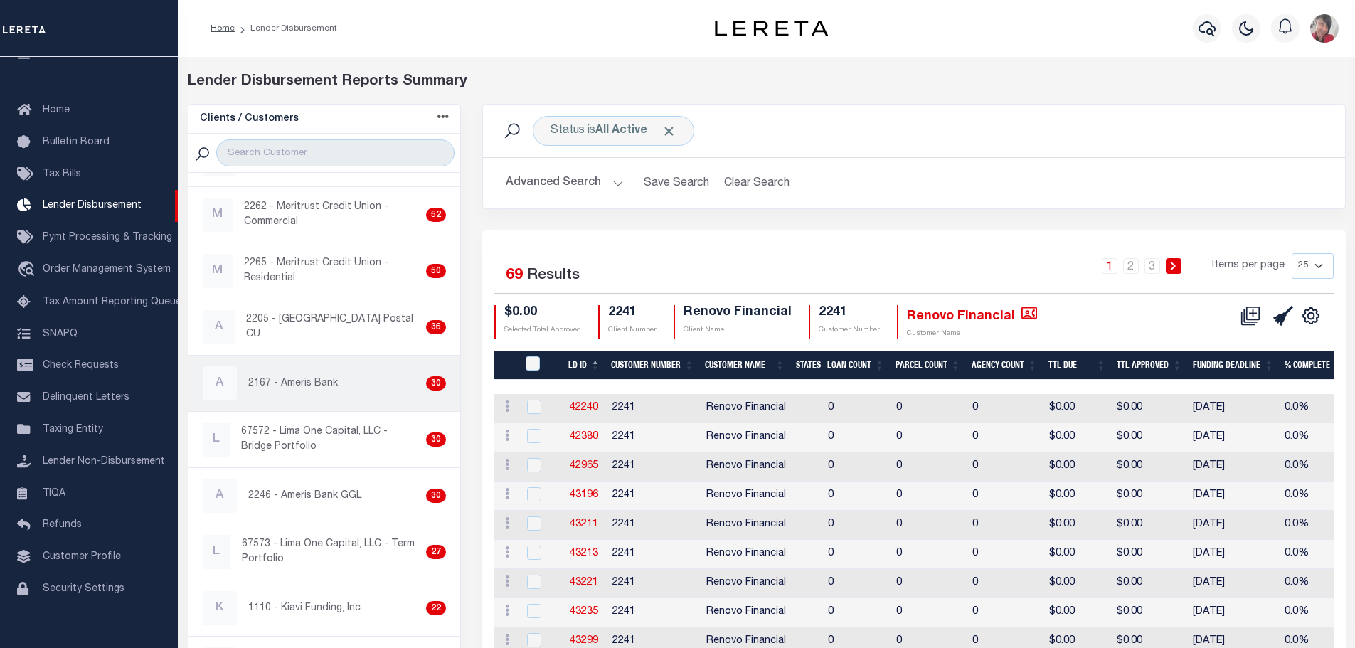
scroll to position [142, 0]
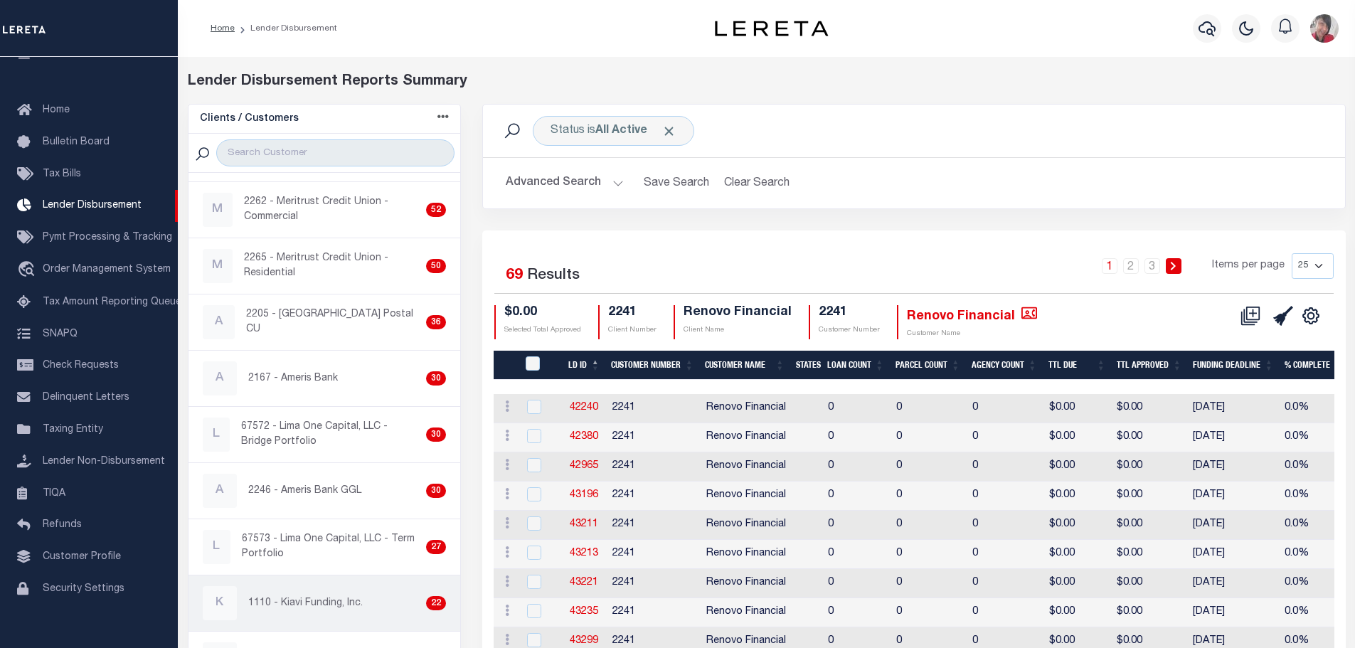
click at [323, 600] on p "1110 - Kiavi Funding, Inc." at bounding box center [305, 603] width 115 height 15
checkbox input "true"
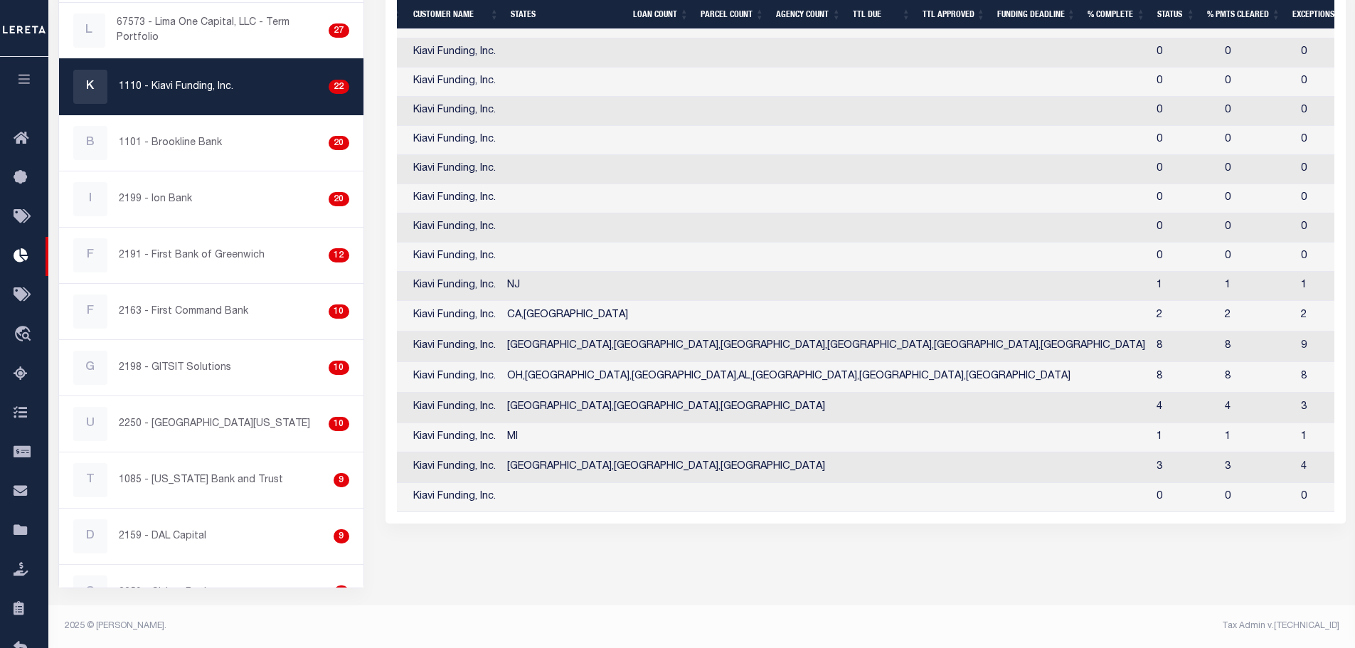
scroll to position [0, 137]
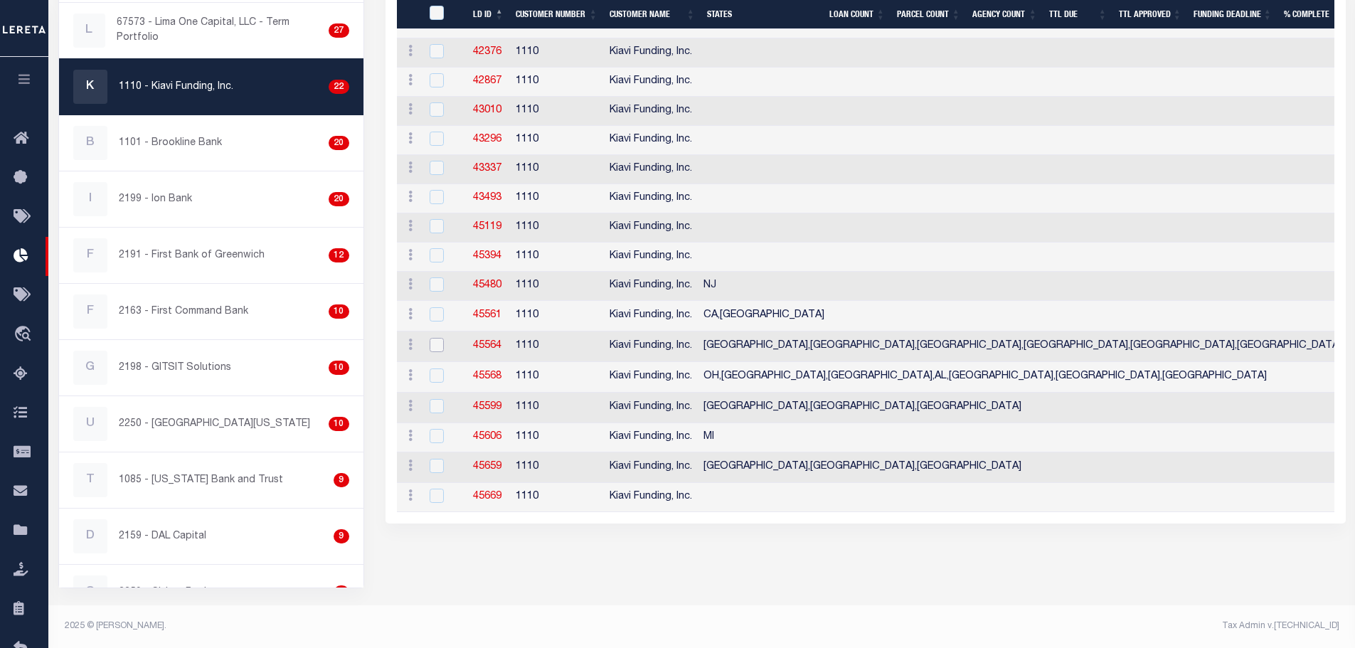
click at [436, 346] on input "checkbox" at bounding box center [437, 345] width 14 height 14
checkbox input "true"
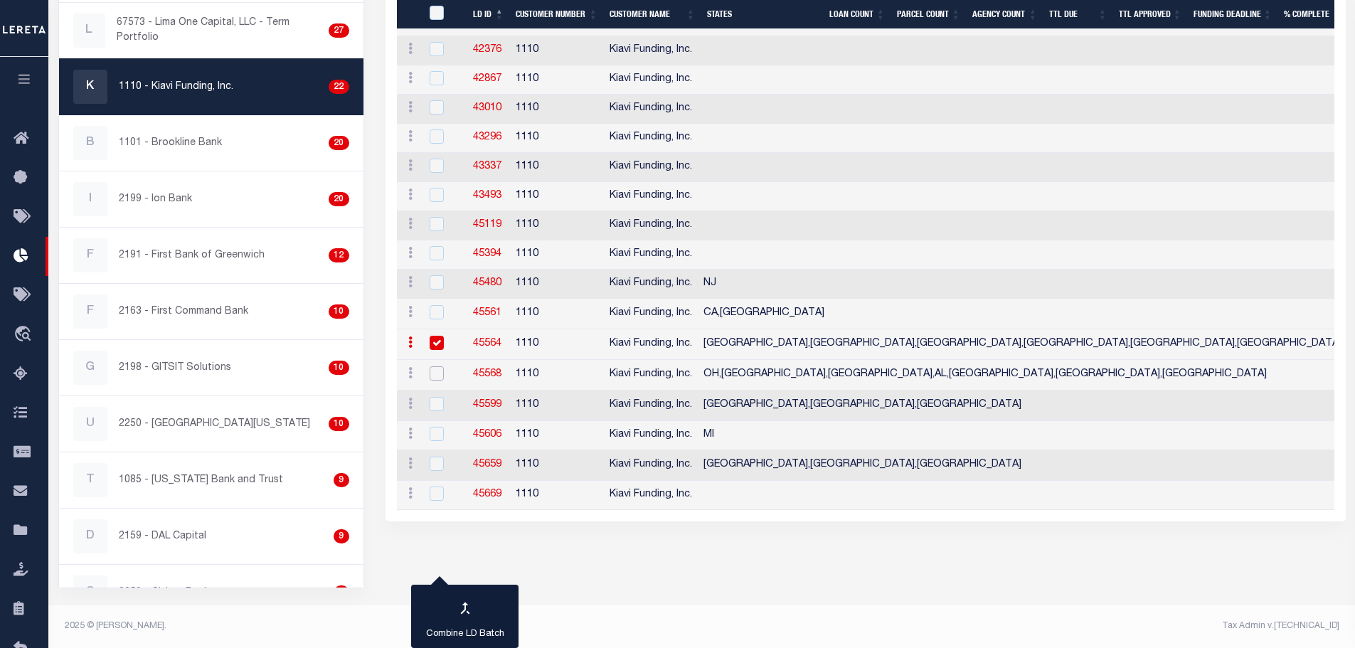
click at [436, 373] on input "checkbox" at bounding box center [437, 373] width 14 height 14
checkbox input "true"
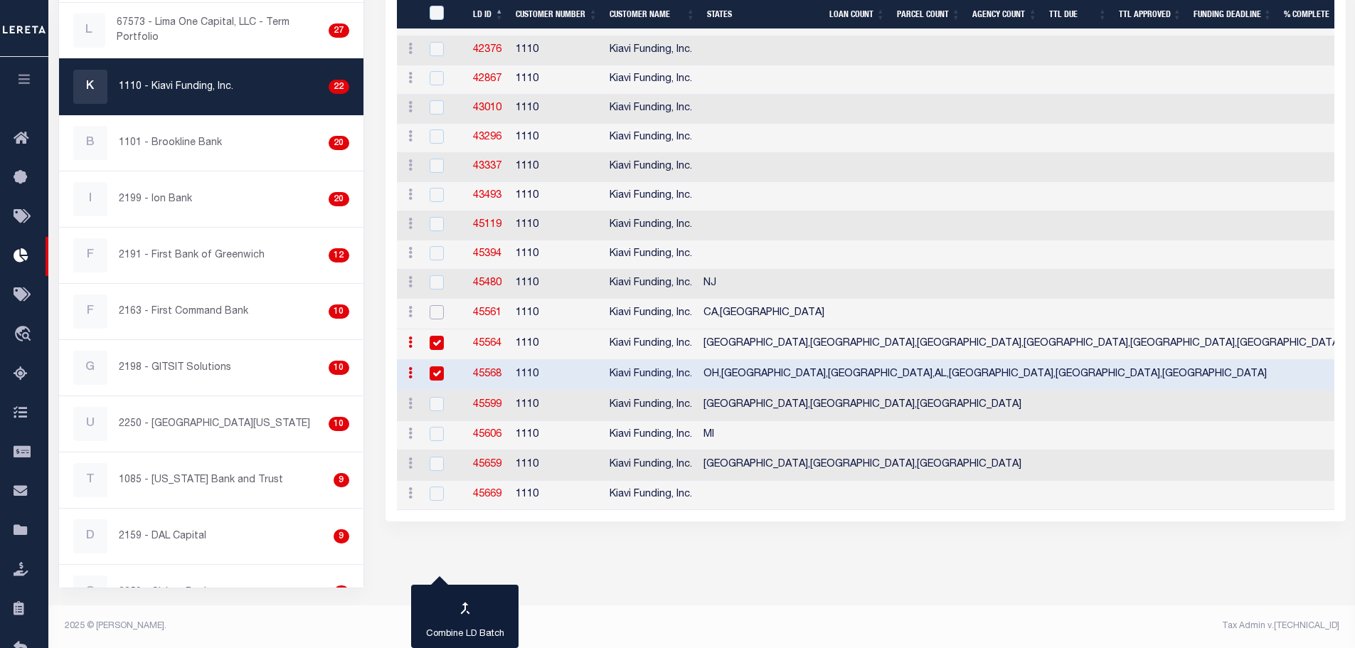
click at [440, 309] on input "checkbox" at bounding box center [437, 312] width 14 height 14
checkbox input "true"
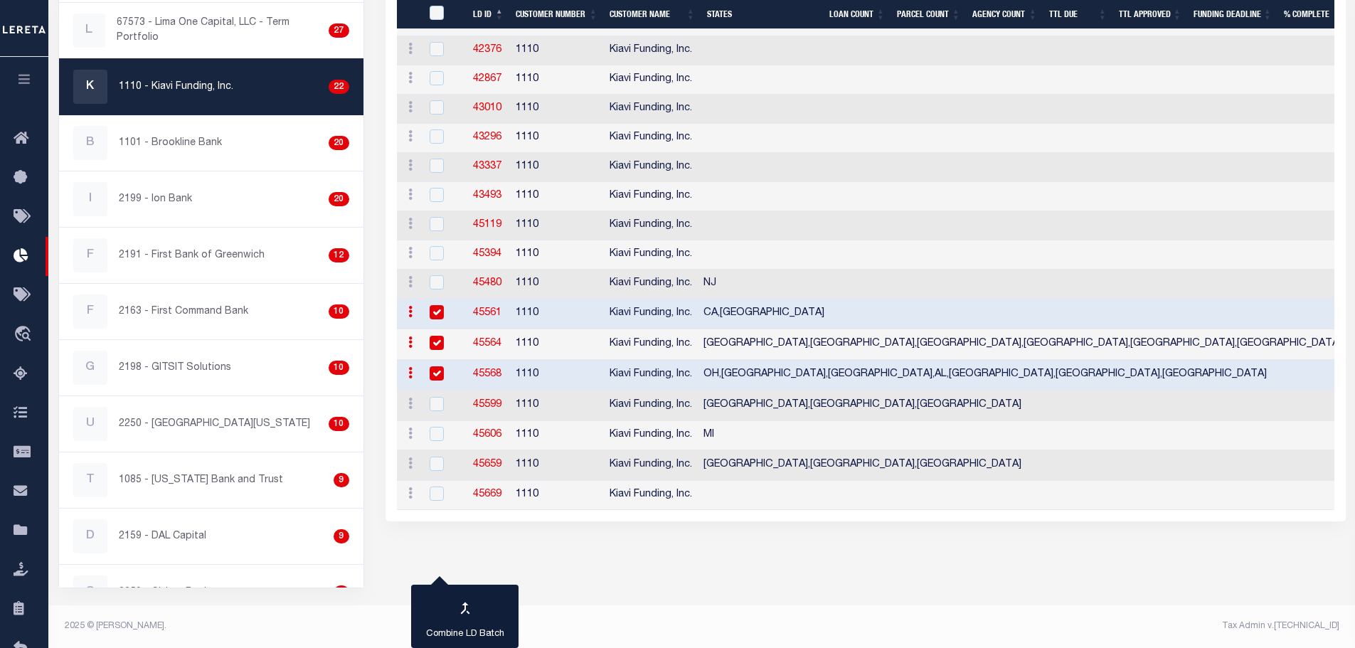
click at [433, 378] on input "checkbox" at bounding box center [437, 373] width 14 height 14
checkbox input "false"
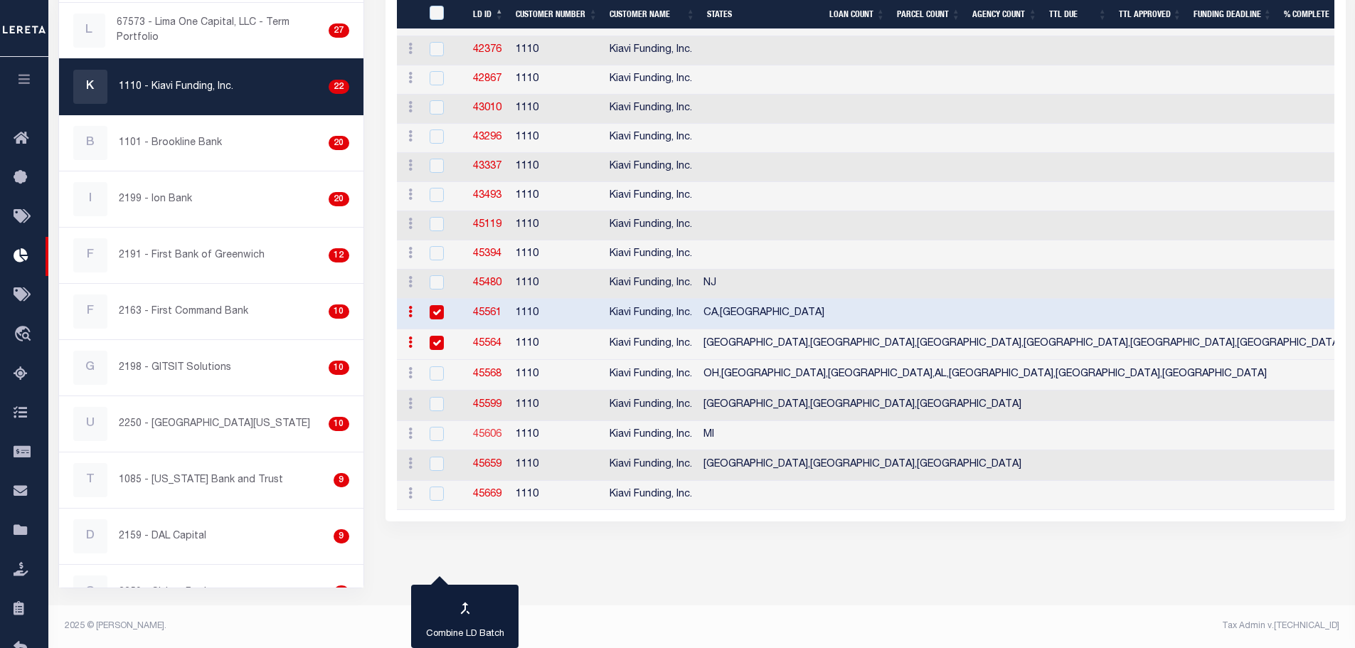
click at [479, 435] on link "45606" at bounding box center [487, 435] width 28 height 10
checkbox input "true"
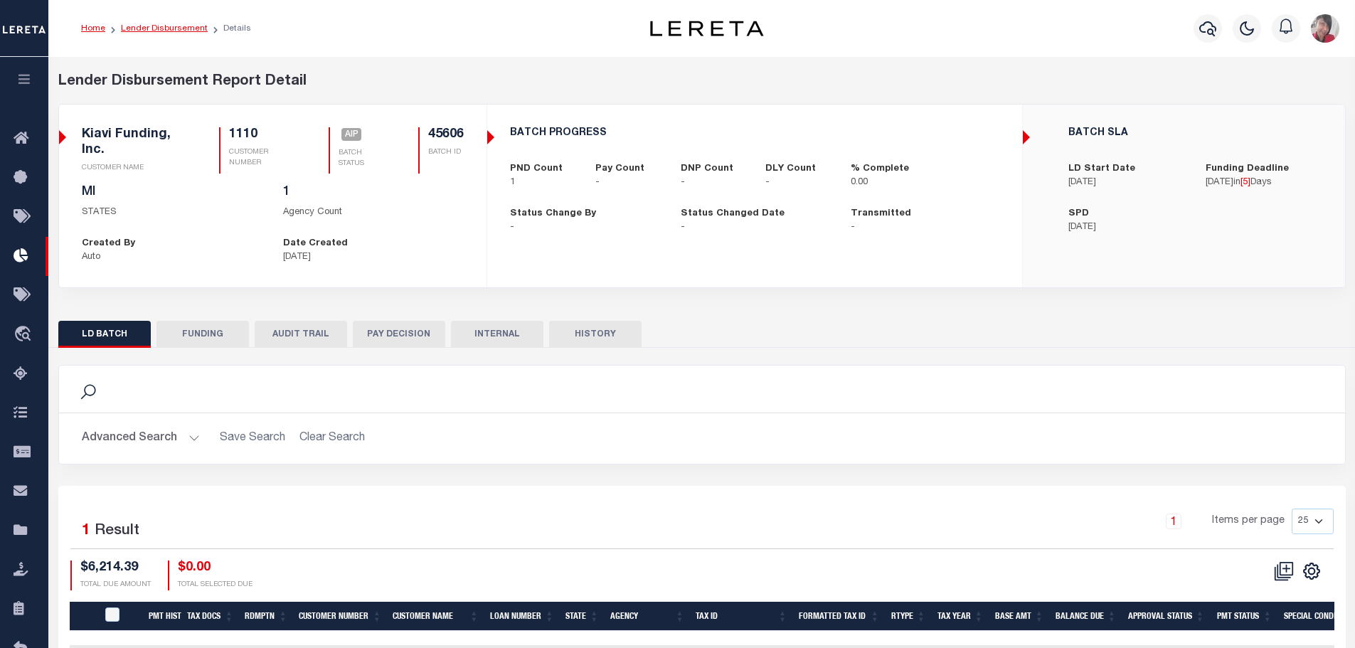
click at [144, 24] on link "Lender Disbursement" at bounding box center [164, 28] width 87 height 9
checkbox input "true"
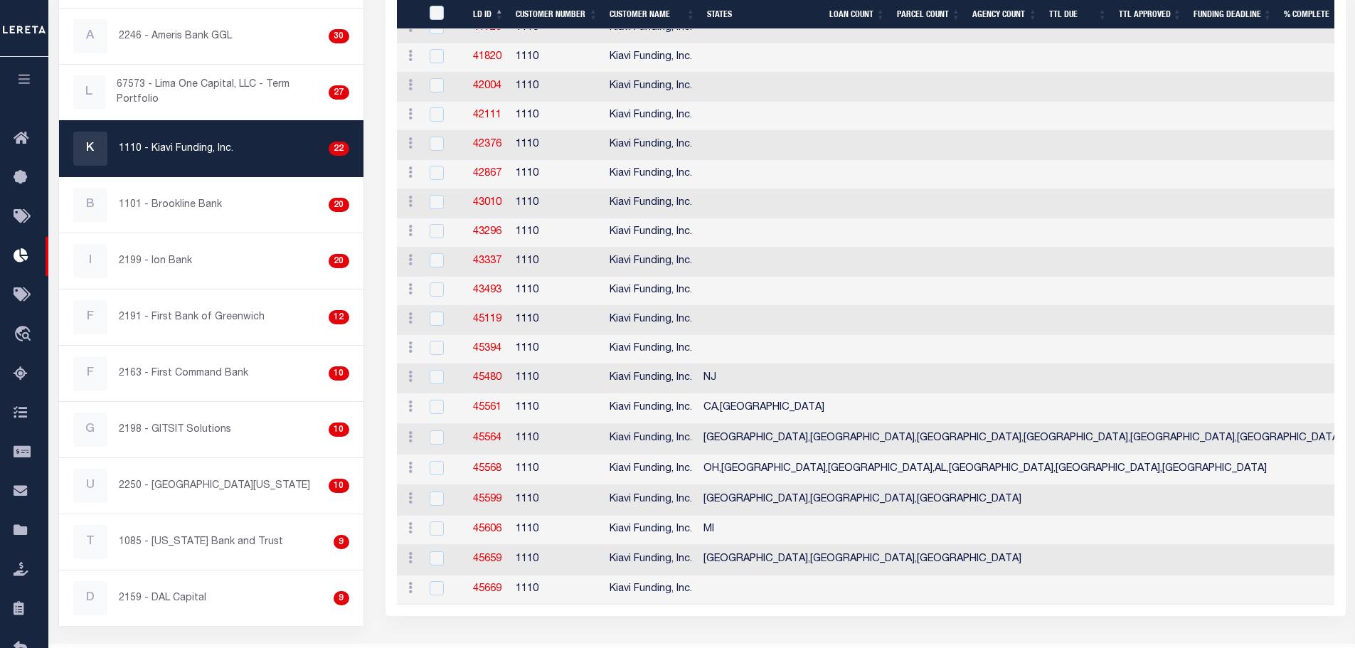
scroll to position [494, 0]
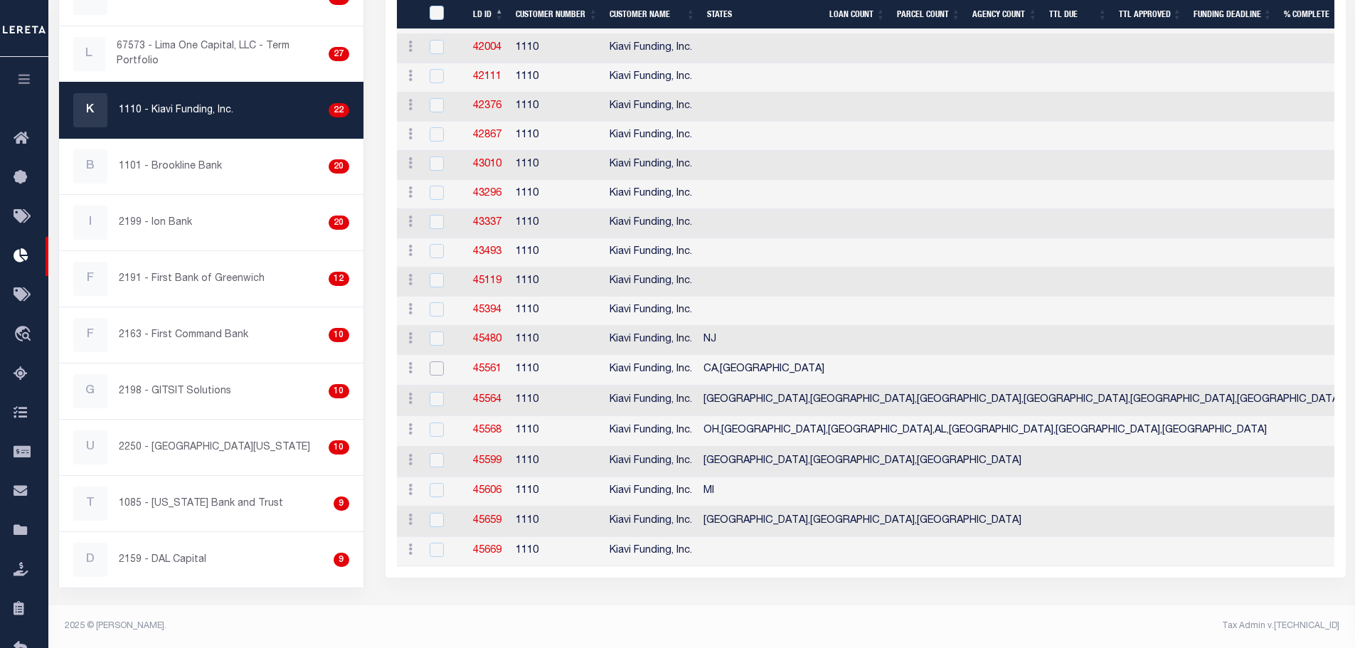
click at [438, 364] on input "checkbox" at bounding box center [437, 368] width 14 height 14
checkbox input "true"
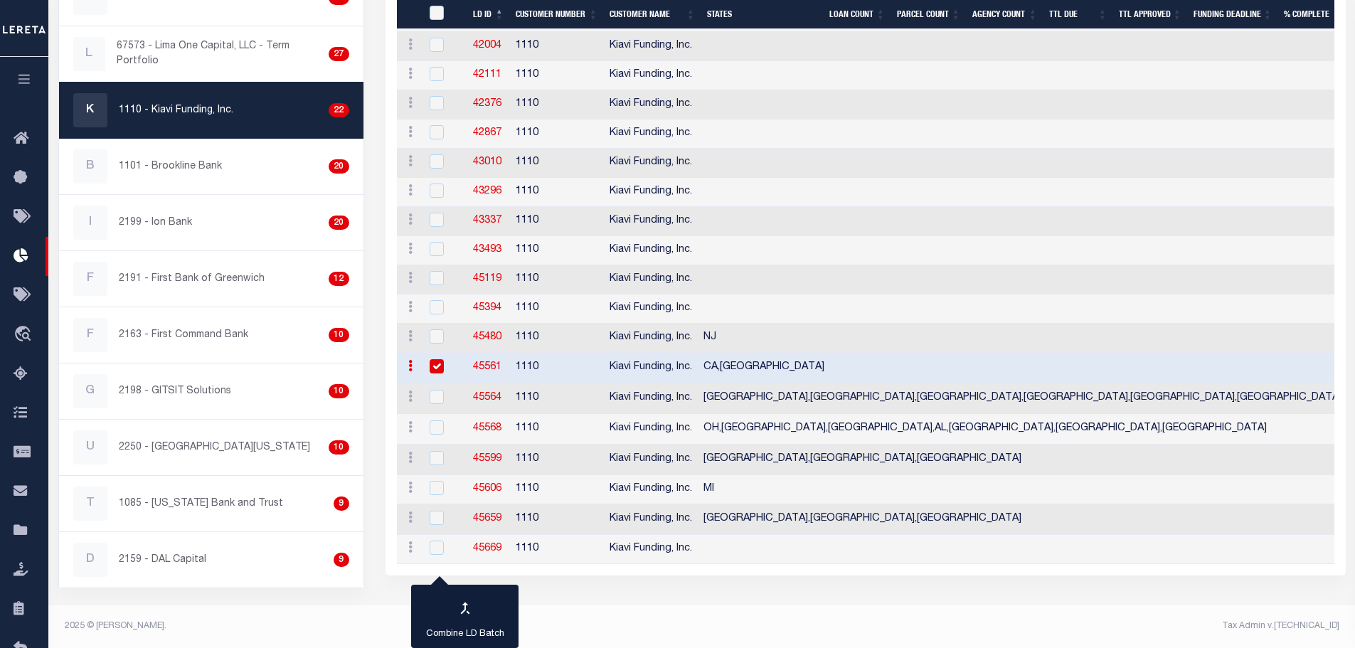
scroll to position [493, 0]
click at [437, 399] on input "checkbox" at bounding box center [437, 397] width 14 height 14
checkbox input "true"
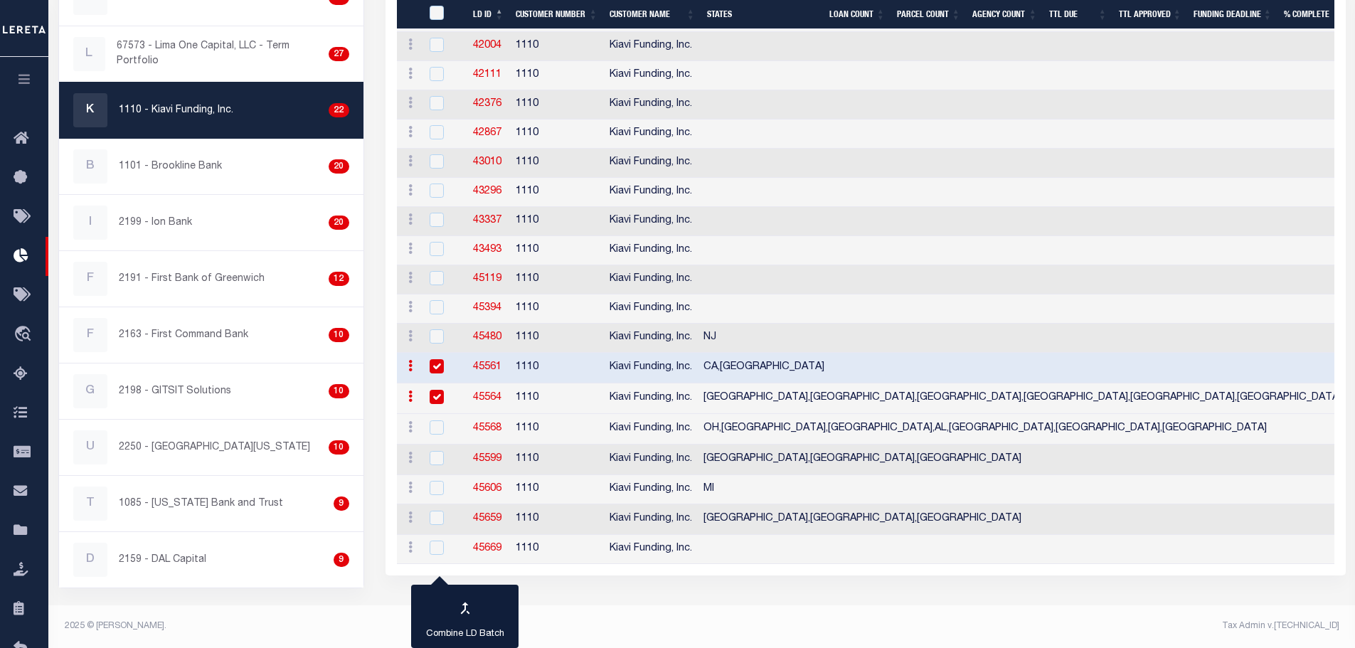
click at [492, 398] on link "45564" at bounding box center [487, 398] width 28 height 10
checkbox input "true"
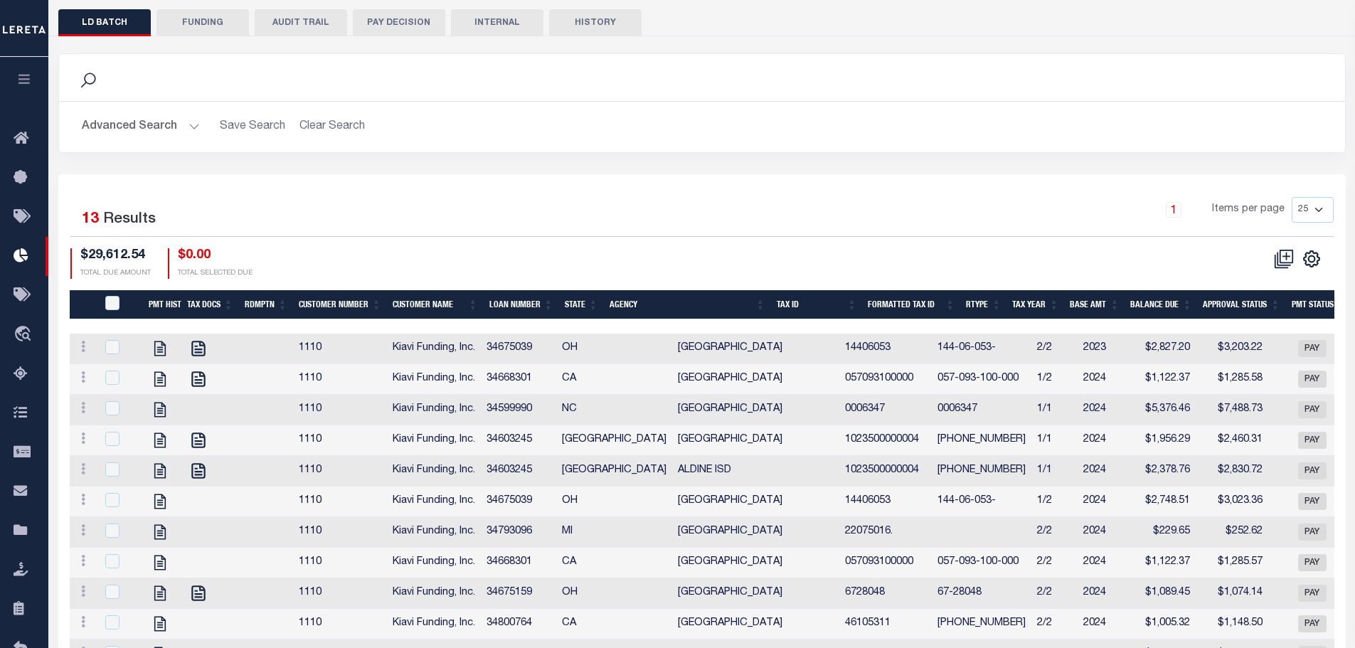
scroll to position [380, 0]
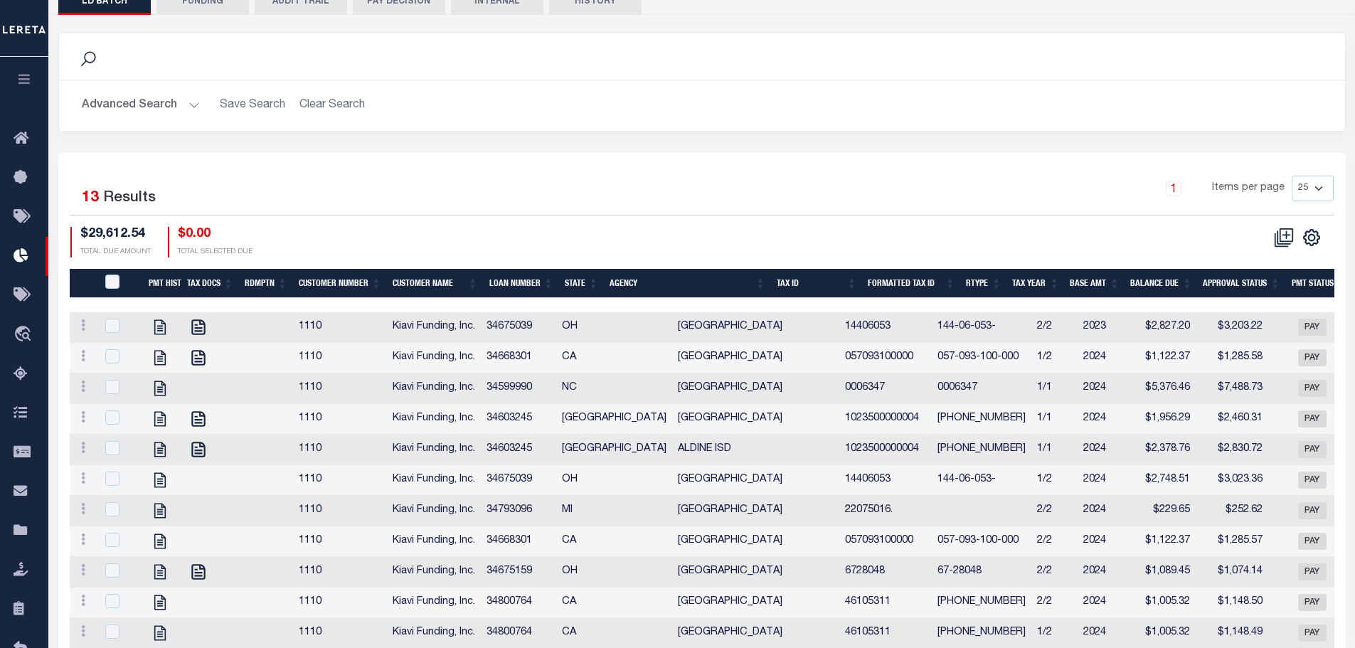
click at [674, 269] on th "Agency" at bounding box center [687, 283] width 167 height 29
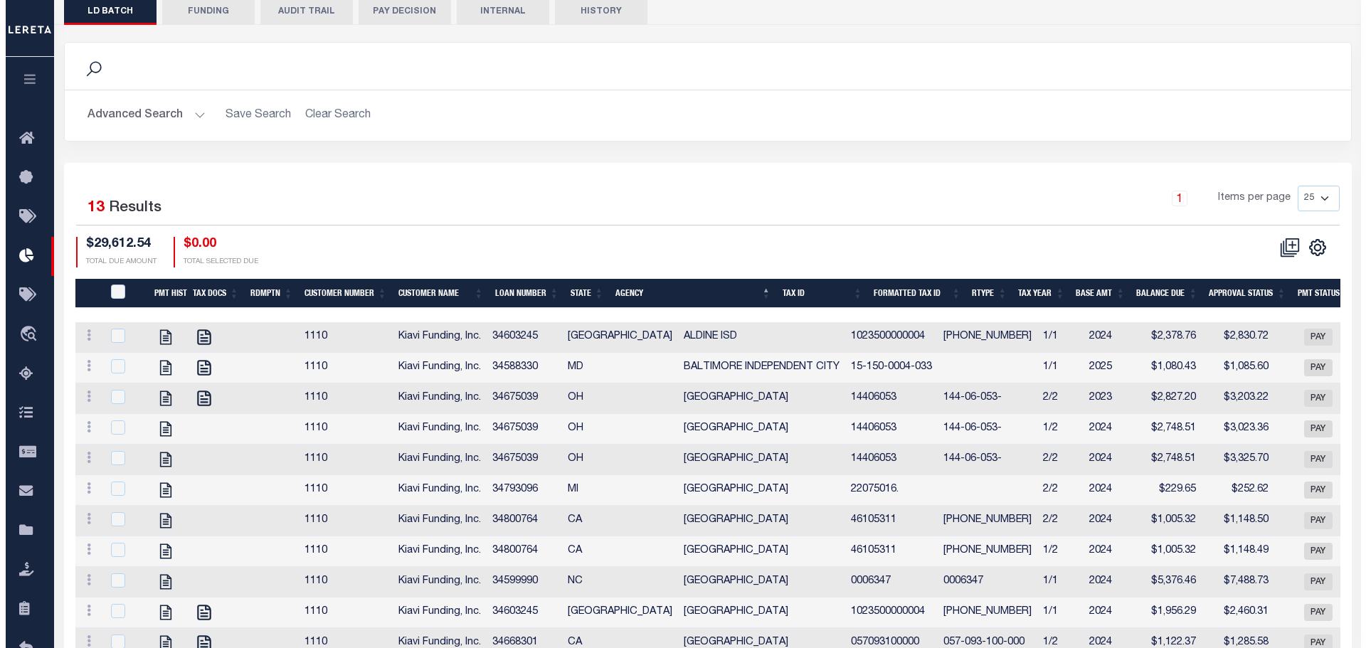
scroll to position [0, 0]
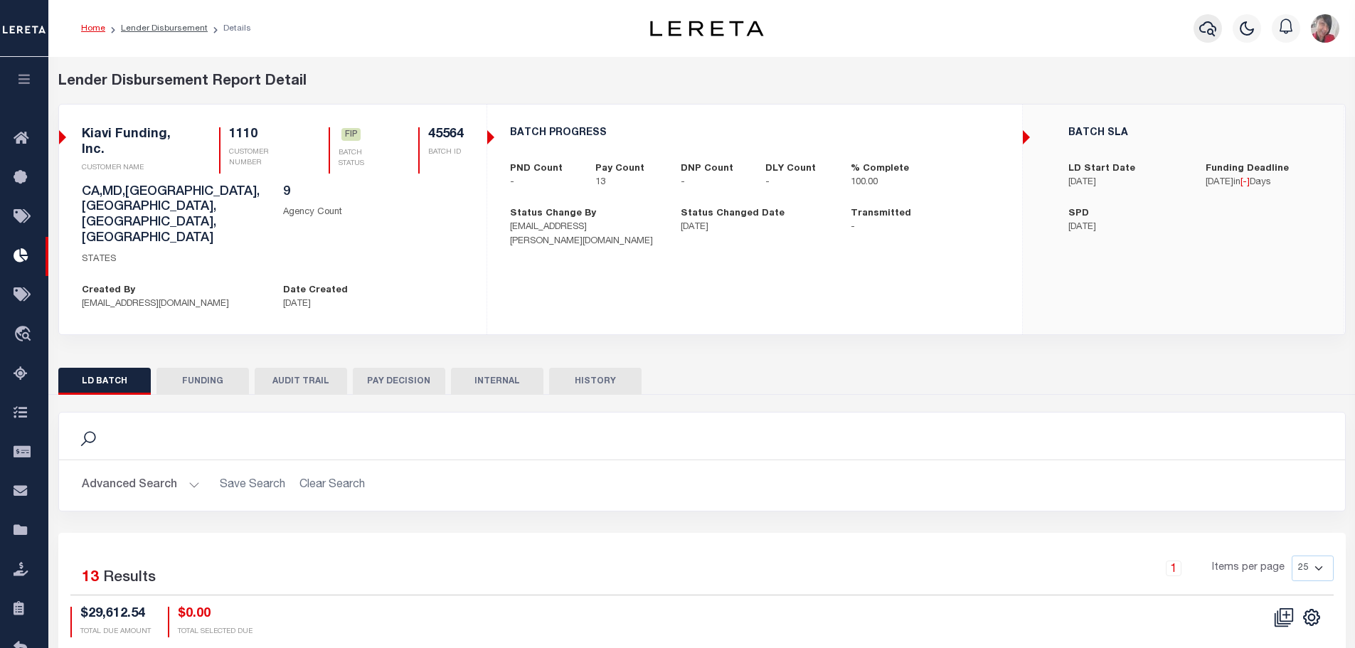
click at [1207, 33] on icon "button" at bounding box center [1207, 28] width 17 height 15
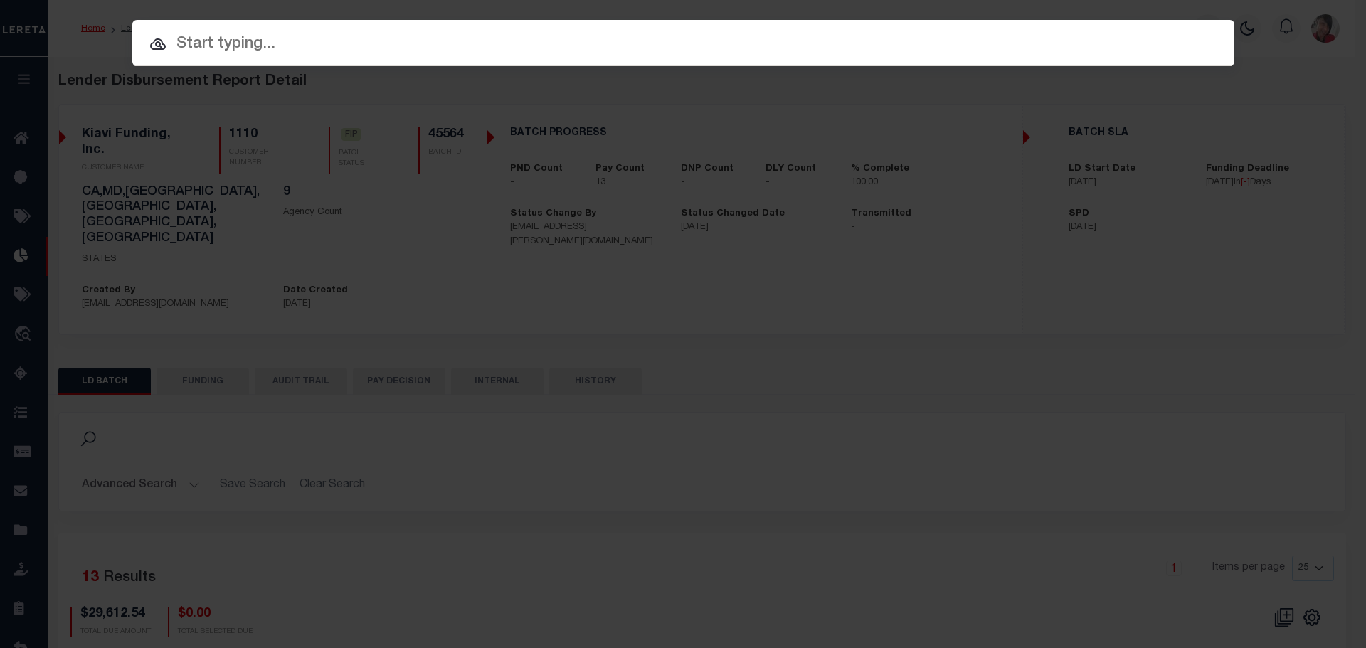
click at [419, 43] on input "text" at bounding box center [683, 44] width 1102 height 25
type input "3"
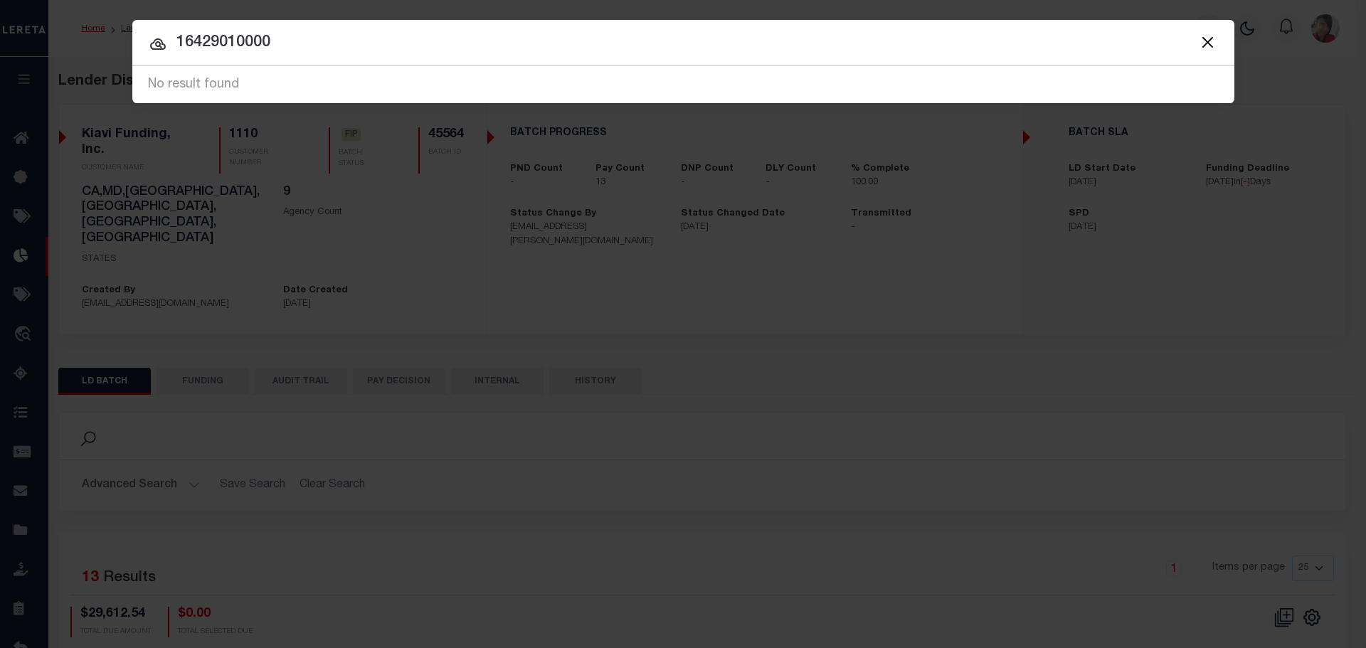
drag, startPoint x: 295, startPoint y: 48, endPoint x: 171, endPoint y: 31, distance: 125.0
click at [171, 31] on input "16429010000" at bounding box center [683, 43] width 1102 height 25
type input "34636520"
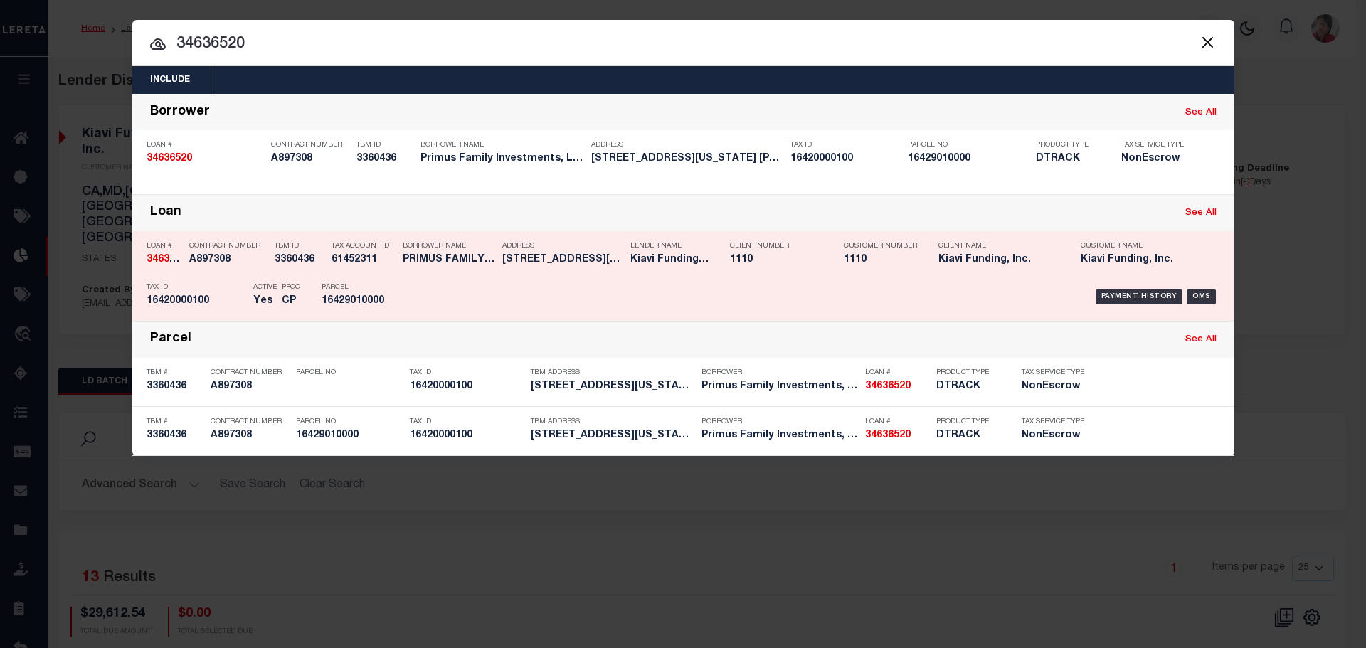
click at [405, 292] on div "Payment History OMS" at bounding box center [813, 296] width 834 height 41
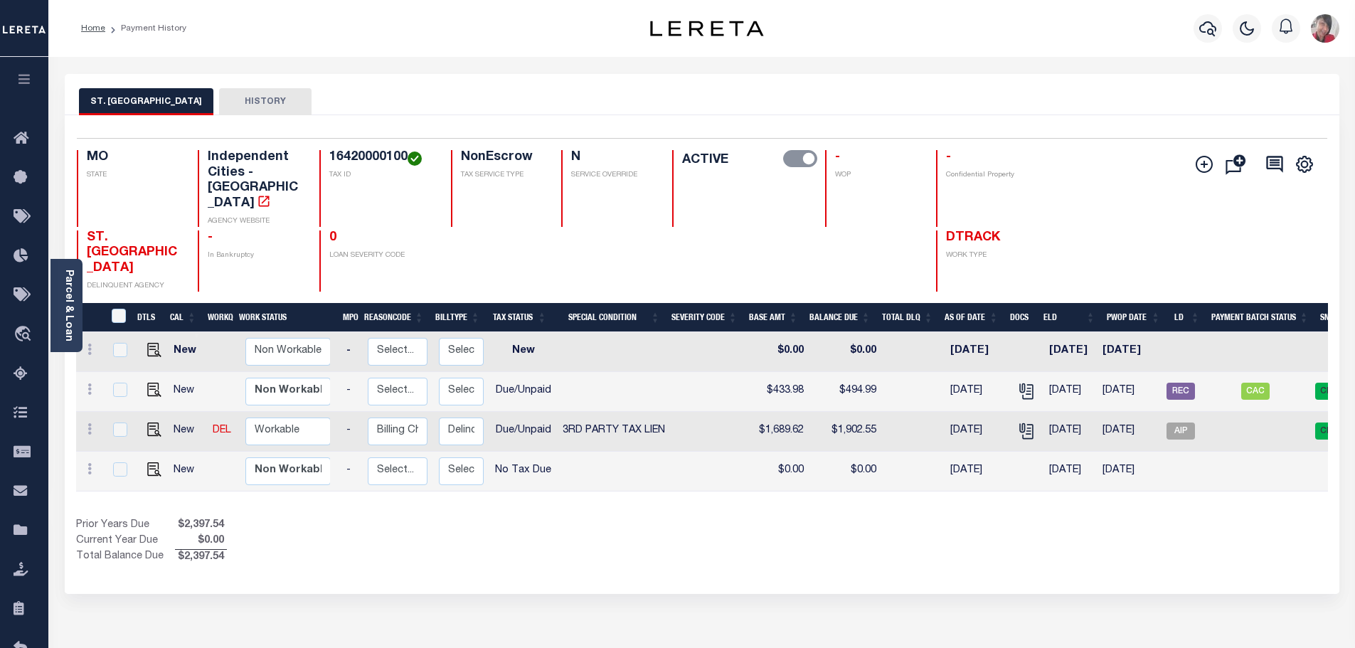
scroll to position [0, 168]
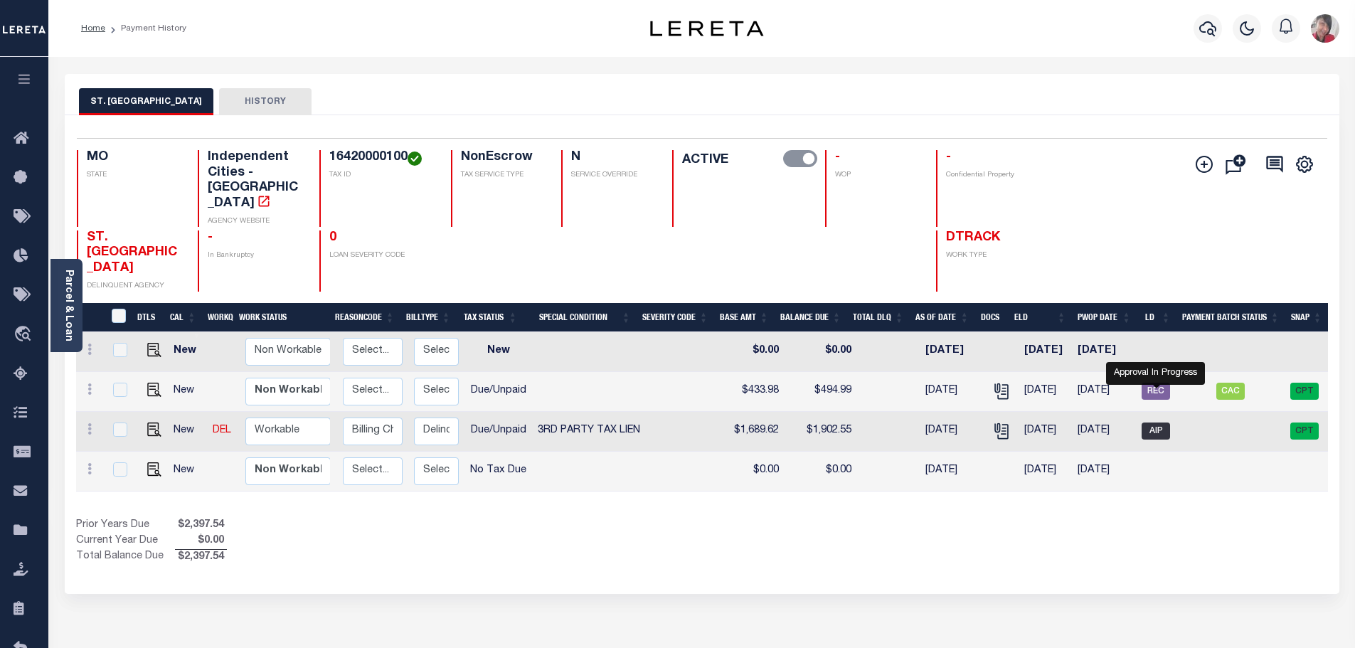
click at [1155, 423] on span "AIP" at bounding box center [1156, 431] width 28 height 17
checkbox input "true"
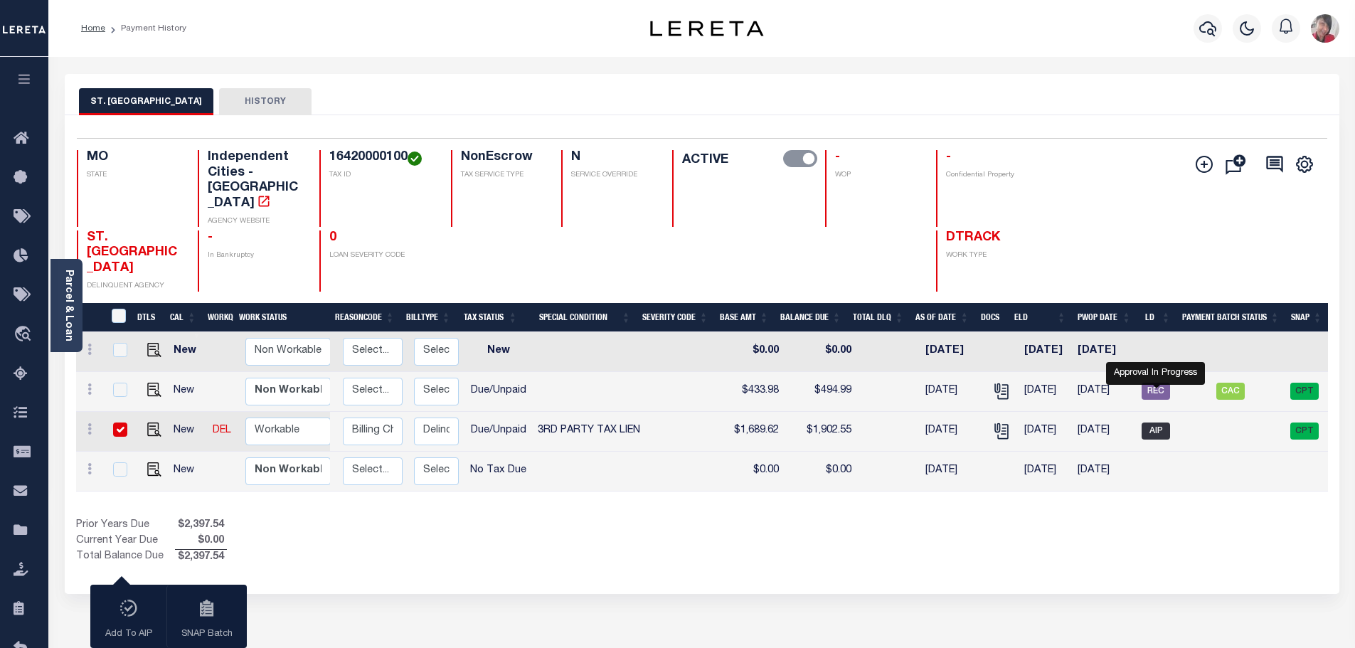
click at [1163, 423] on span "AIP" at bounding box center [1156, 431] width 28 height 17
checkbox input "false"
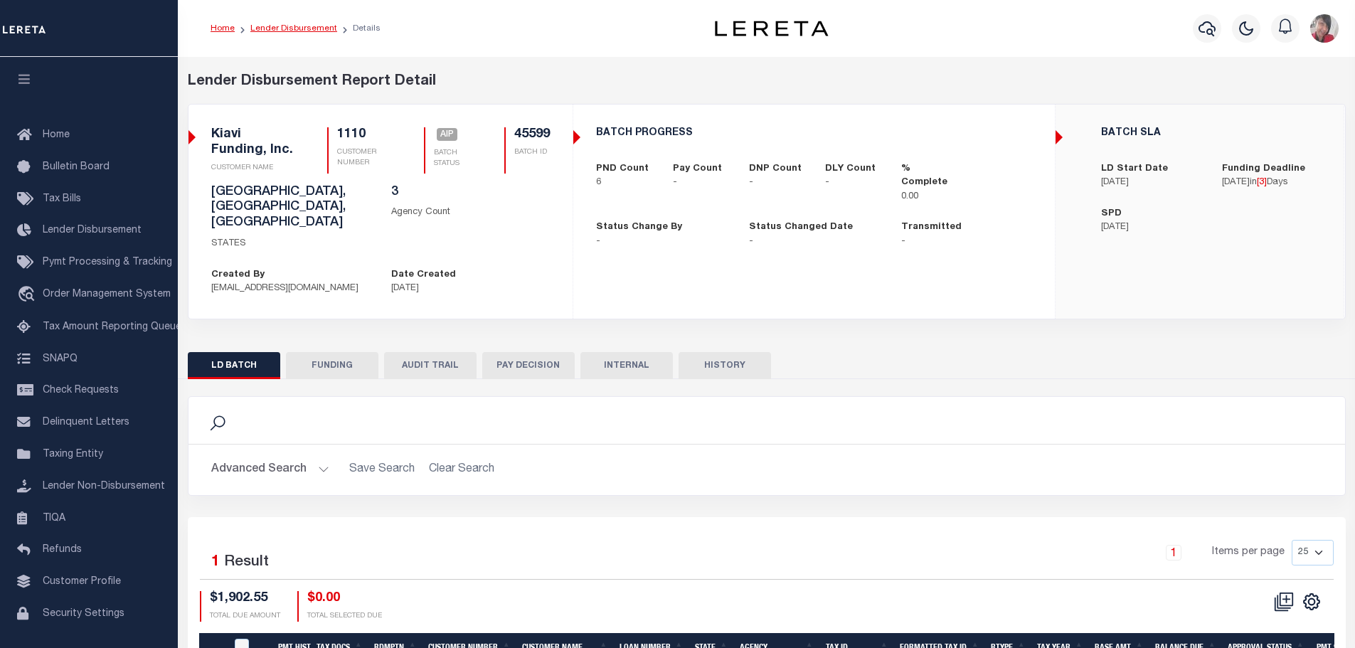
click at [263, 29] on link "Lender Disbursement" at bounding box center [293, 28] width 87 height 9
checkbox input "true"
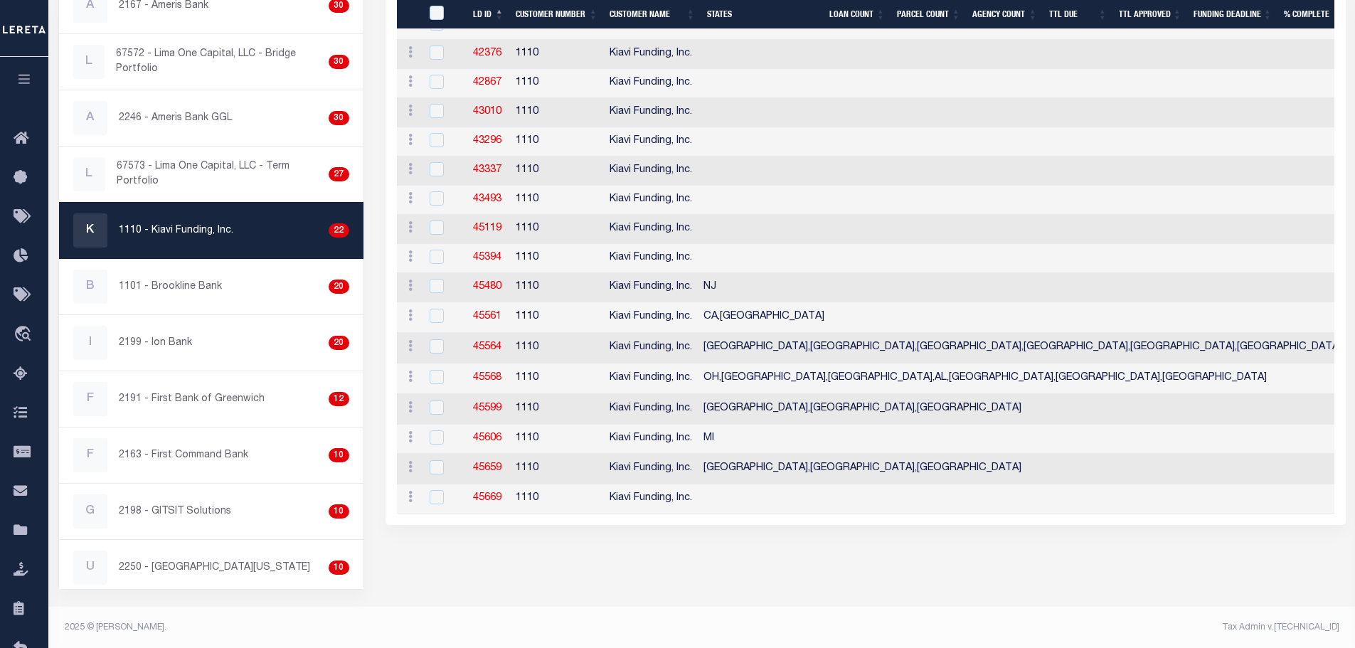
scroll to position [516, 0]
click at [489, 346] on link "45564" at bounding box center [487, 346] width 28 height 10
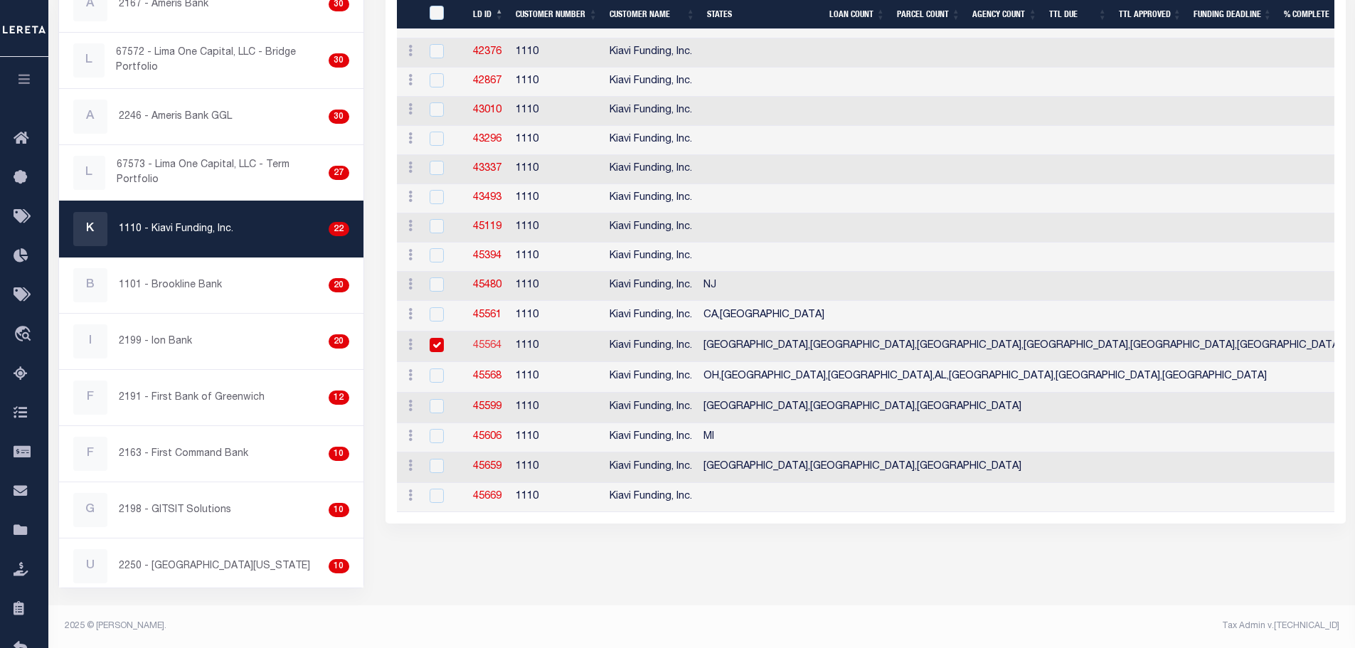
checkbox input "true"
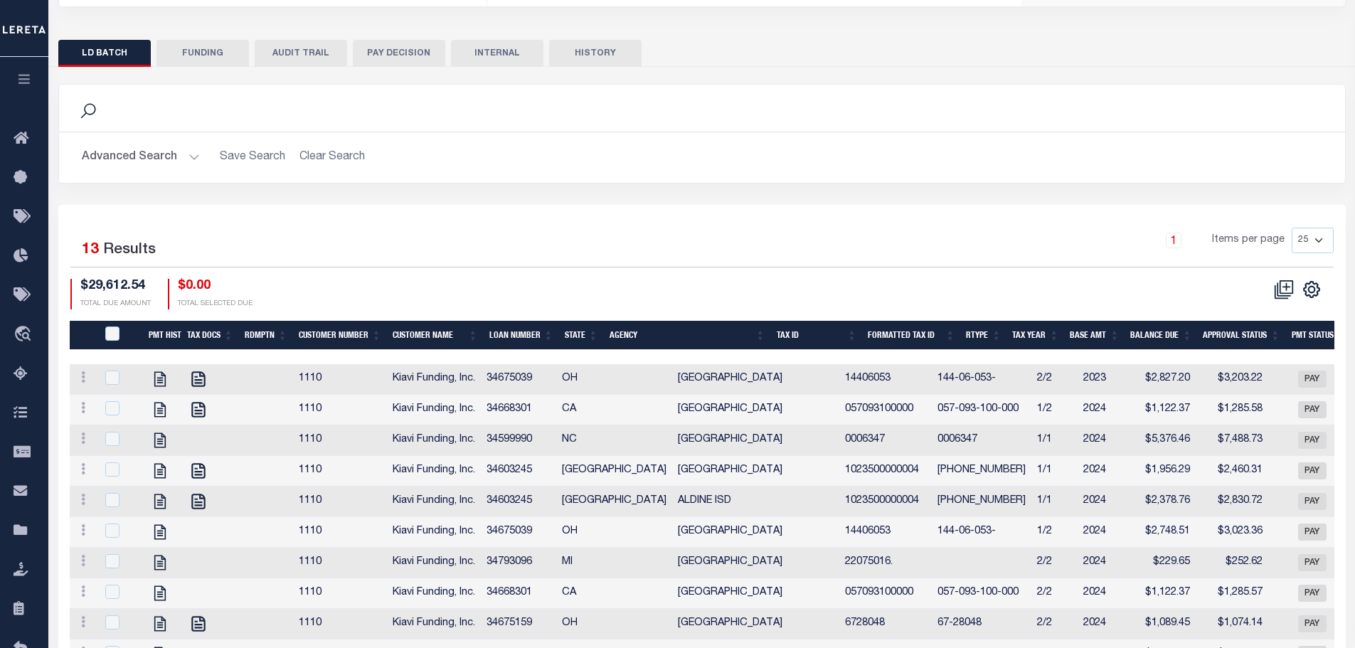
scroll to position [469, 0]
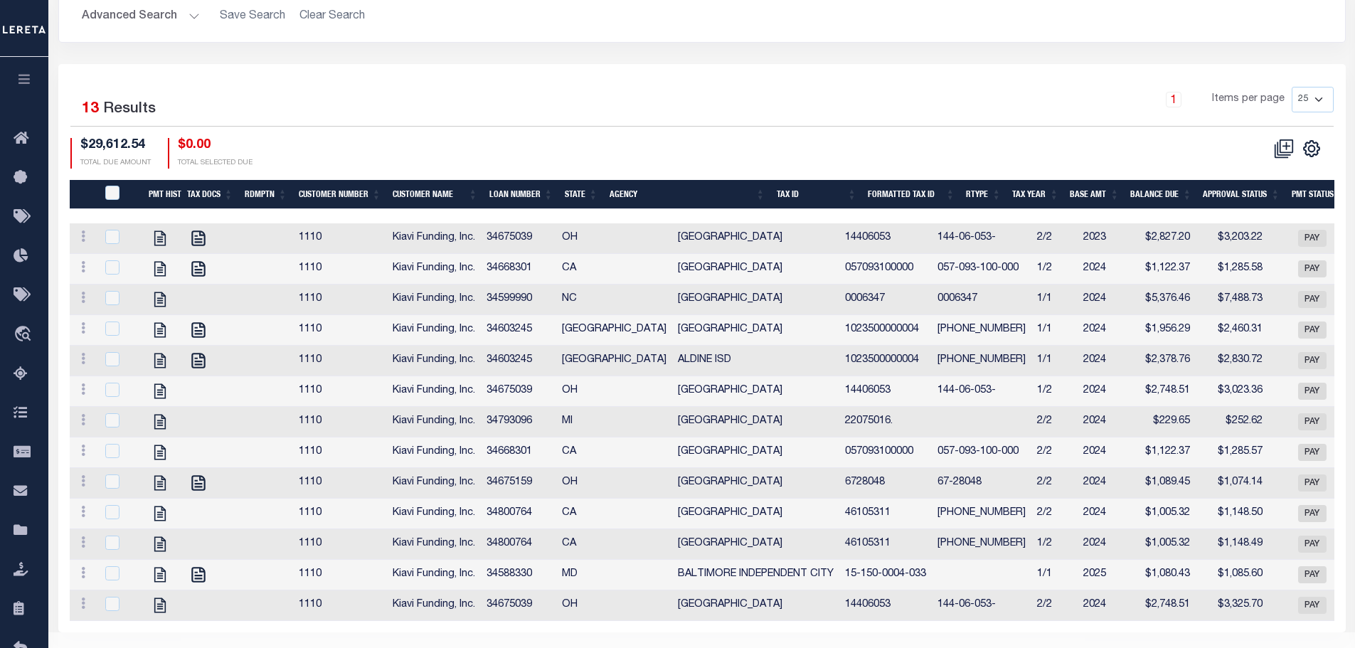
click at [659, 180] on th "Agency" at bounding box center [687, 194] width 167 height 29
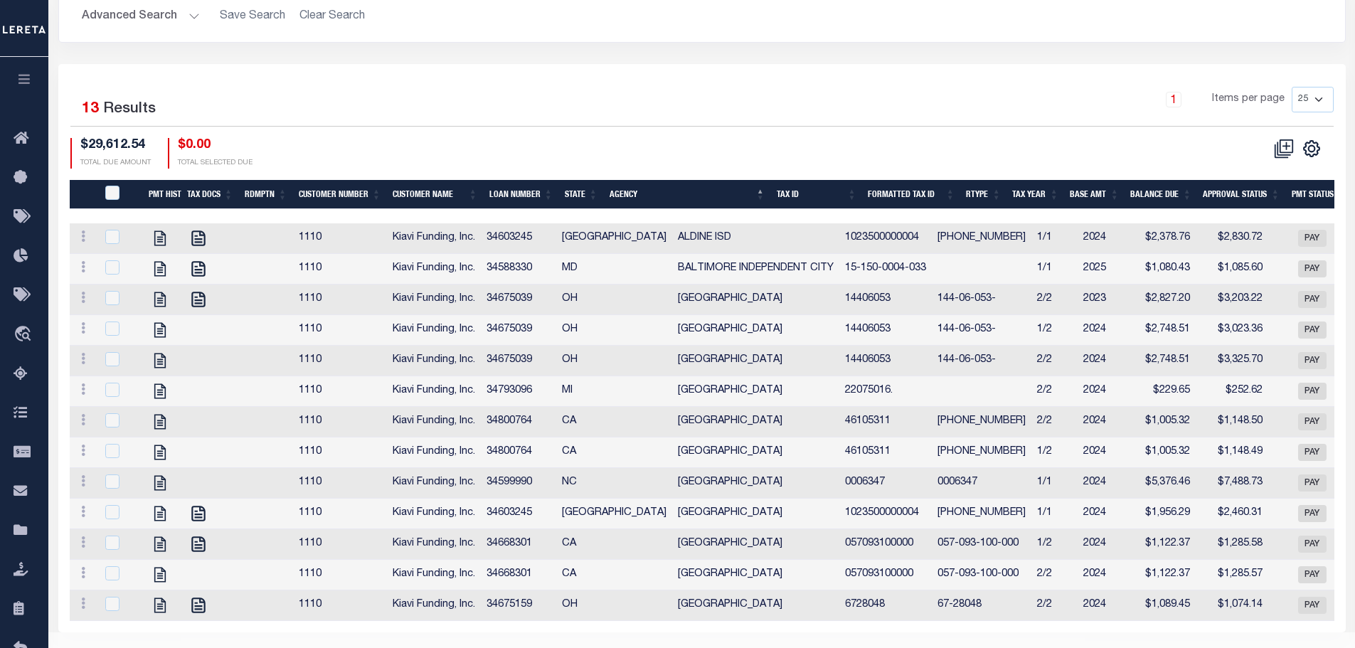
click at [26, 77] on icon "button" at bounding box center [24, 79] width 16 height 13
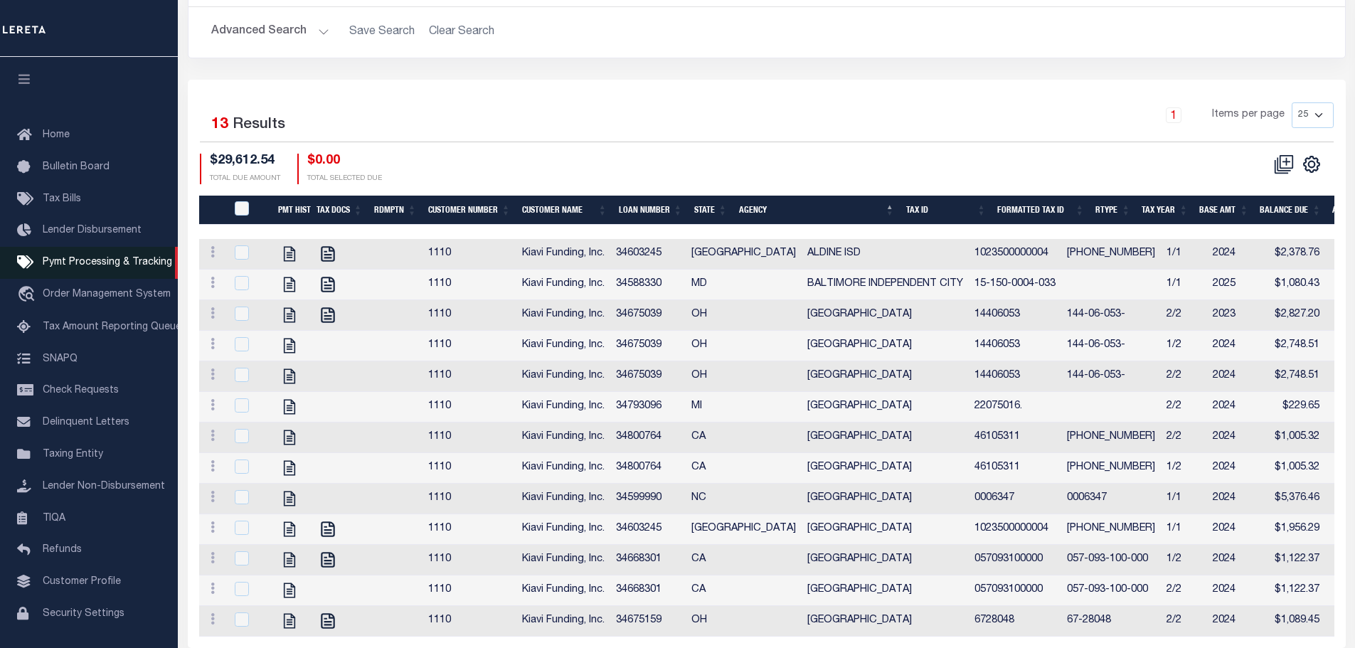
click at [70, 267] on span "Pymt Processing & Tracking" at bounding box center [107, 263] width 129 height 10
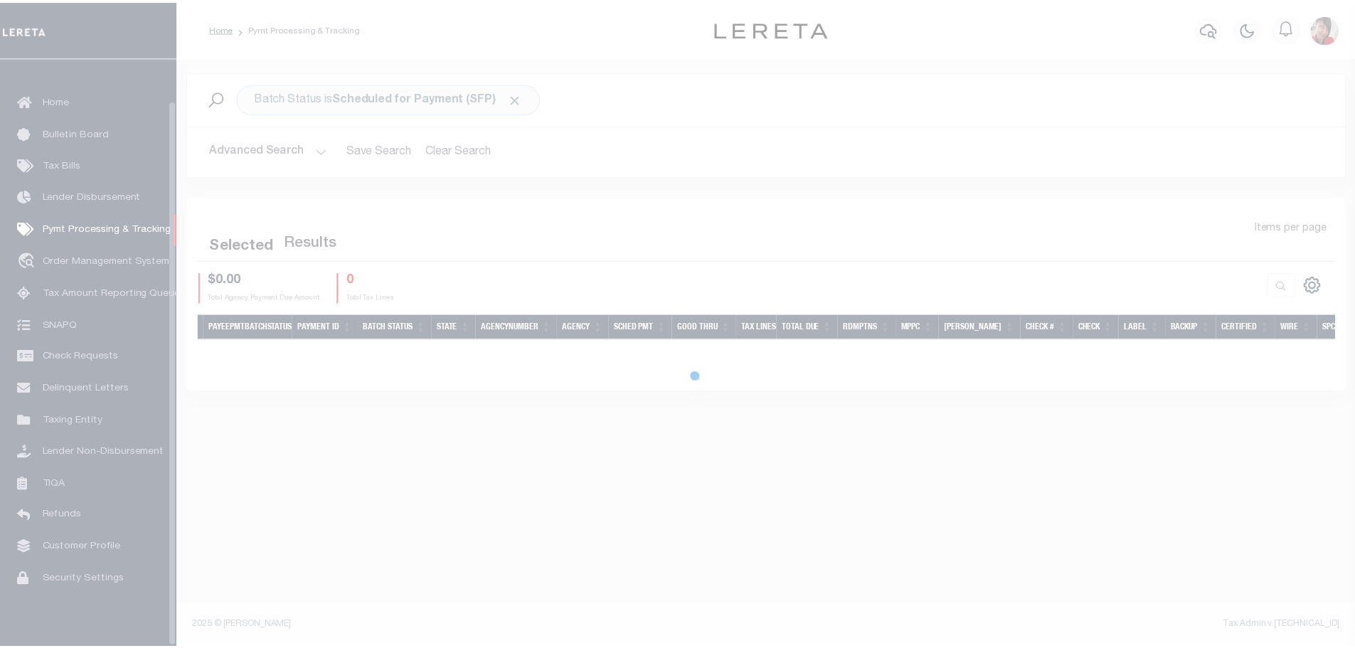
scroll to position [45, 0]
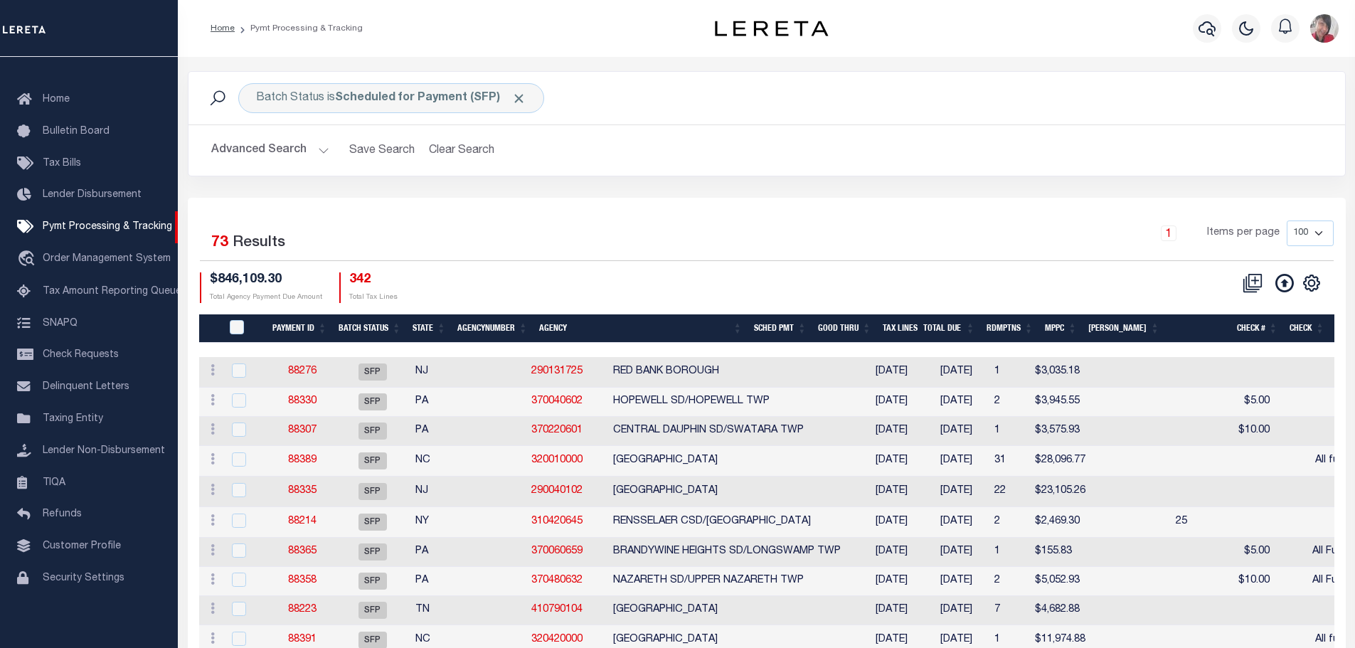
click at [322, 149] on button "Advanced Search" at bounding box center [270, 151] width 118 height 28
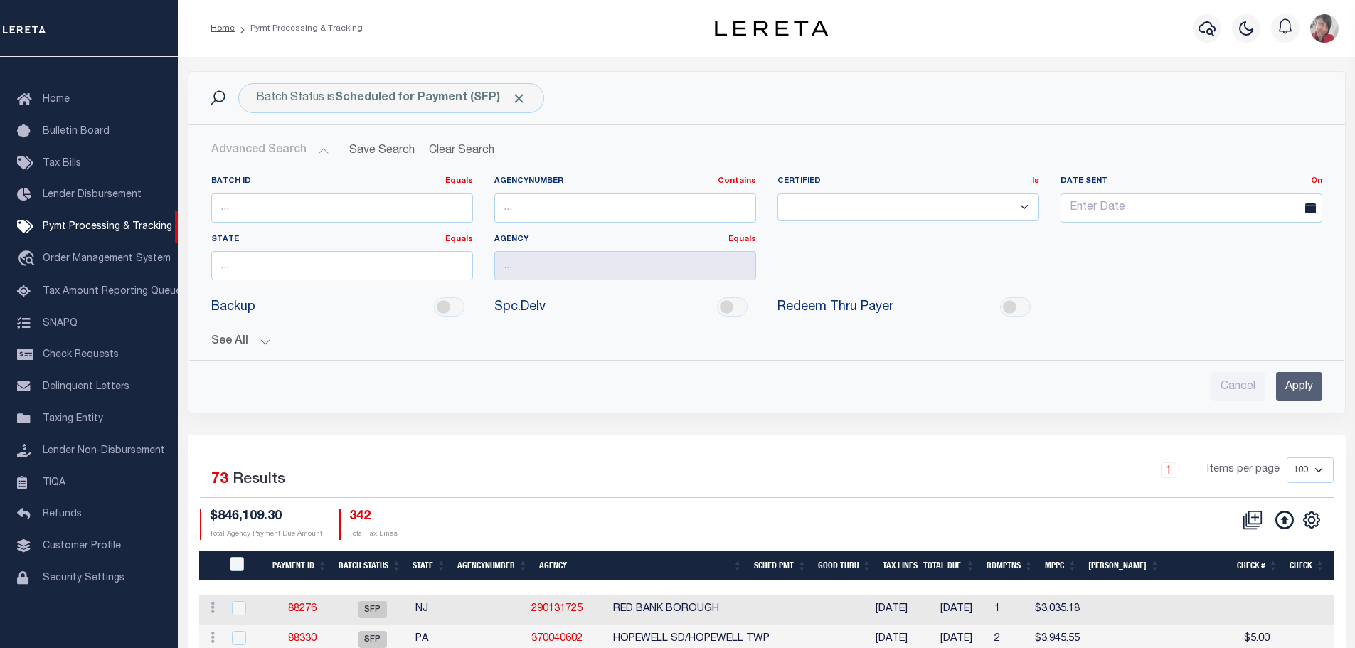
click at [268, 341] on button "See All" at bounding box center [766, 342] width 1111 height 14
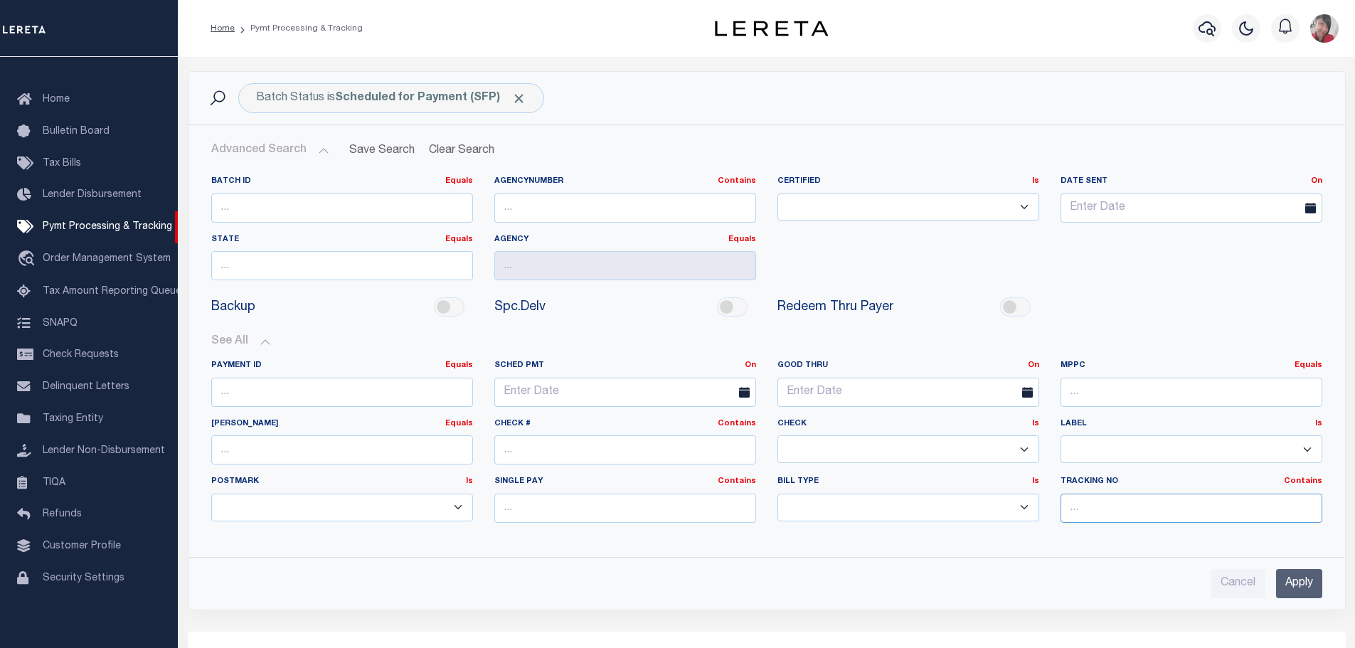
click at [1140, 507] on input "text" at bounding box center [1192, 508] width 262 height 29
type input "Gloria"
click at [1295, 584] on input "Apply" at bounding box center [1299, 583] width 46 height 29
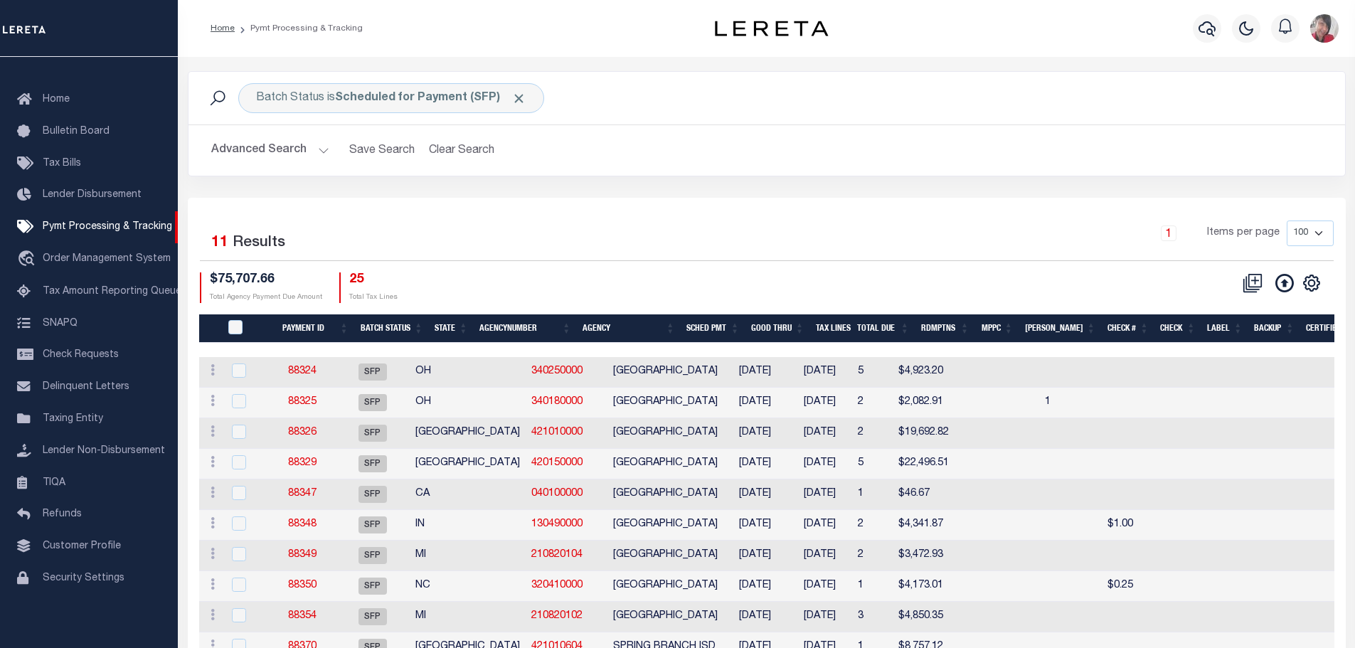
click at [625, 332] on th "Agency" at bounding box center [629, 328] width 104 height 29
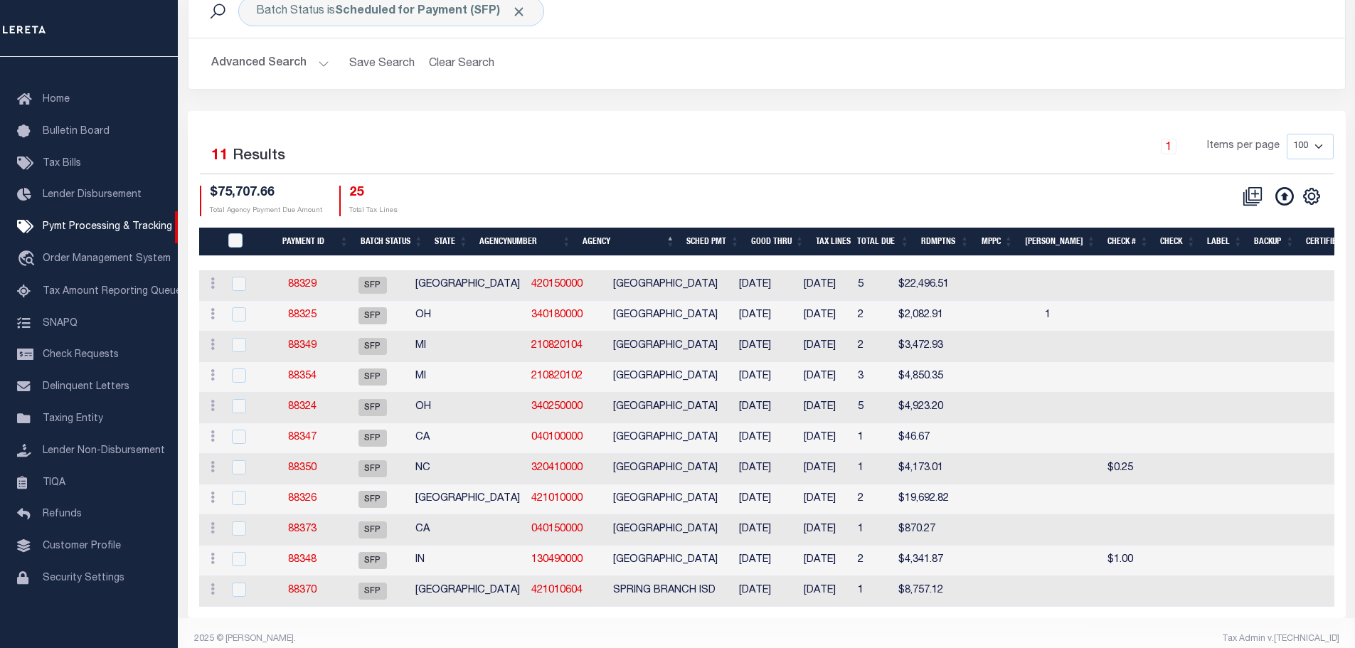
scroll to position [118, 0]
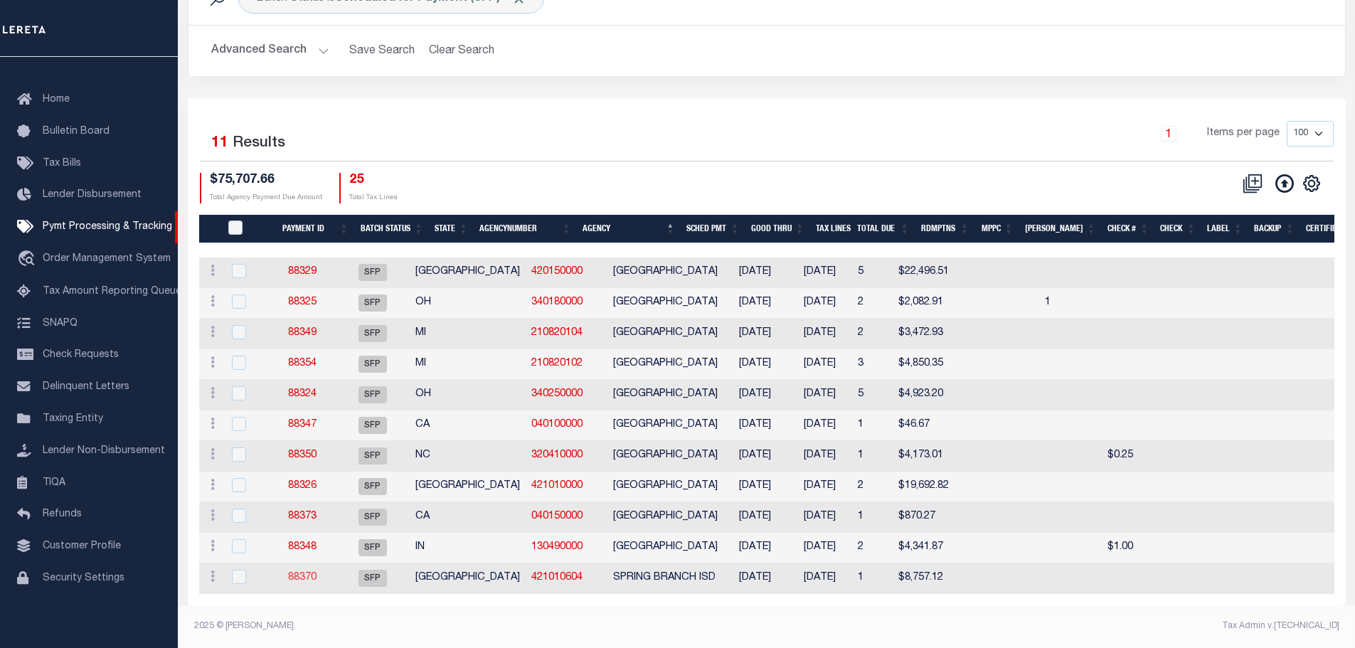
click at [317, 573] on link "88370" at bounding box center [302, 578] width 28 height 10
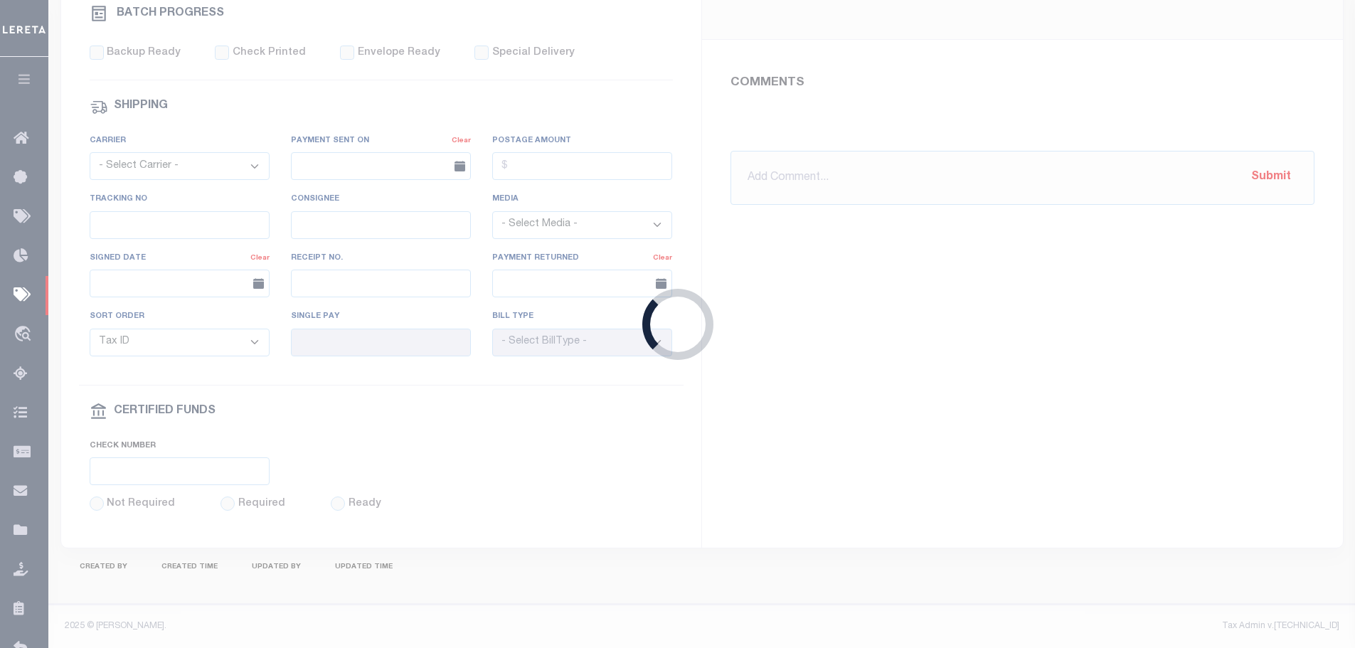
select select "SFP"
type input "12/12/2024"
type input "Gloria"
type input "N"
radio input "true"
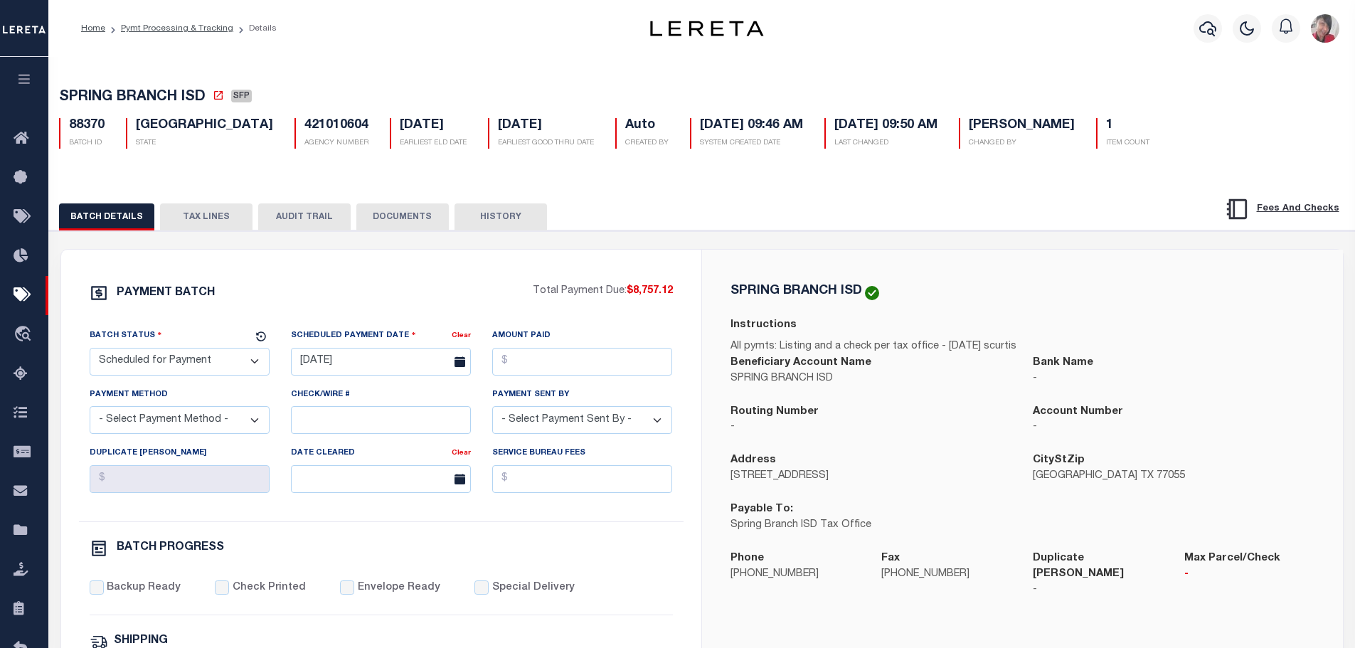
click at [188, 216] on button "TAX LINES" at bounding box center [206, 216] width 92 height 27
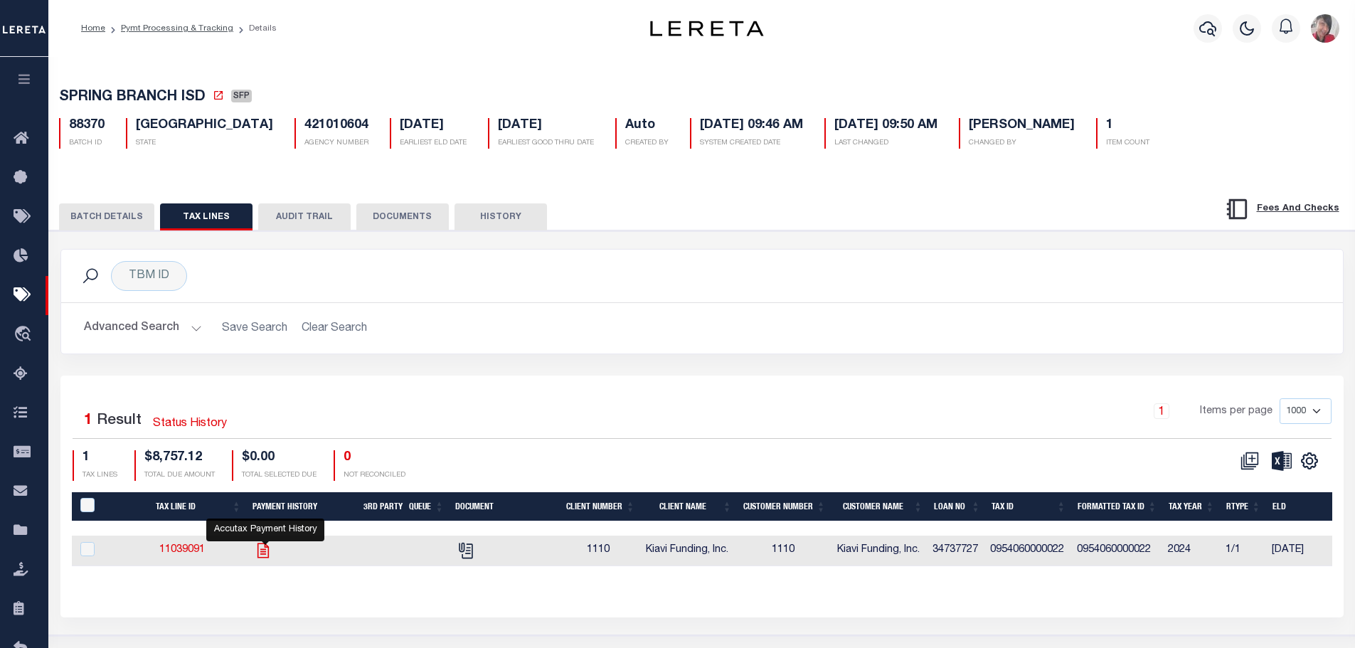
click at [267, 560] on icon "" at bounding box center [263, 550] width 18 height 18
checkbox input "true"
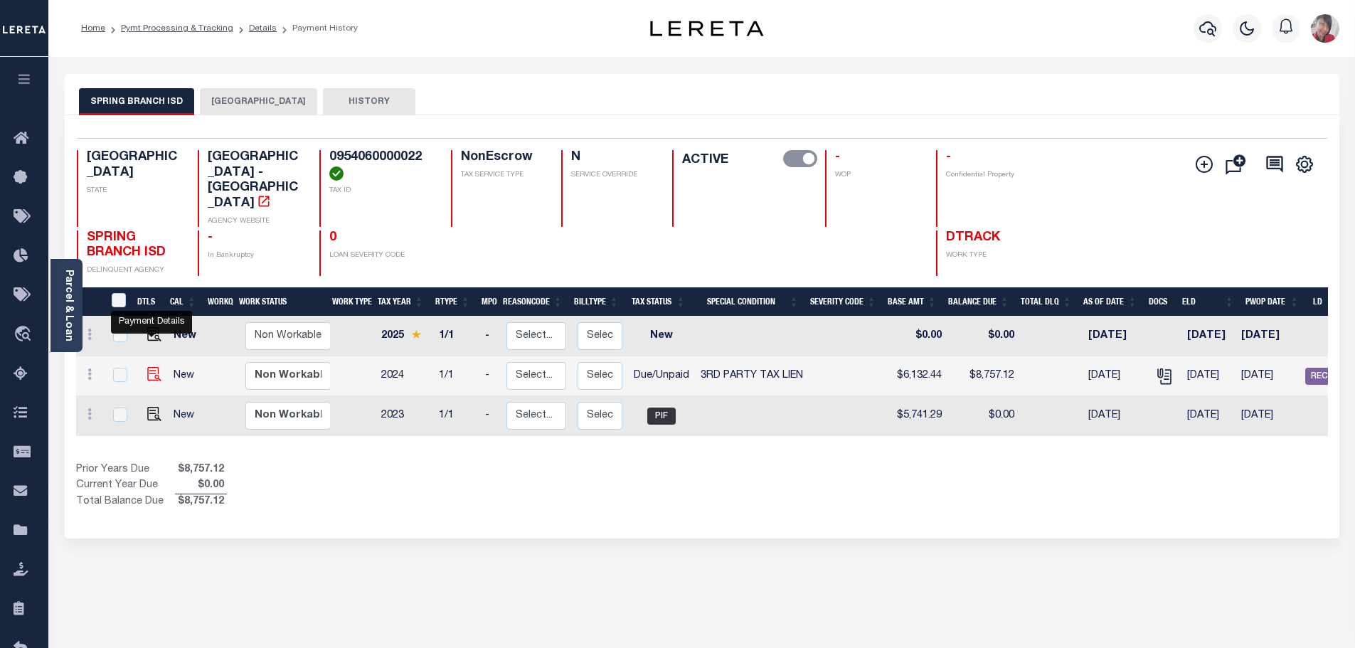
click at [148, 367] on img "" at bounding box center [154, 374] width 14 height 14
checkbox input "true"
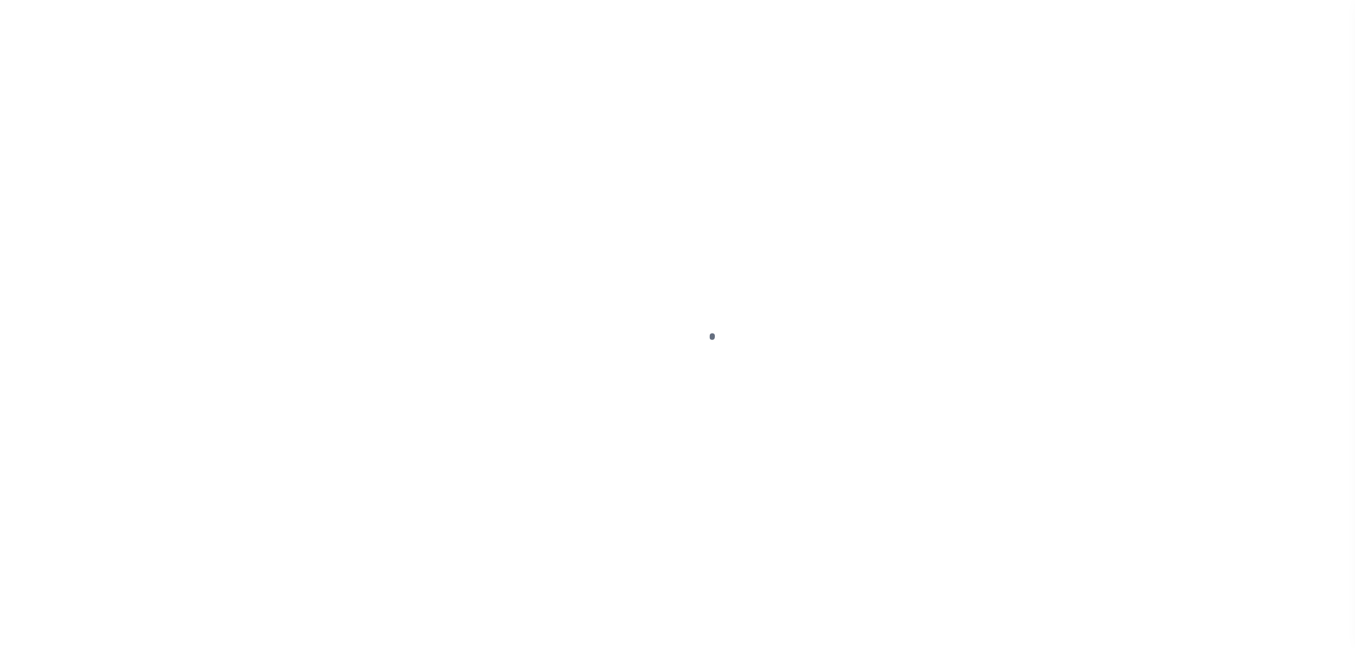
select select "DUE"
select select "20"
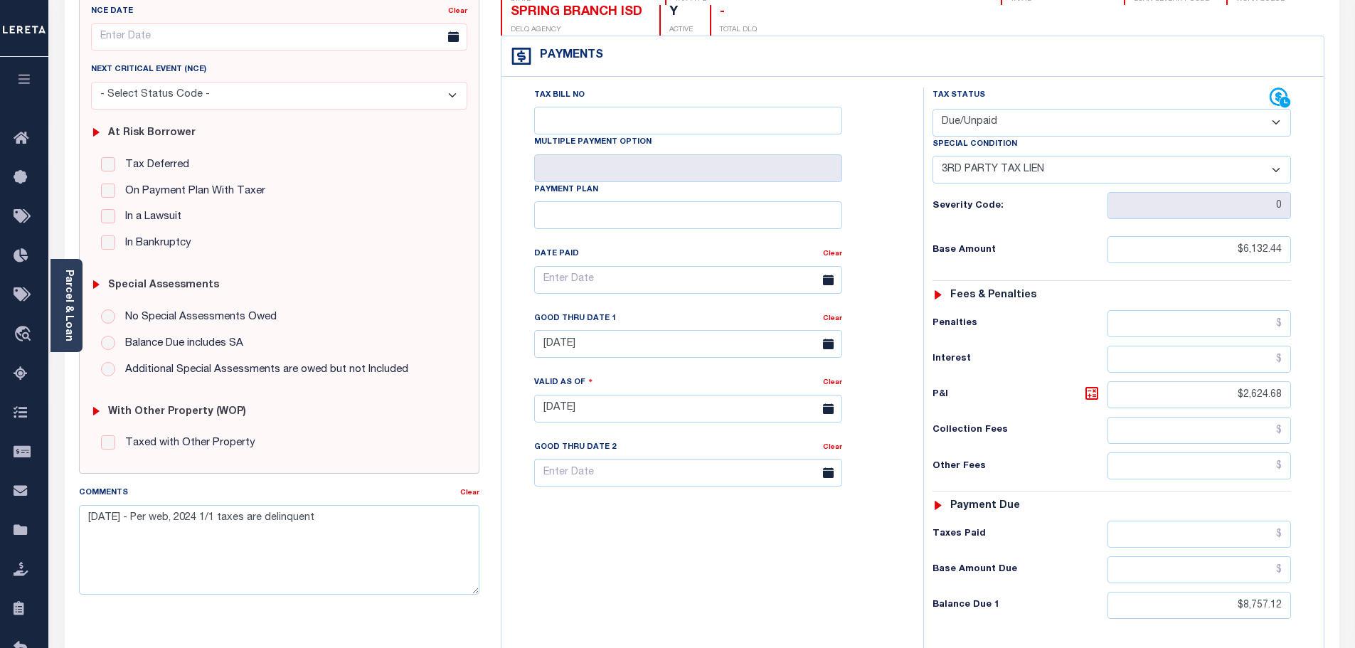
scroll to position [71, 0]
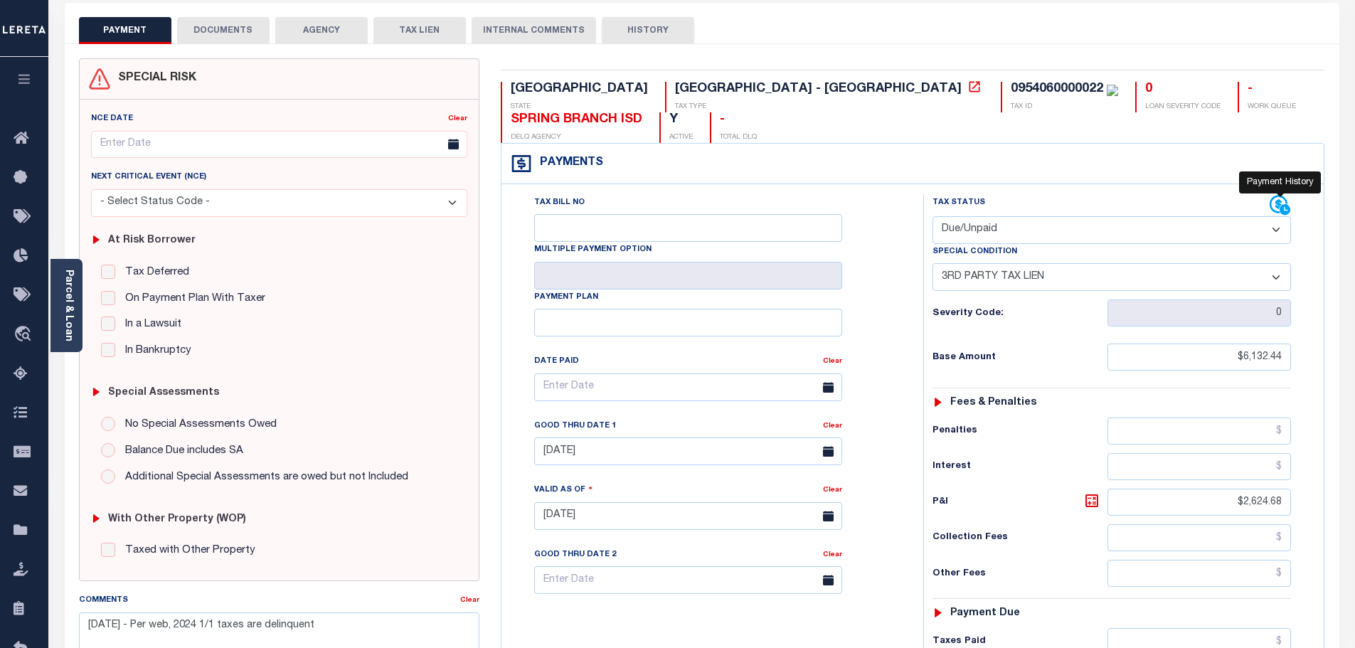
click at [1278, 195] on icon at bounding box center [1280, 205] width 21 height 21
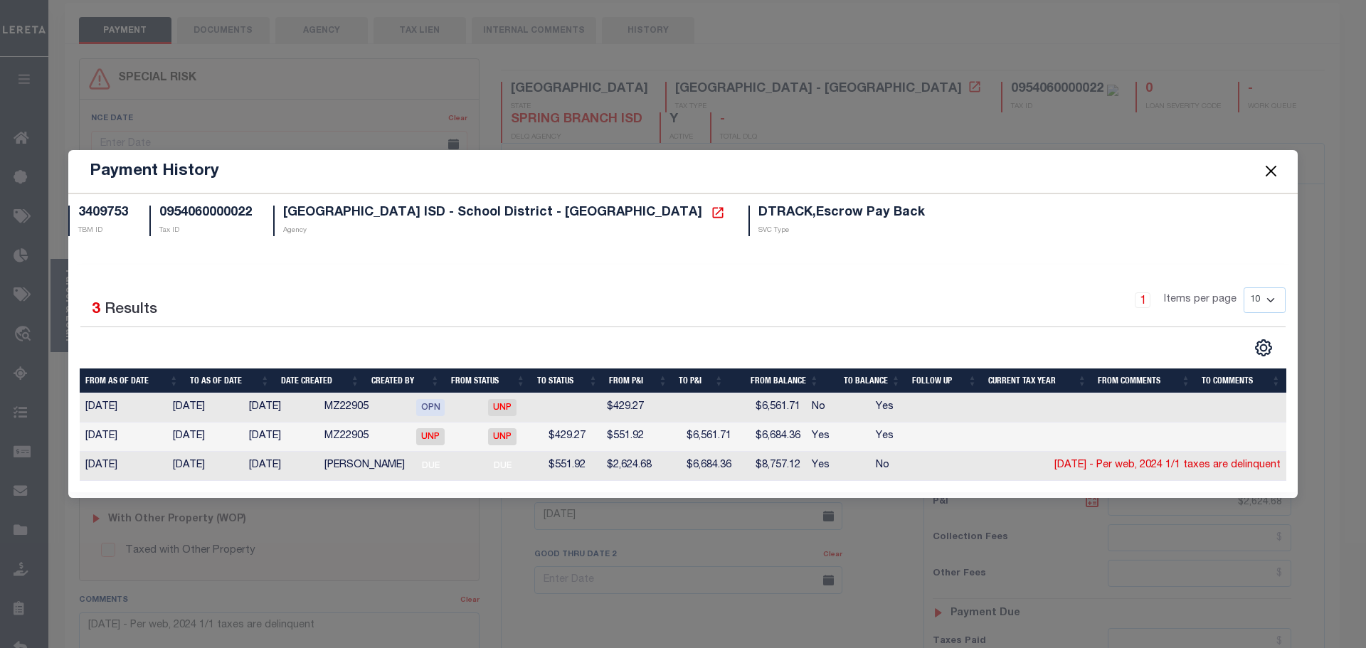
click at [1268, 164] on button "Close" at bounding box center [1271, 171] width 18 height 18
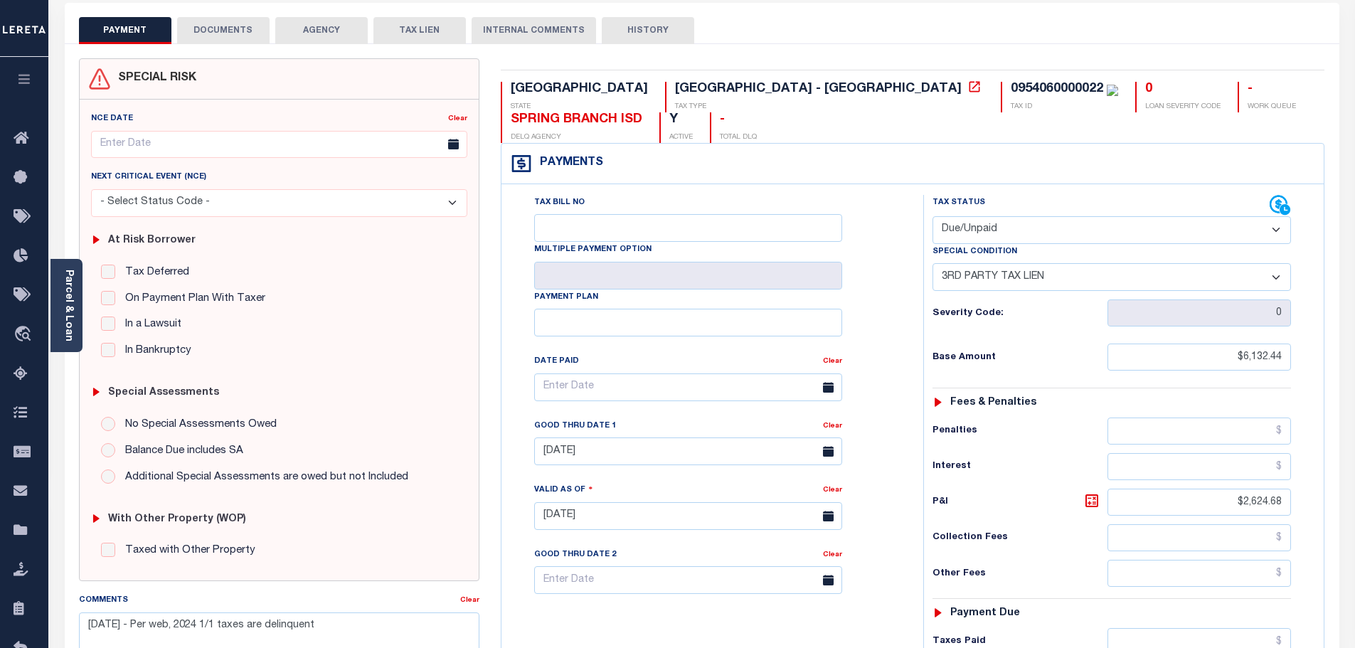
click at [1011, 85] on div "0954060000022" at bounding box center [1057, 89] width 92 height 13
copy div "0954060000022"
